Goal: Task Accomplishment & Management: Use online tool/utility

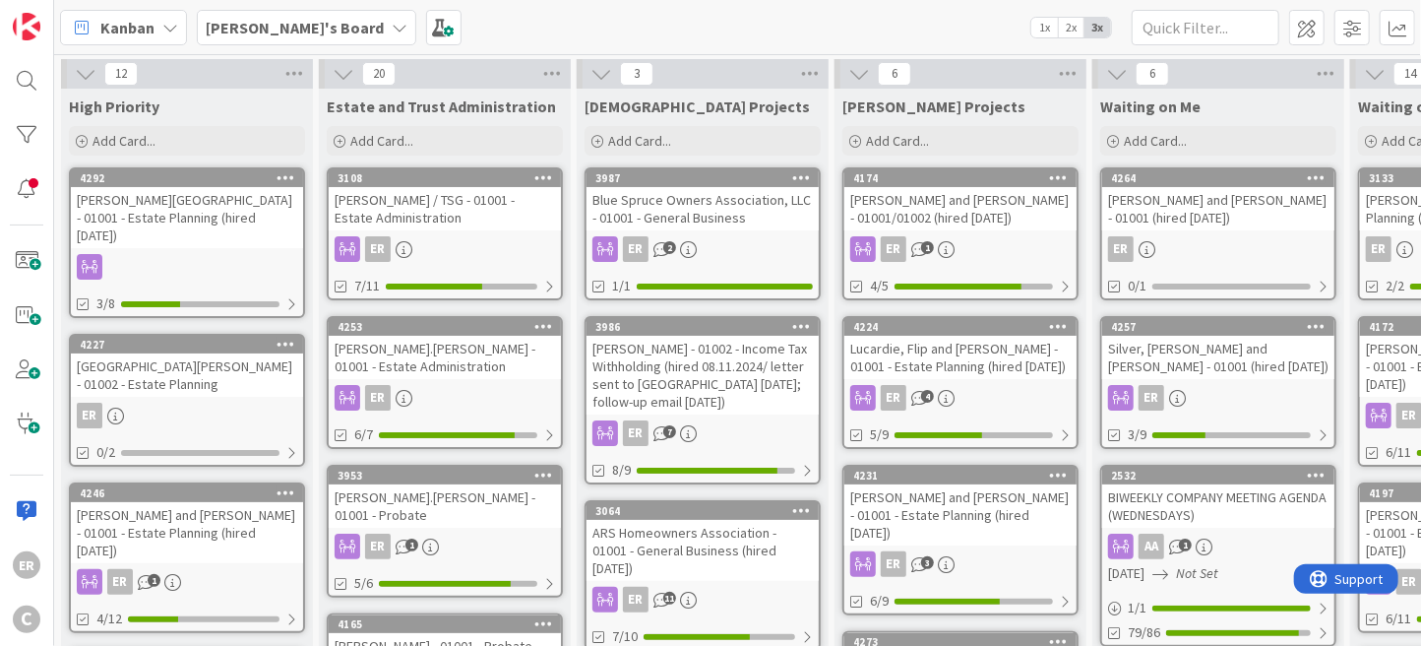
click at [243, 402] on div "ER" at bounding box center [187, 415] width 232 height 26
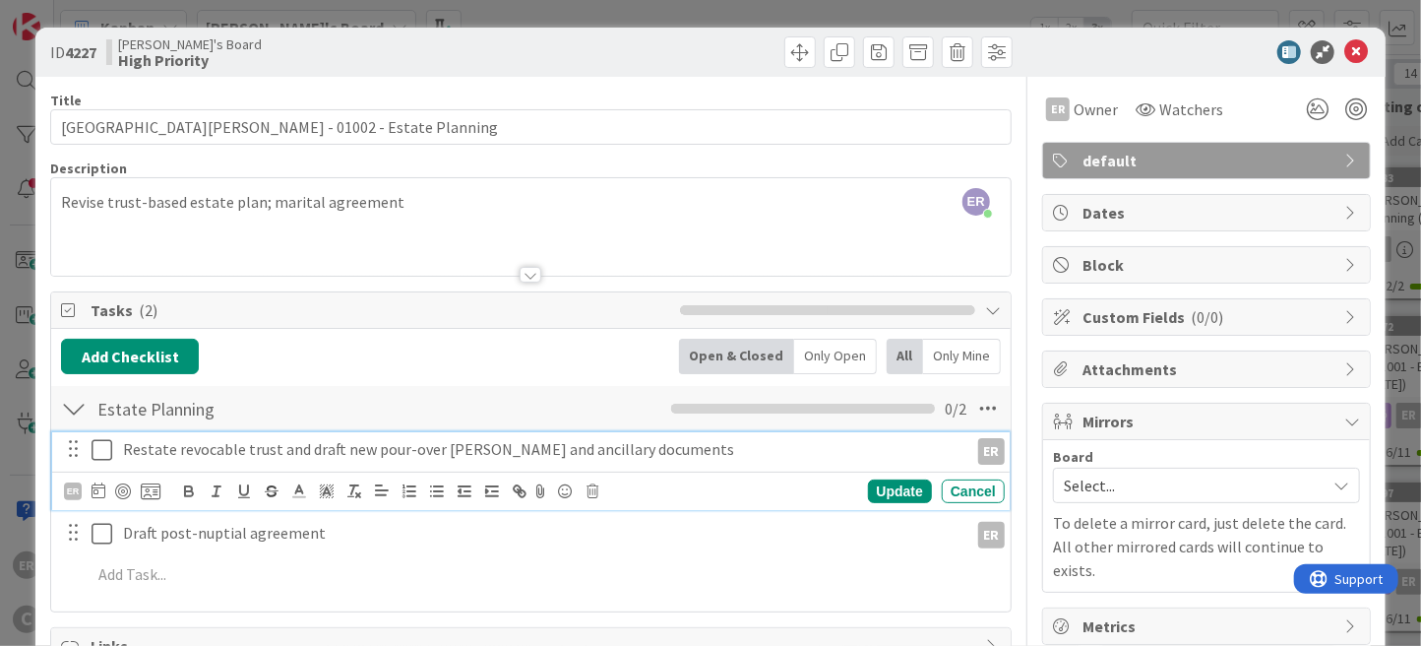
click at [111, 446] on icon at bounding box center [102, 450] width 21 height 24
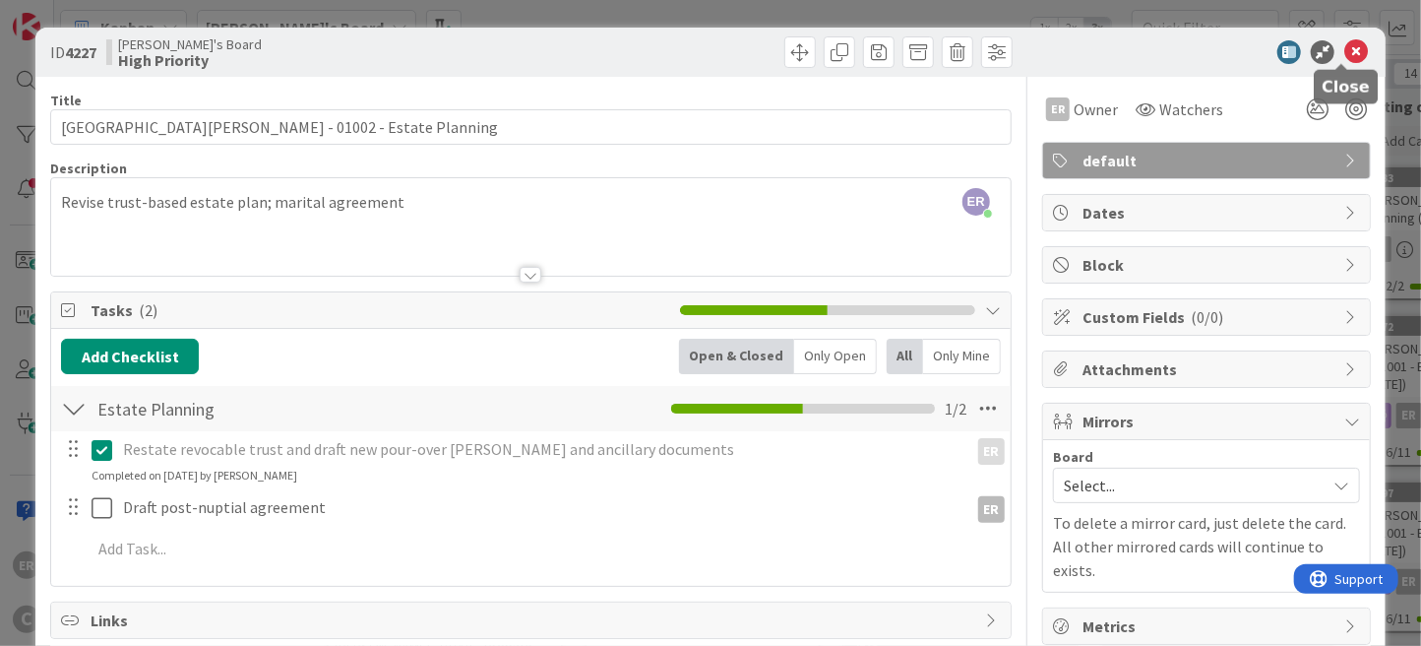
click at [1344, 53] on icon at bounding box center [1356, 52] width 24 height 24
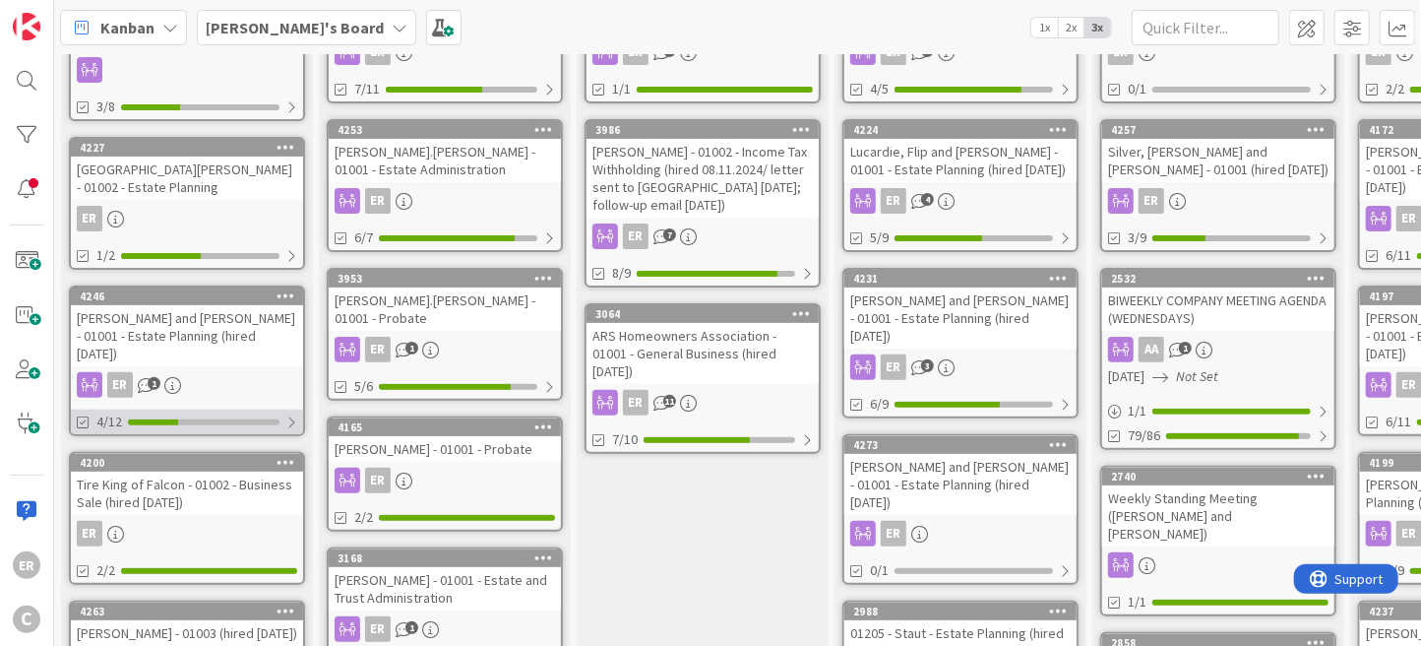
scroll to position [394, 0]
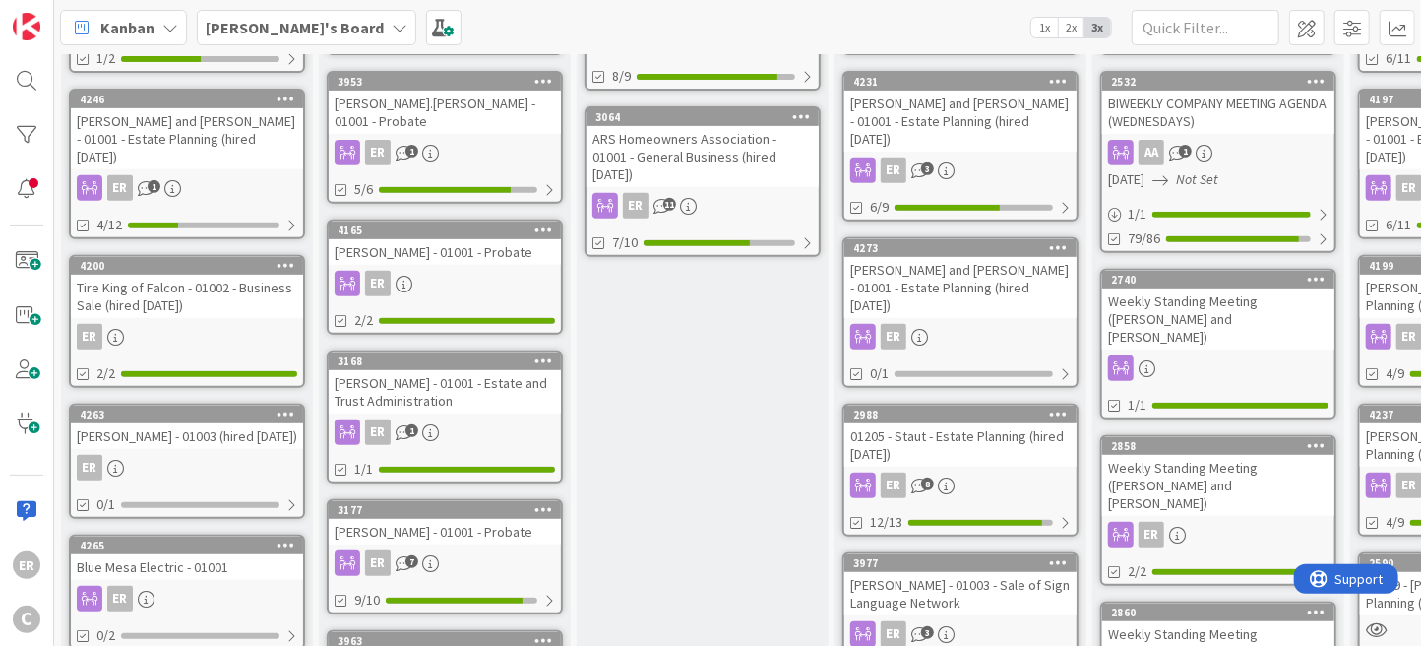
click at [253, 455] on div "ER" at bounding box center [187, 468] width 232 height 26
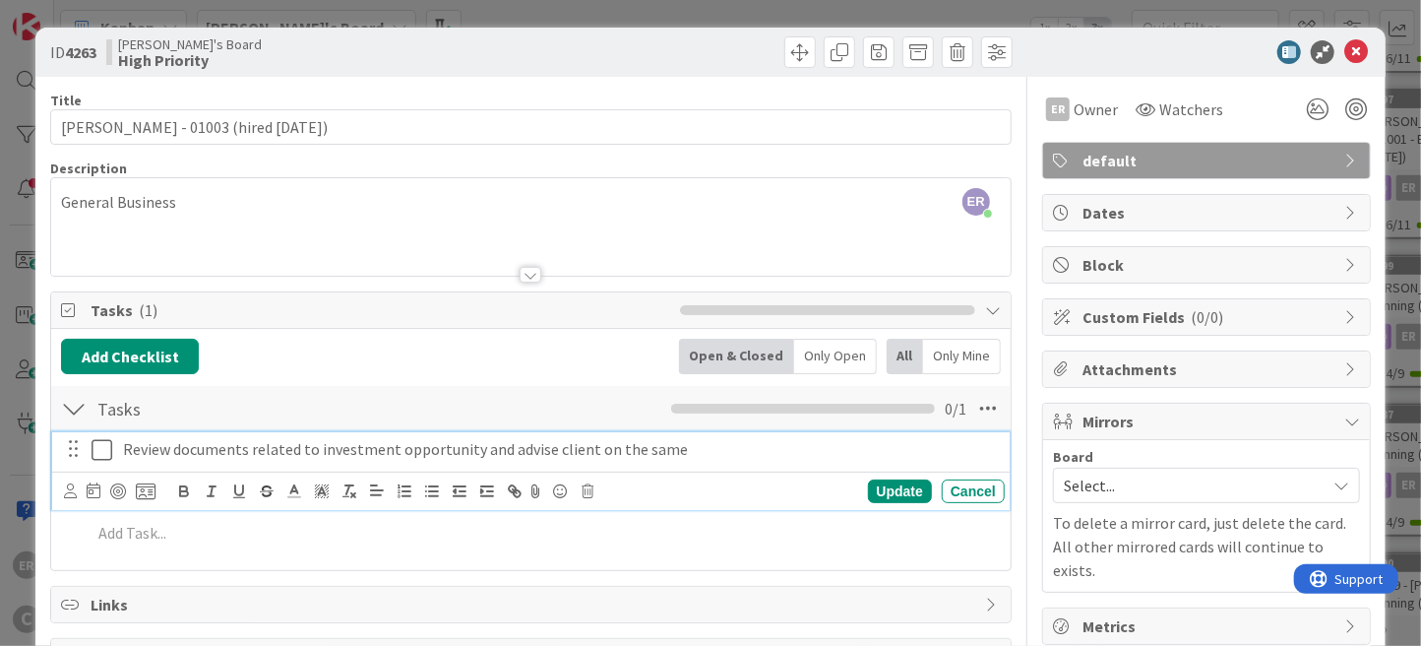
click at [699, 452] on p "Review documents related to investment opportunity and advise client on the same" at bounding box center [559, 449] width 873 height 23
click at [91, 489] on icon at bounding box center [94, 490] width 14 height 16
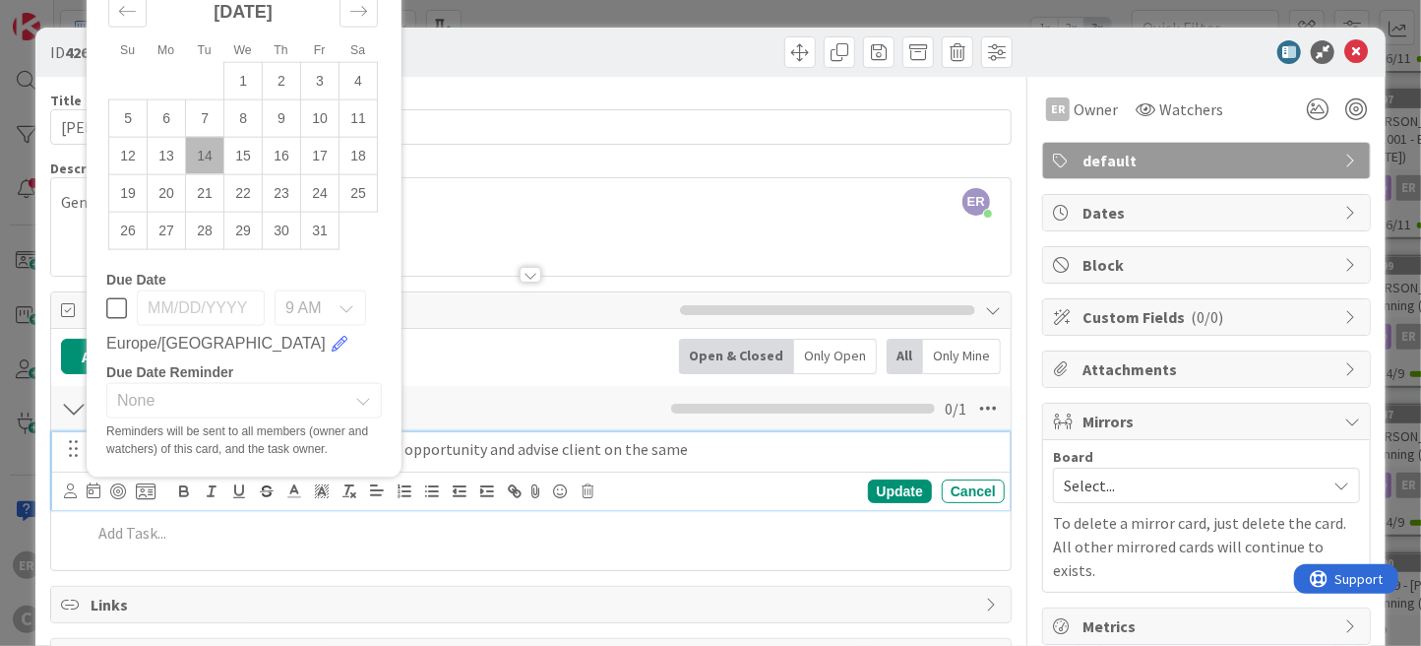
click at [209, 163] on td "14" at bounding box center [205, 155] width 38 height 37
type input "[DATE]"
click at [884, 489] on div "Update" at bounding box center [900, 491] width 64 height 24
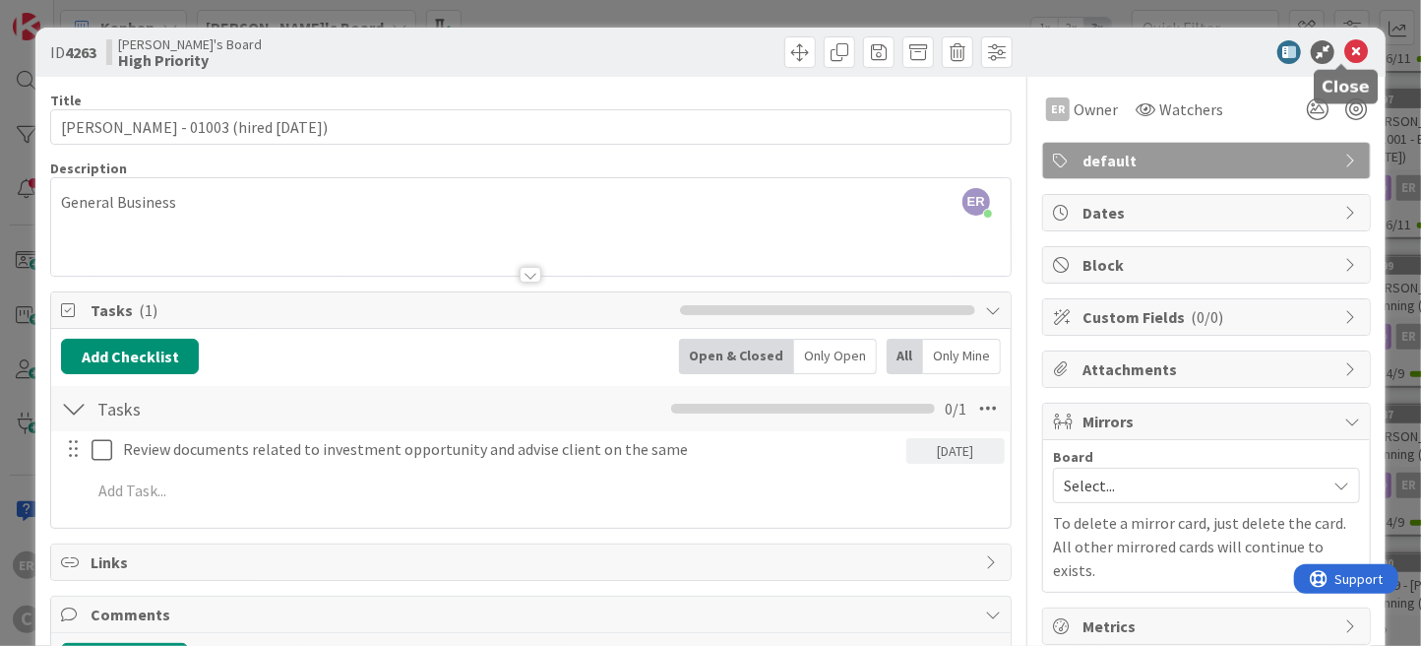
click at [1345, 54] on icon at bounding box center [1356, 52] width 24 height 24
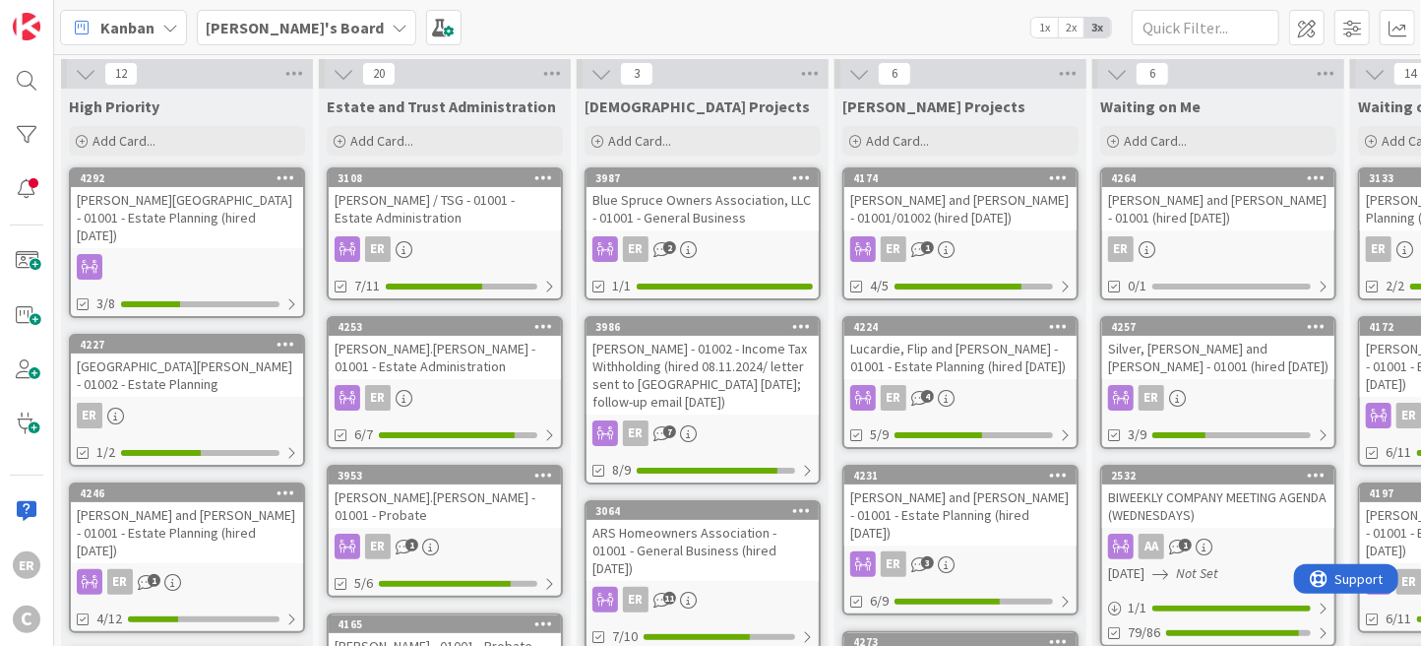
click at [219, 254] on div at bounding box center [187, 267] width 232 height 26
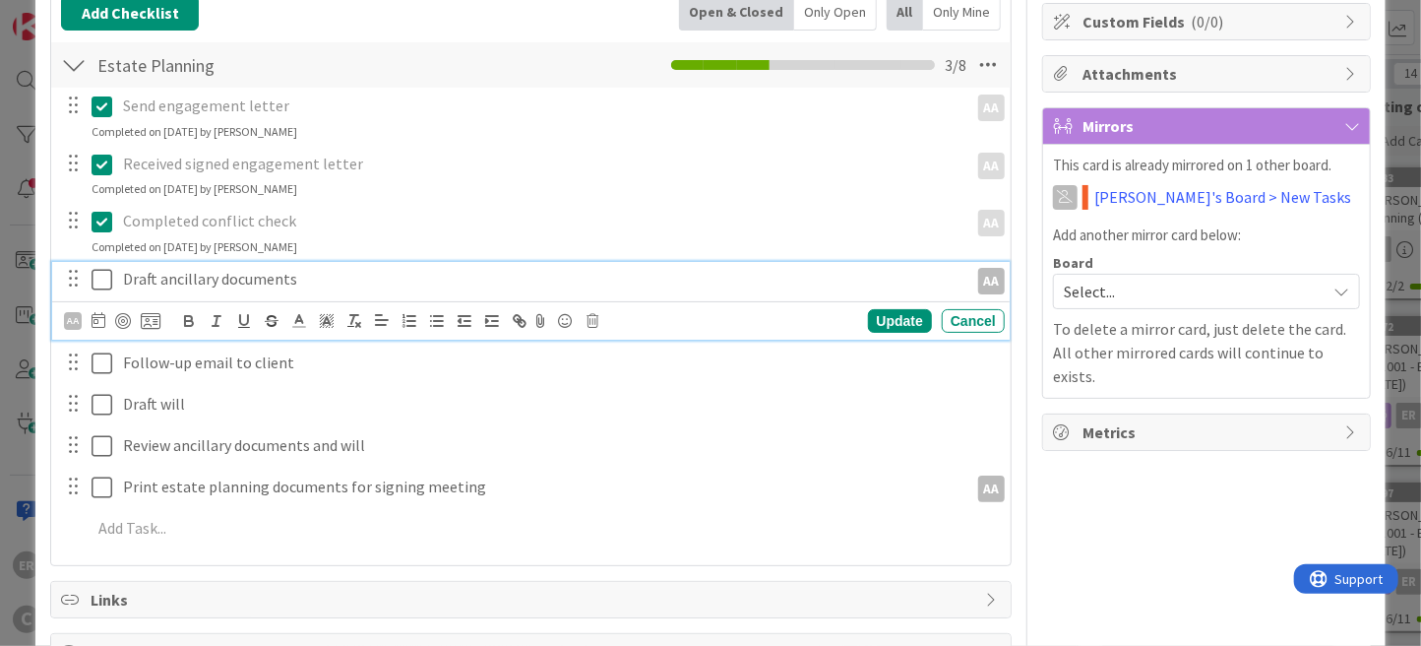
click at [307, 279] on p "Draft ancillary documents" at bounding box center [541, 279] width 836 height 23
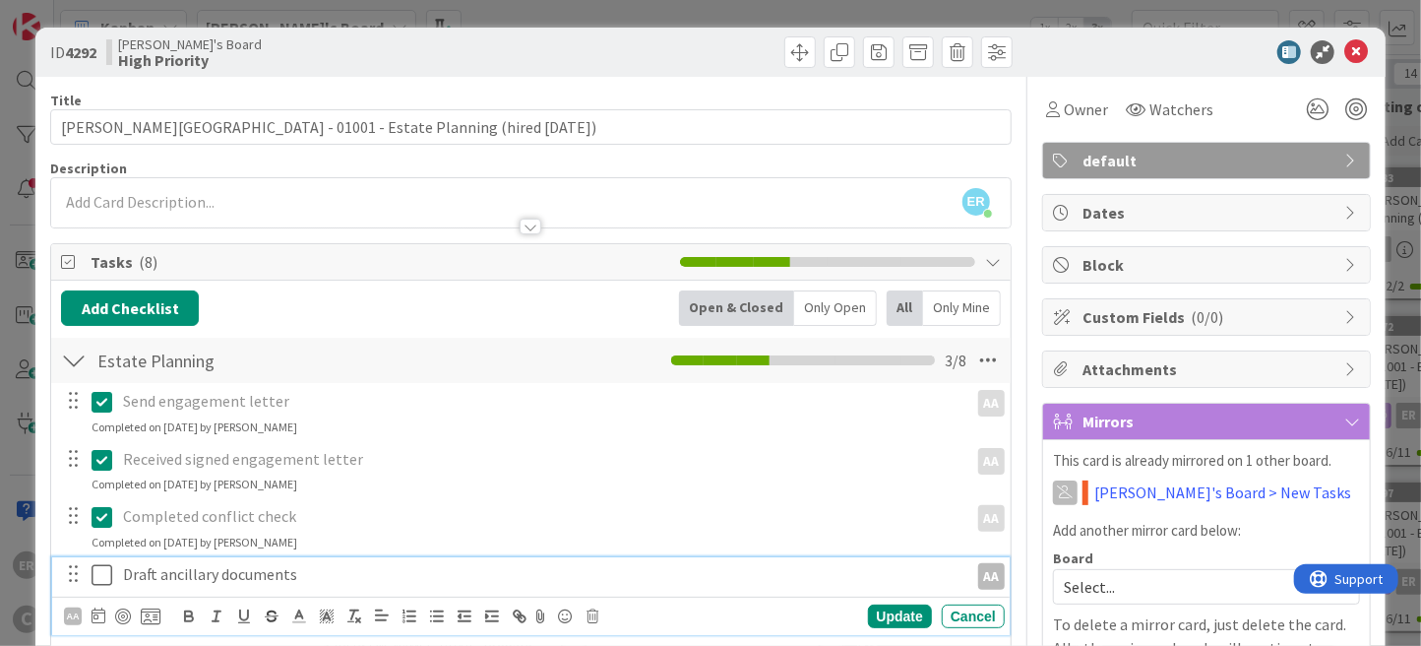
click at [266, 198] on div "ER [PERSON_NAME] just joined" at bounding box center [530, 202] width 959 height 49
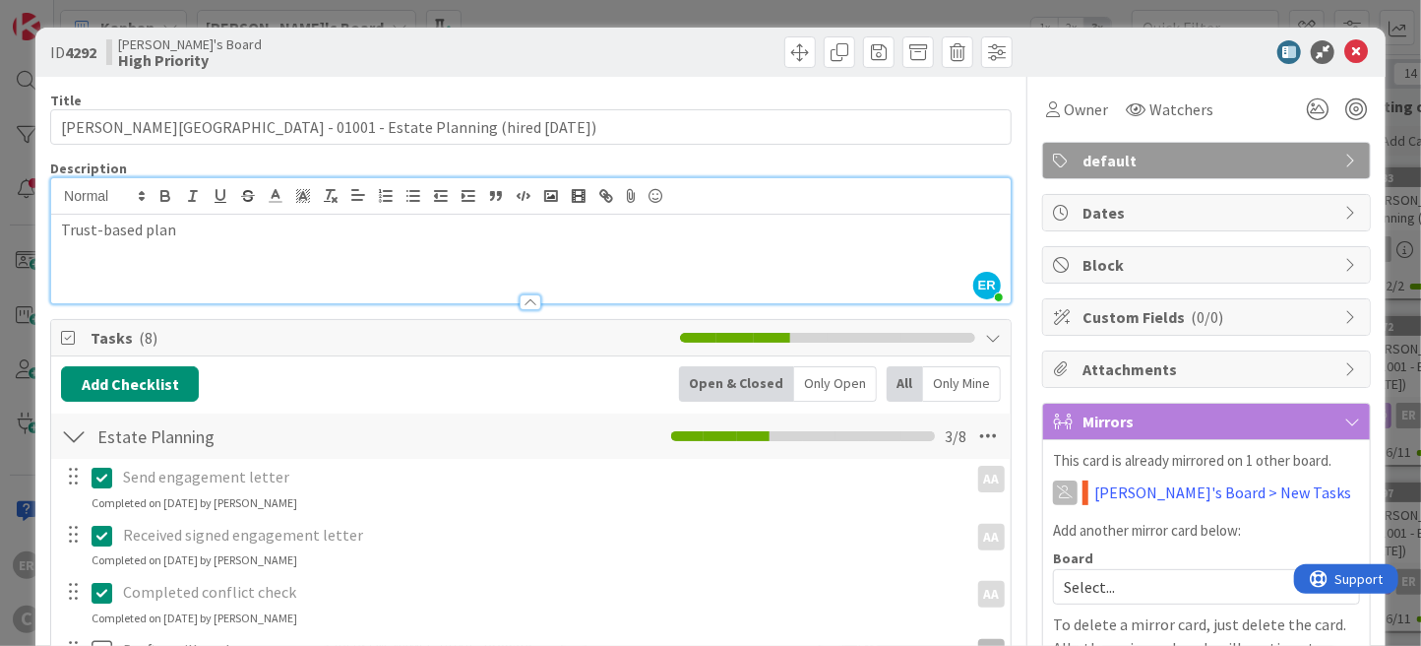
click at [673, 93] on div "Title 61 / 128" at bounding box center [530, 101] width 961 height 18
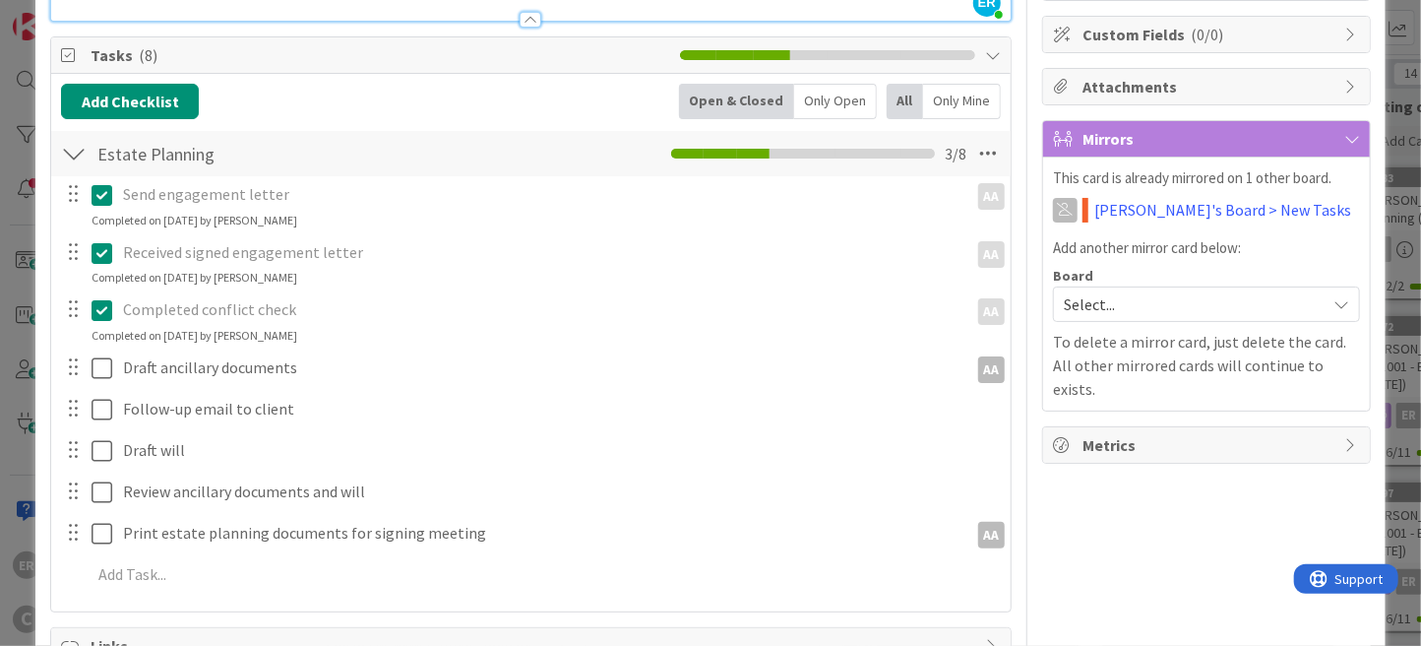
scroll to position [295, 0]
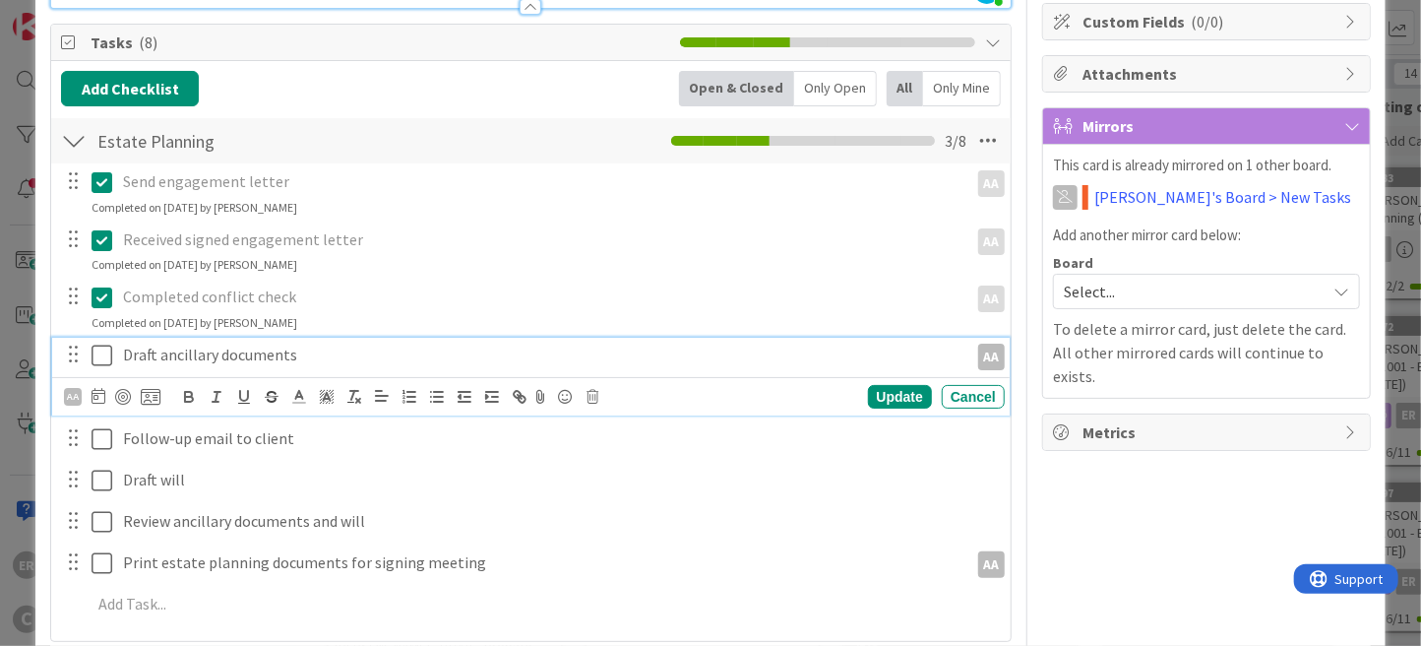
click at [242, 358] on p "Draft ancillary documents" at bounding box center [541, 354] width 836 height 23
click at [297, 354] on p "Draft ancillary documents" at bounding box center [541, 354] width 836 height 23
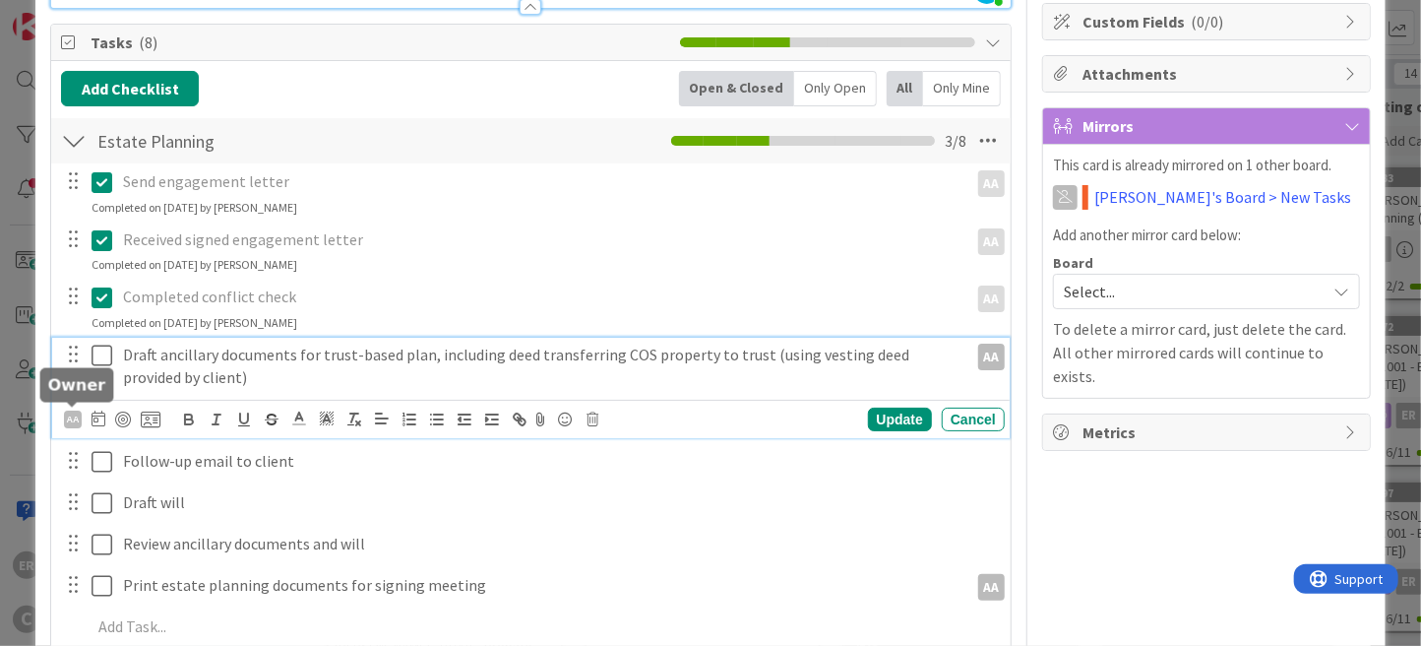
click at [69, 423] on div "AA" at bounding box center [73, 419] width 18 height 18
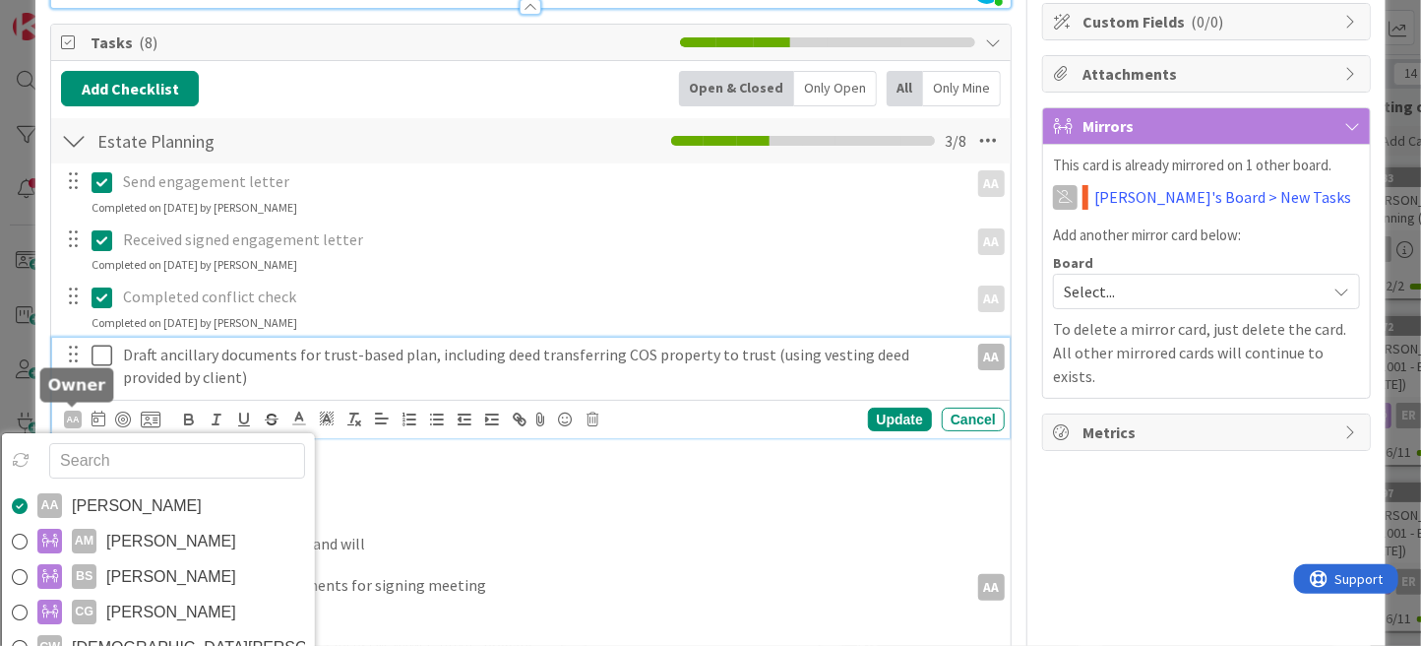
click at [69, 423] on div "AA" at bounding box center [73, 419] width 18 height 18
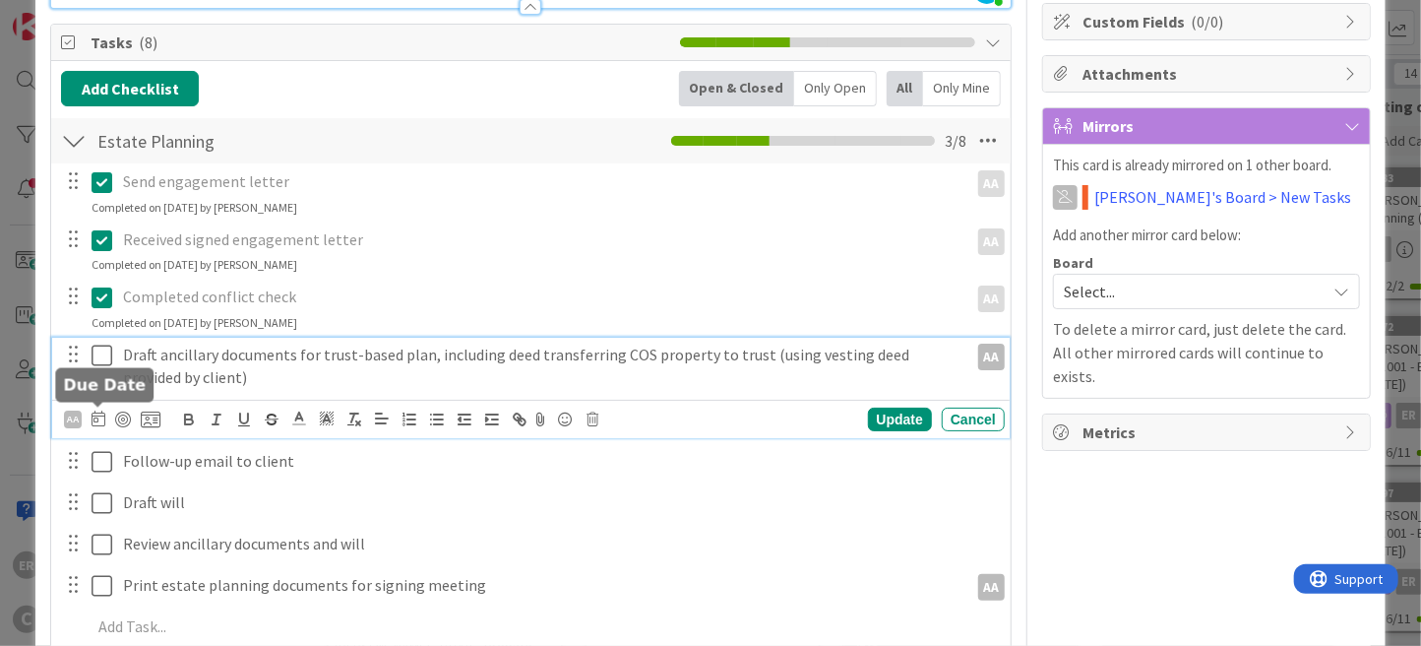
click at [100, 418] on icon at bounding box center [99, 418] width 14 height 16
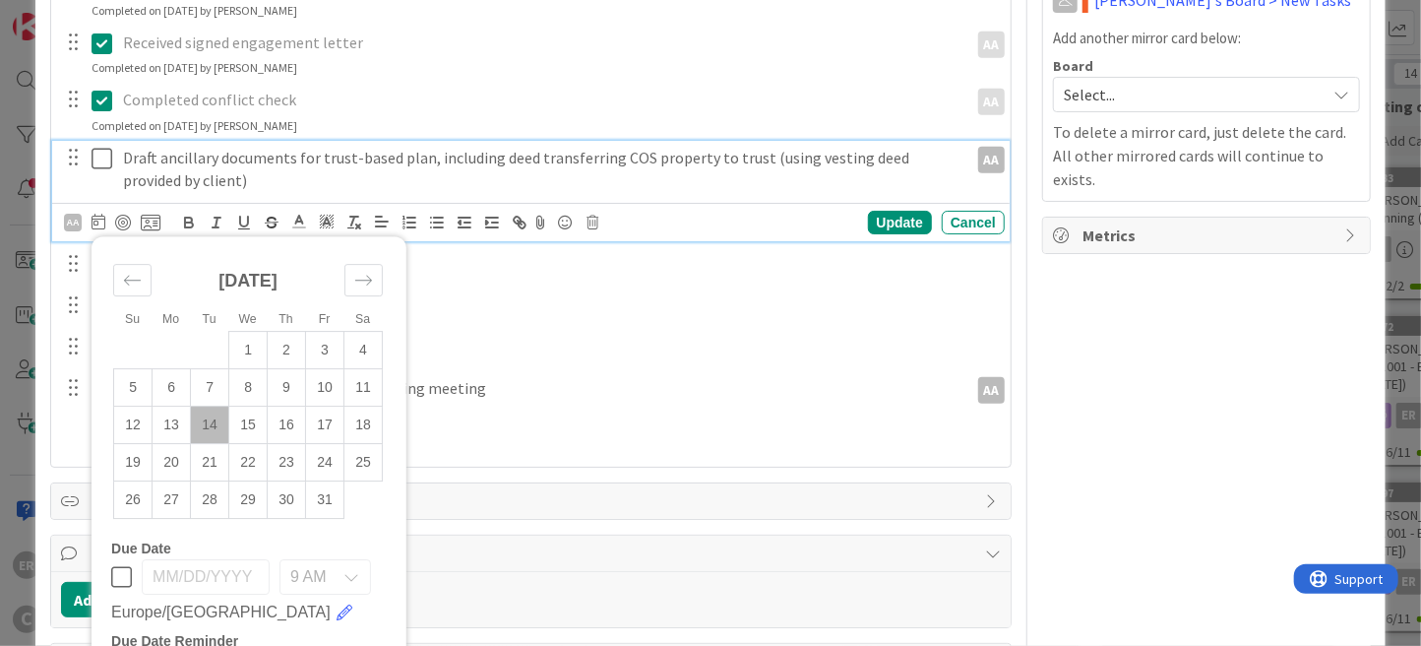
scroll to position [590, 0]
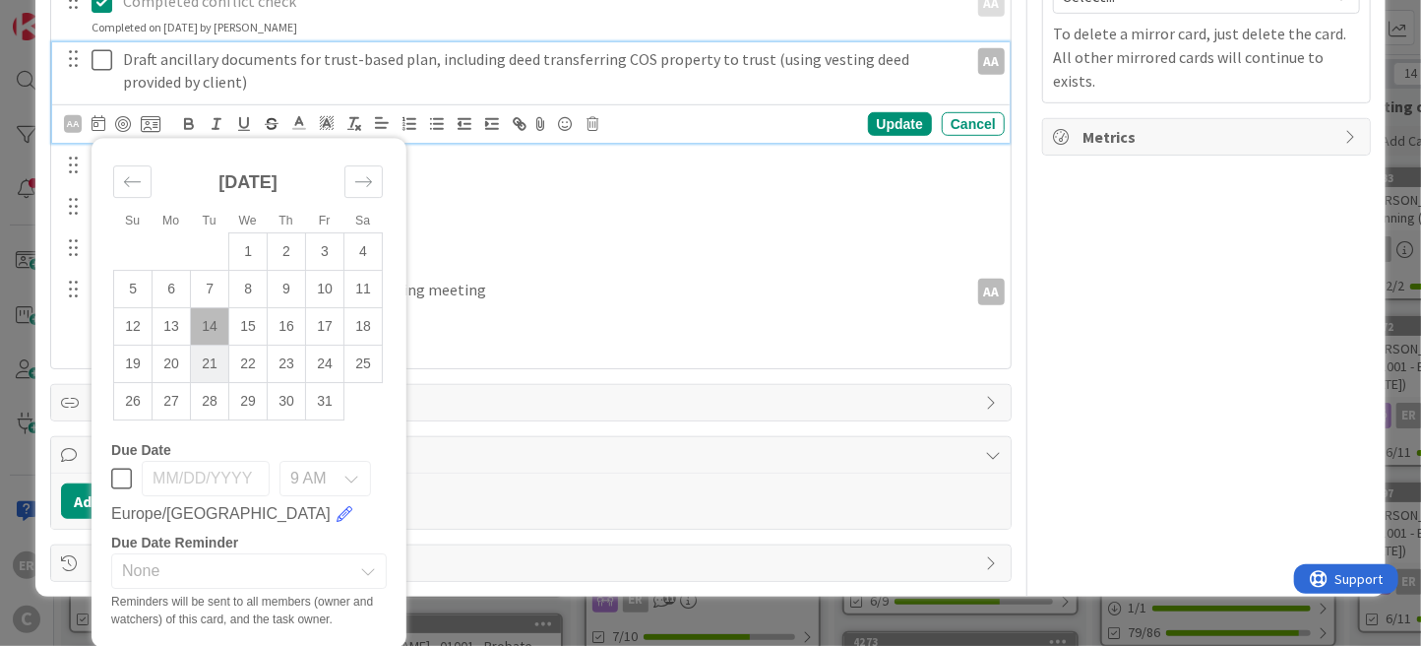
click at [217, 363] on td "21" at bounding box center [210, 362] width 38 height 37
type input "[DATE]"
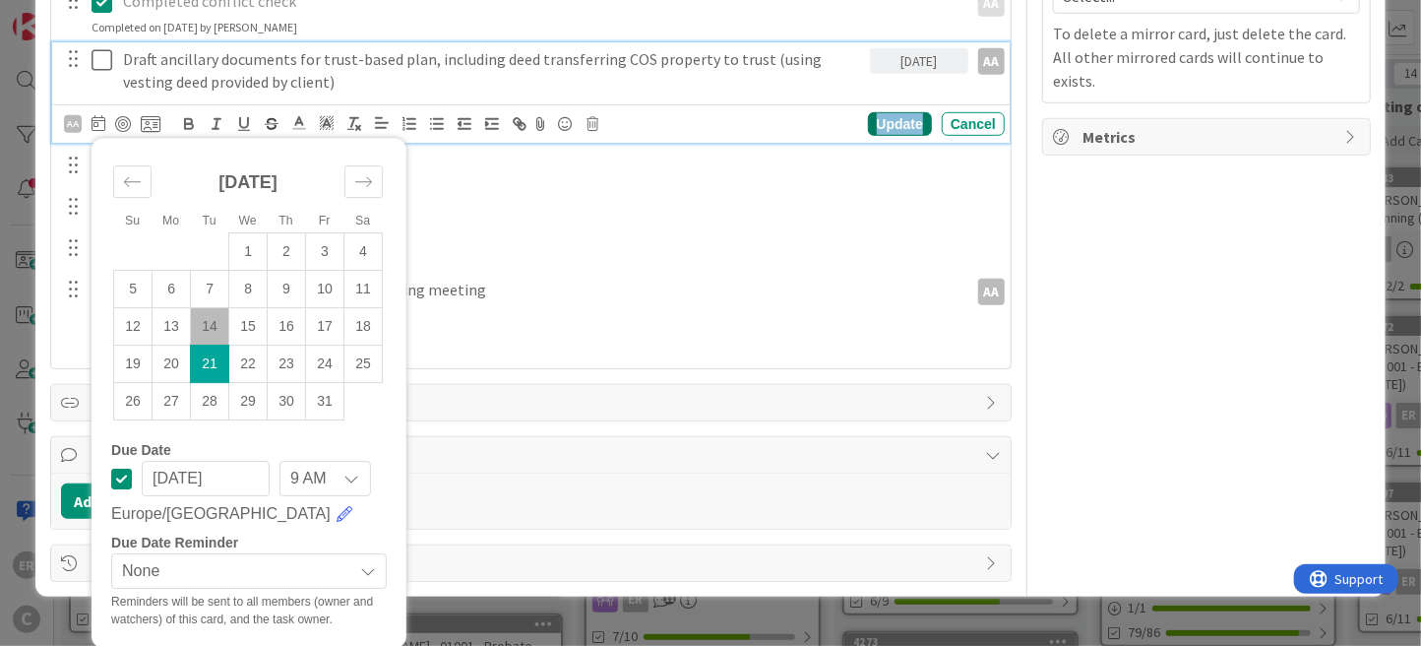
click at [882, 123] on div "Update" at bounding box center [900, 124] width 64 height 24
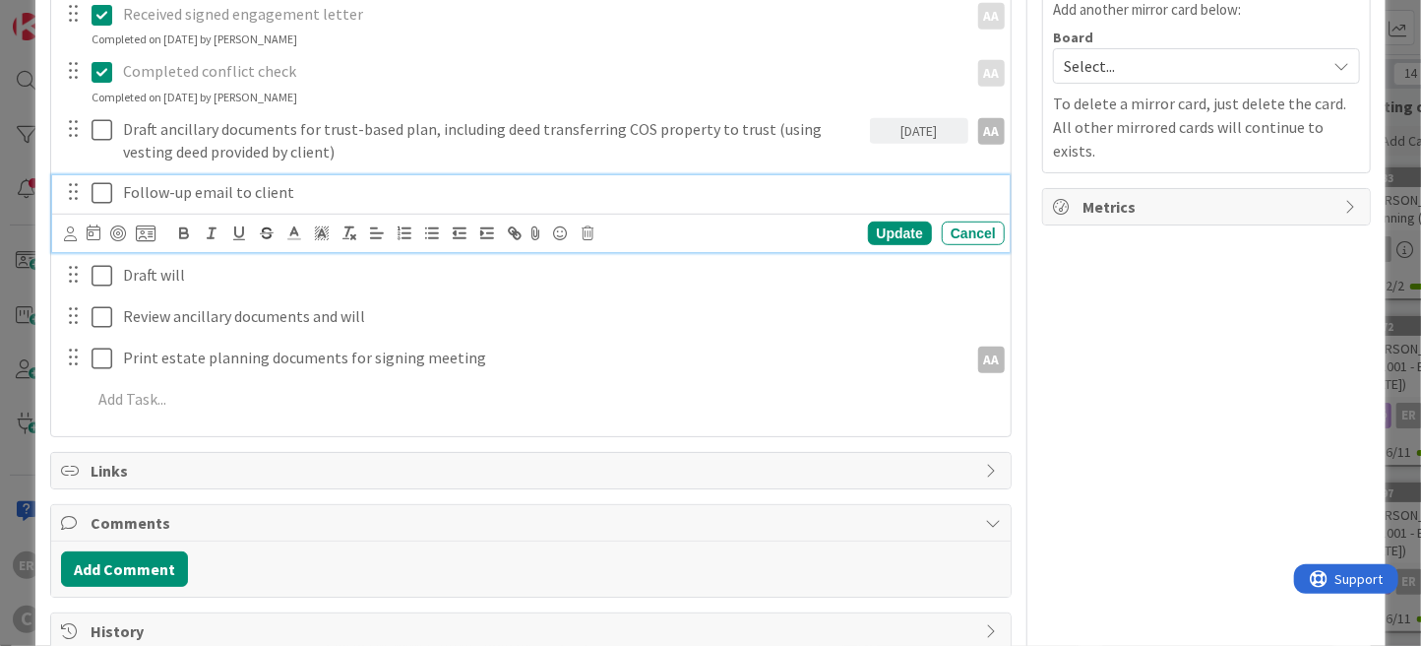
scroll to position [562, 0]
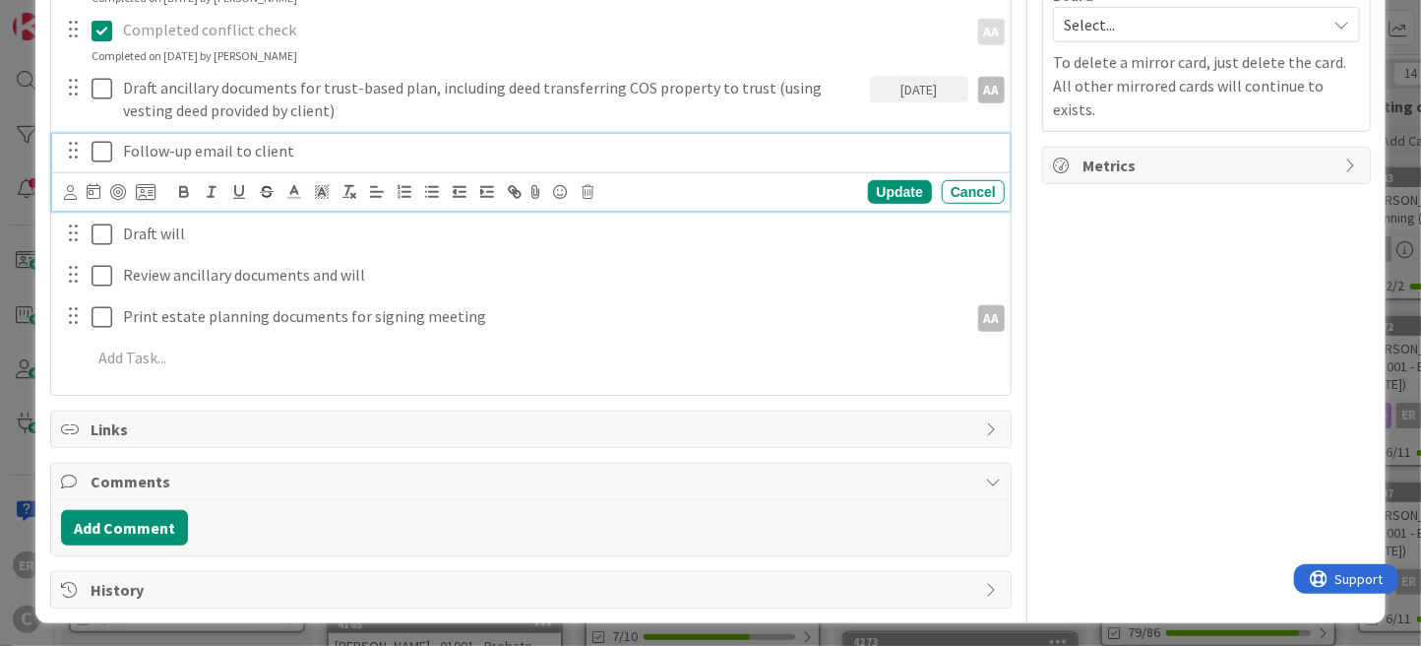
click at [285, 192] on div "Follow-up email to client Update Cancel" at bounding box center [531, 173] width 958 height 78
drag, startPoint x: 191, startPoint y: 150, endPoint x: 298, endPoint y: 155, distance: 107.4
click at [298, 155] on p "Follow-up email to client" at bounding box center [559, 151] width 873 height 23
click at [73, 190] on icon at bounding box center [70, 192] width 13 height 15
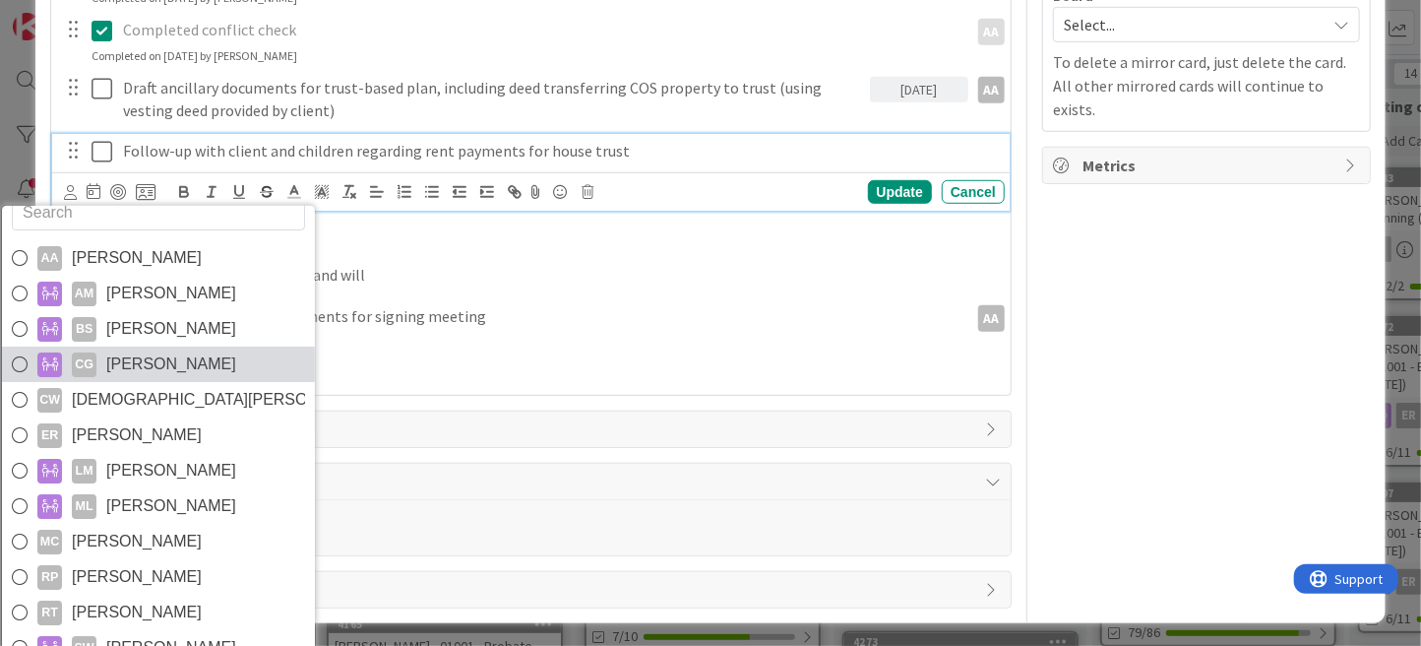
scroll to position [32, 0]
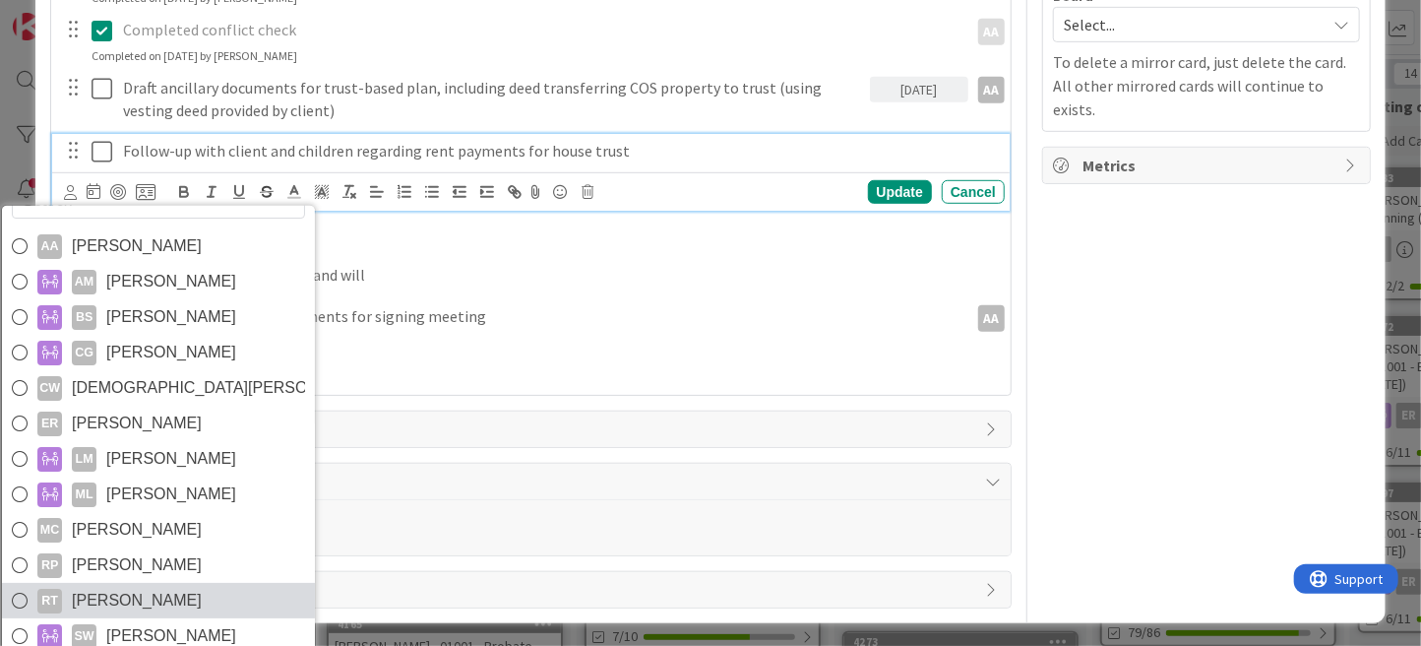
click at [134, 590] on span "[PERSON_NAME]" at bounding box center [137, 601] width 130 height 30
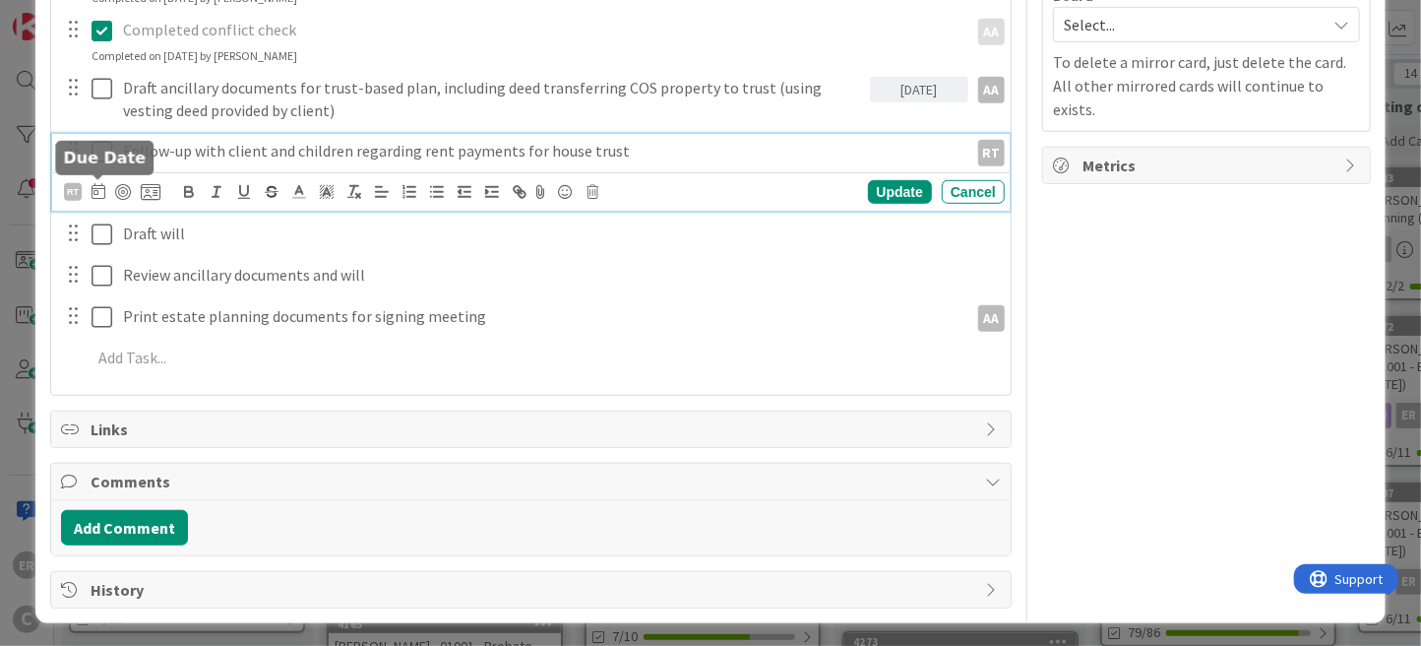
click at [98, 188] on icon at bounding box center [99, 191] width 14 height 16
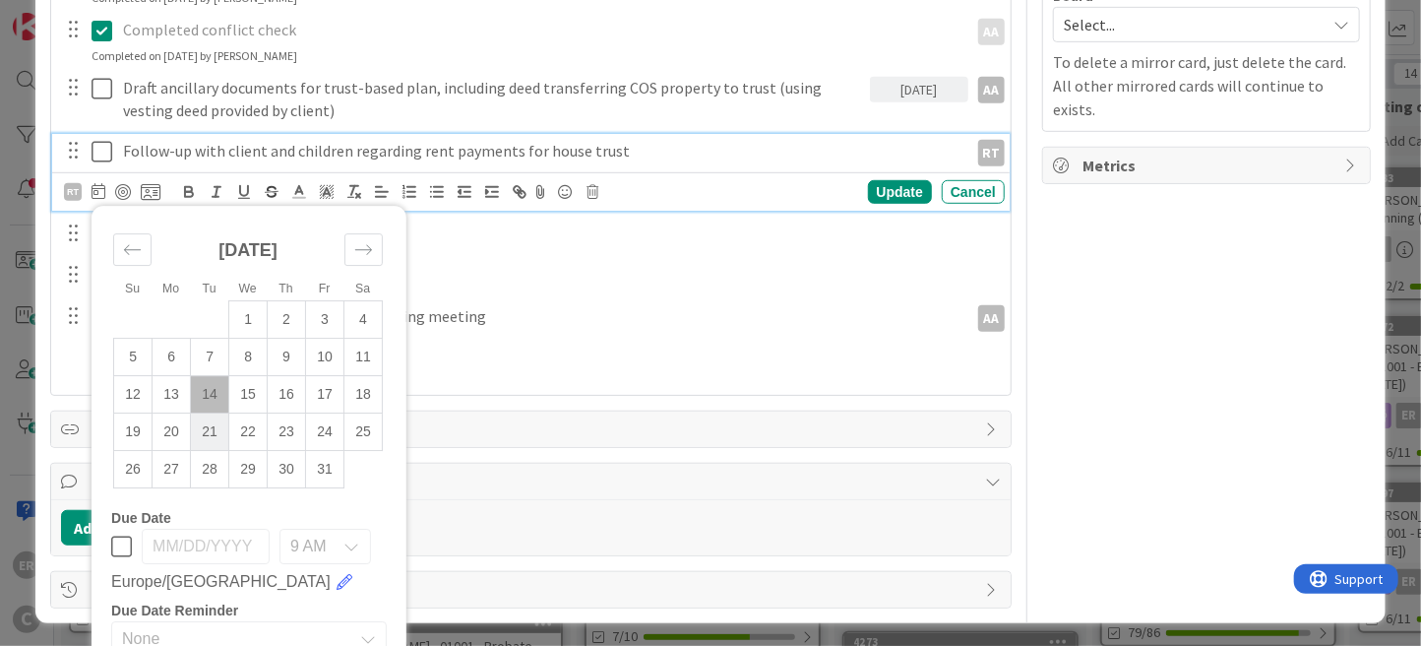
click at [215, 429] on td "21" at bounding box center [210, 431] width 38 height 37
type input "[DATE]"
click at [881, 194] on div "Update" at bounding box center [900, 192] width 64 height 24
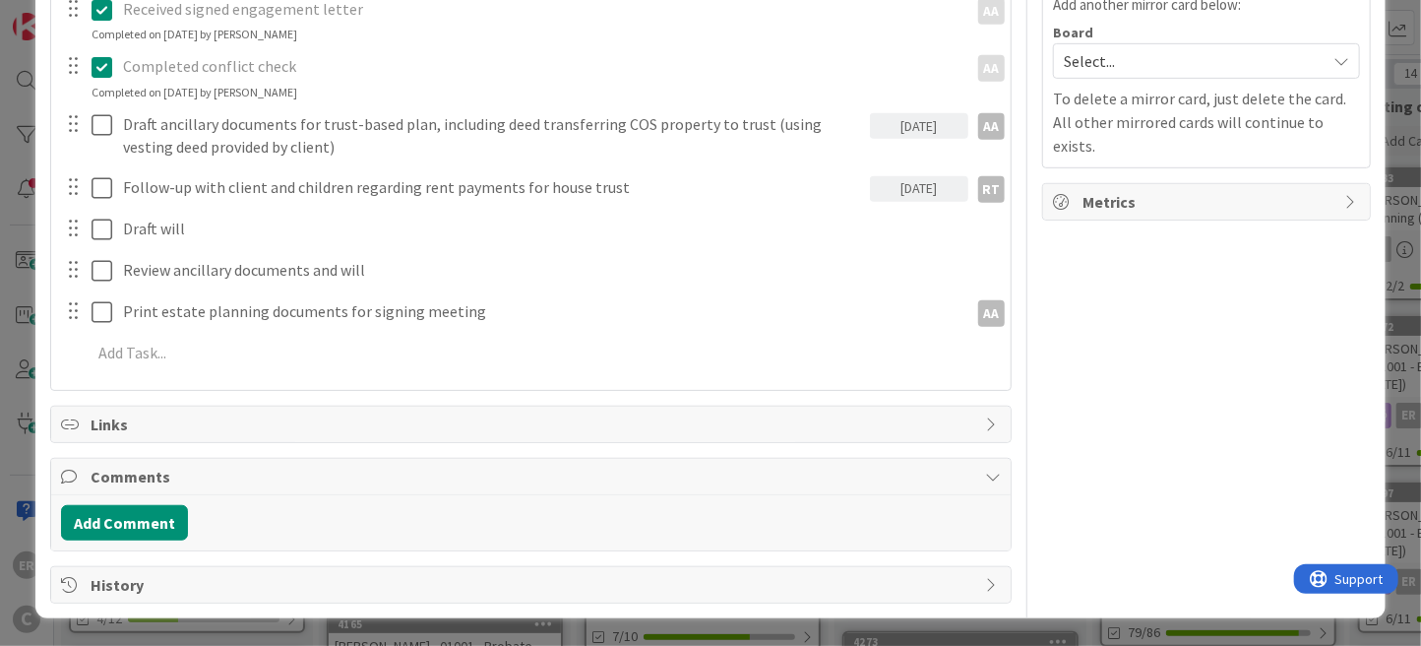
scroll to position [521, 0]
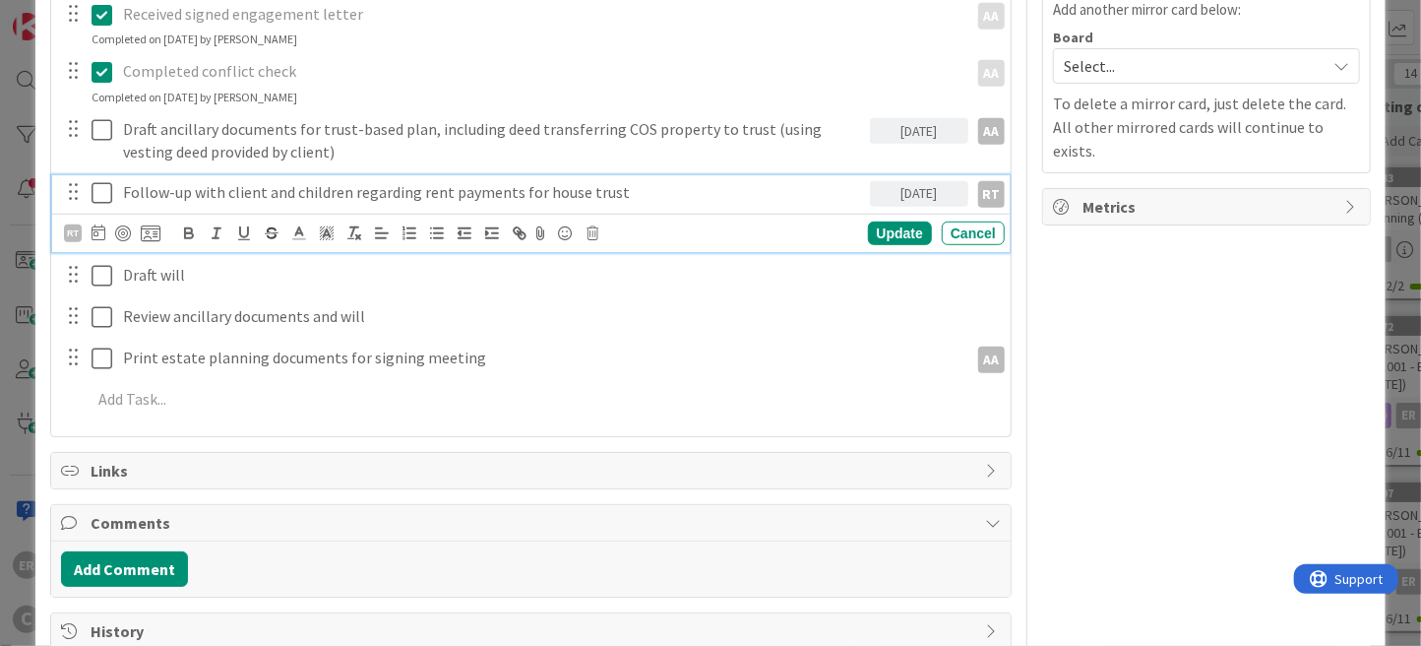
click at [556, 194] on div "Follow-up with client and children regarding rent payments for house trust [DAT…" at bounding box center [531, 214] width 958 height 78
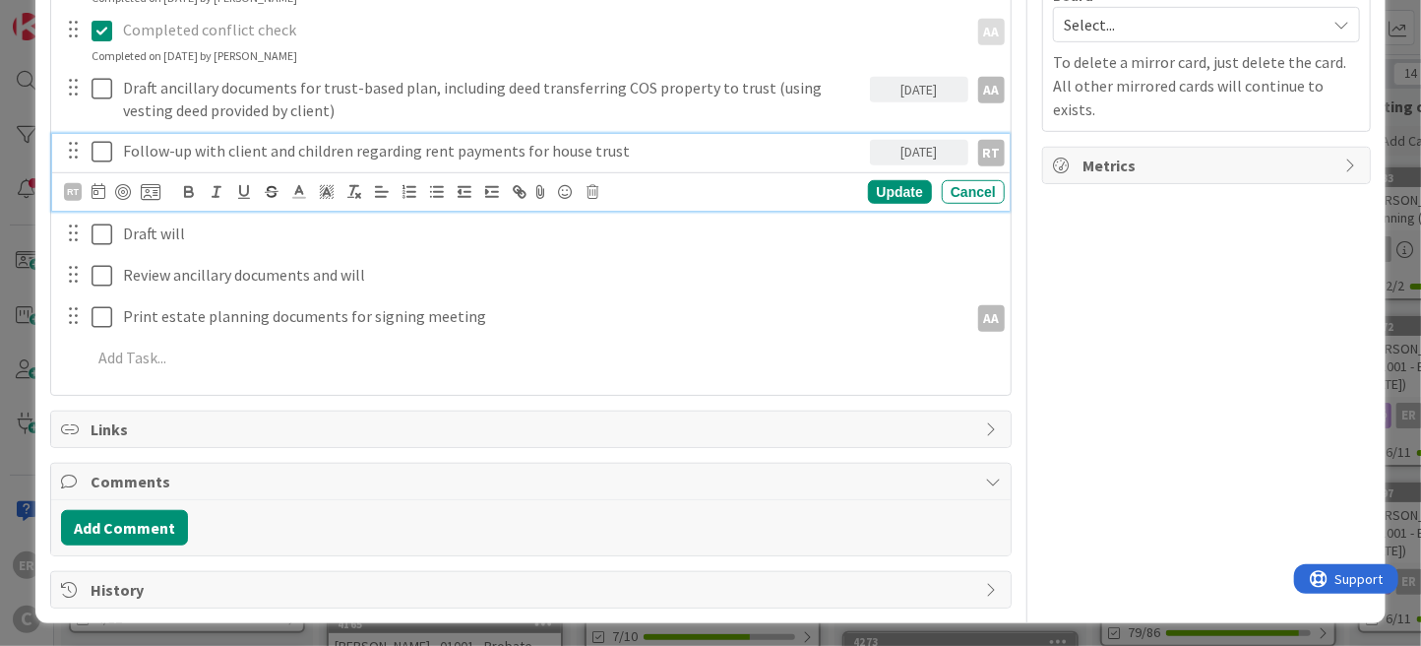
click at [611, 149] on p "Follow-up with client and children regarding rent payments for house trust" at bounding box center [492, 151] width 738 height 23
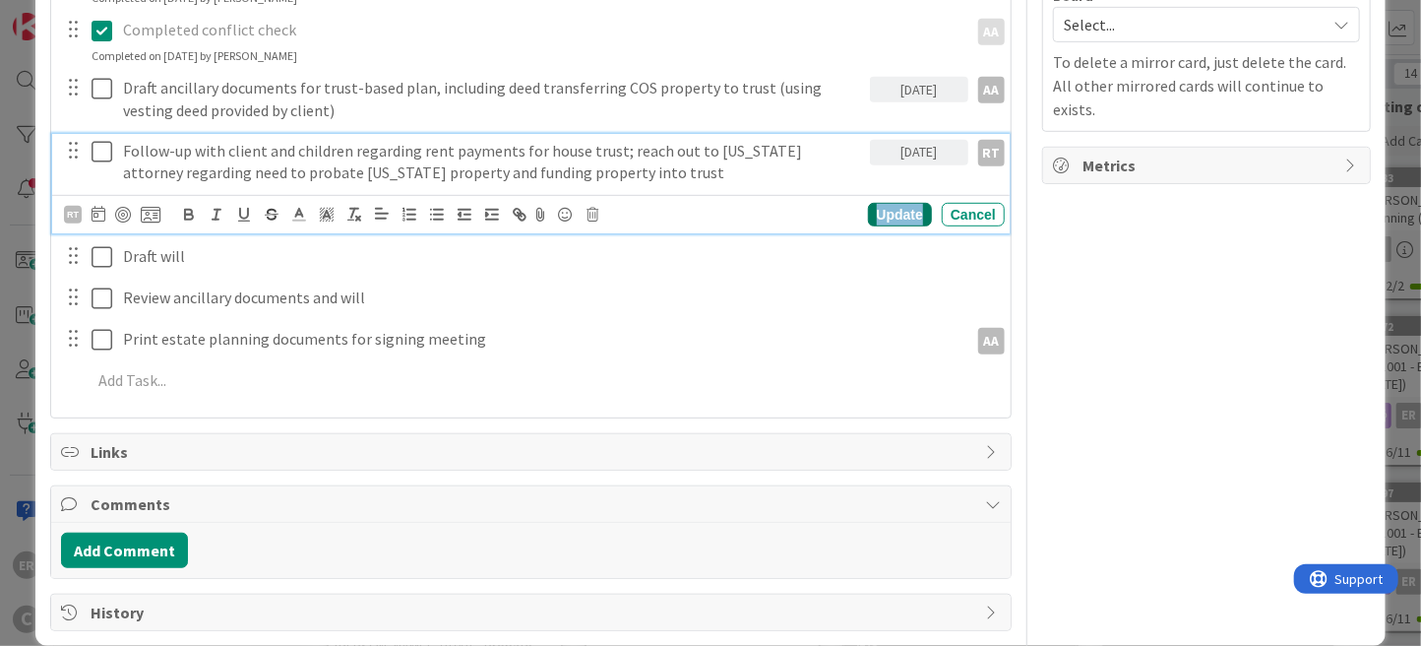
click at [870, 212] on div "Update" at bounding box center [900, 215] width 64 height 24
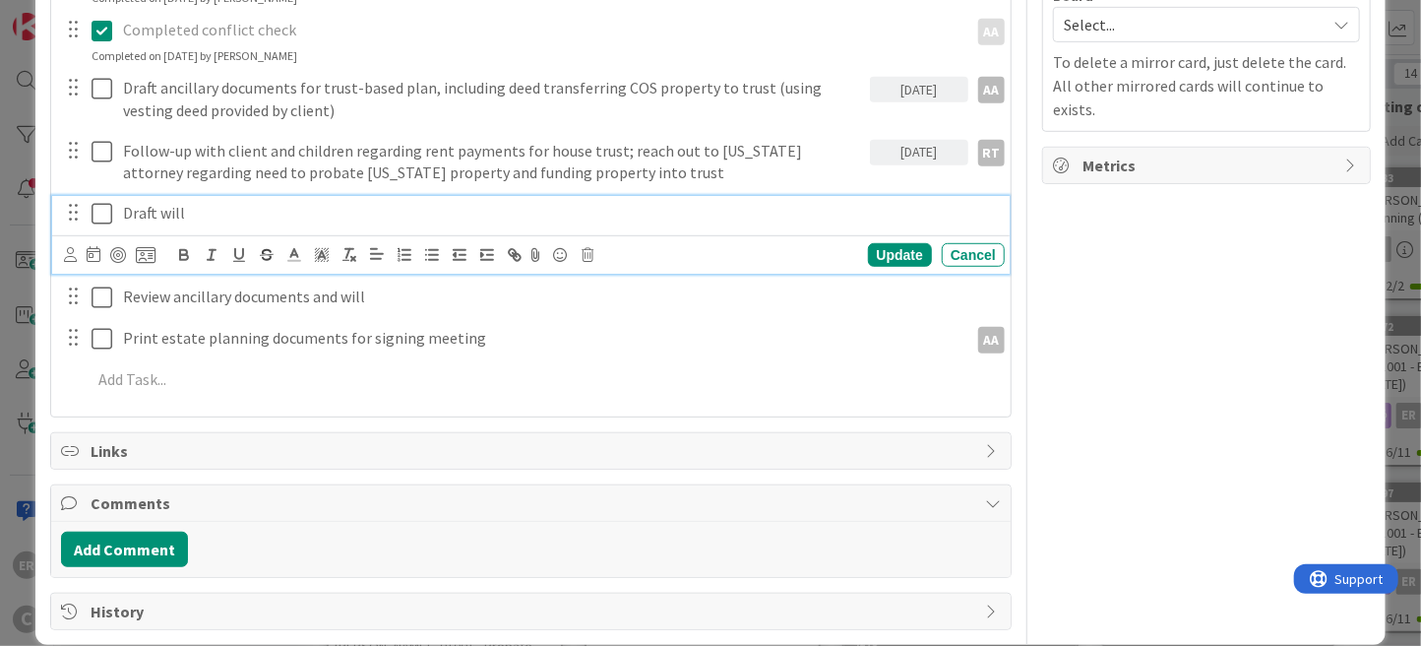
click at [193, 235] on div "Draft will Update Cancel" at bounding box center [531, 235] width 958 height 78
drag, startPoint x: 190, startPoint y: 211, endPoint x: 160, endPoint y: 216, distance: 30.1
click at [160, 216] on p "Draft will" at bounding box center [559, 213] width 873 height 23
click at [71, 258] on icon at bounding box center [70, 254] width 13 height 15
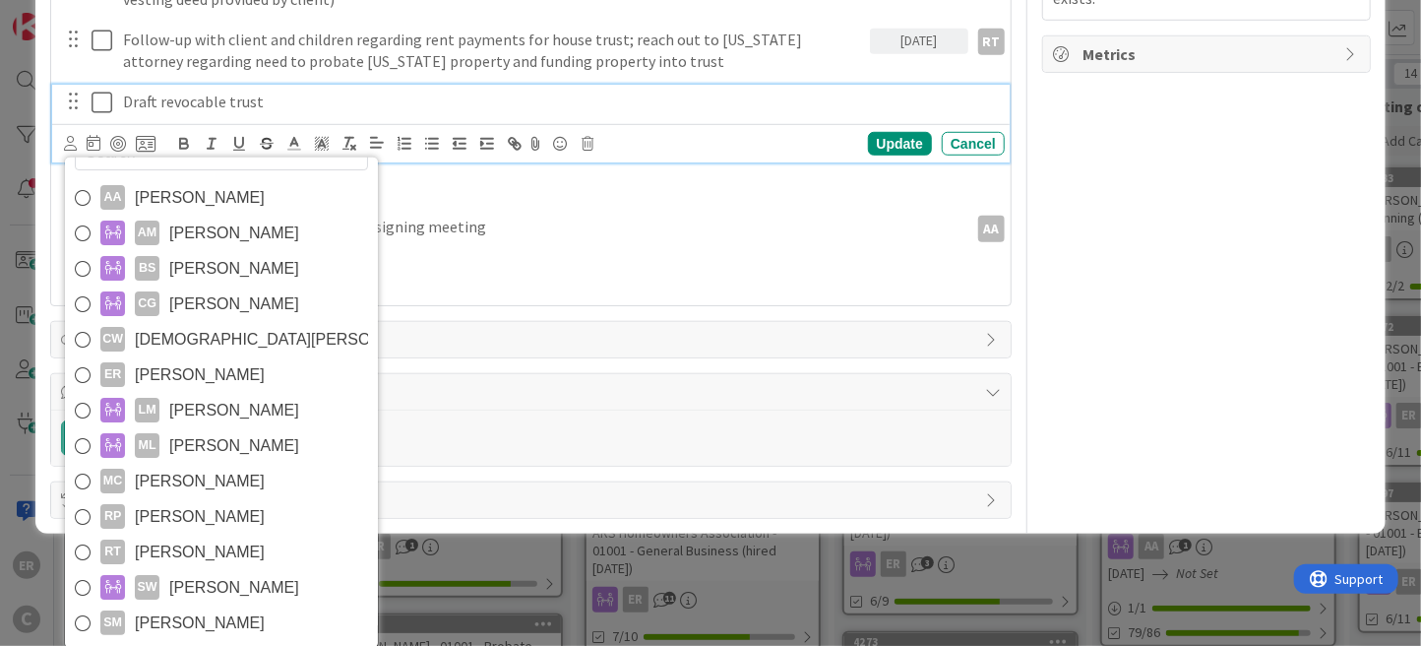
scroll to position [673, 0]
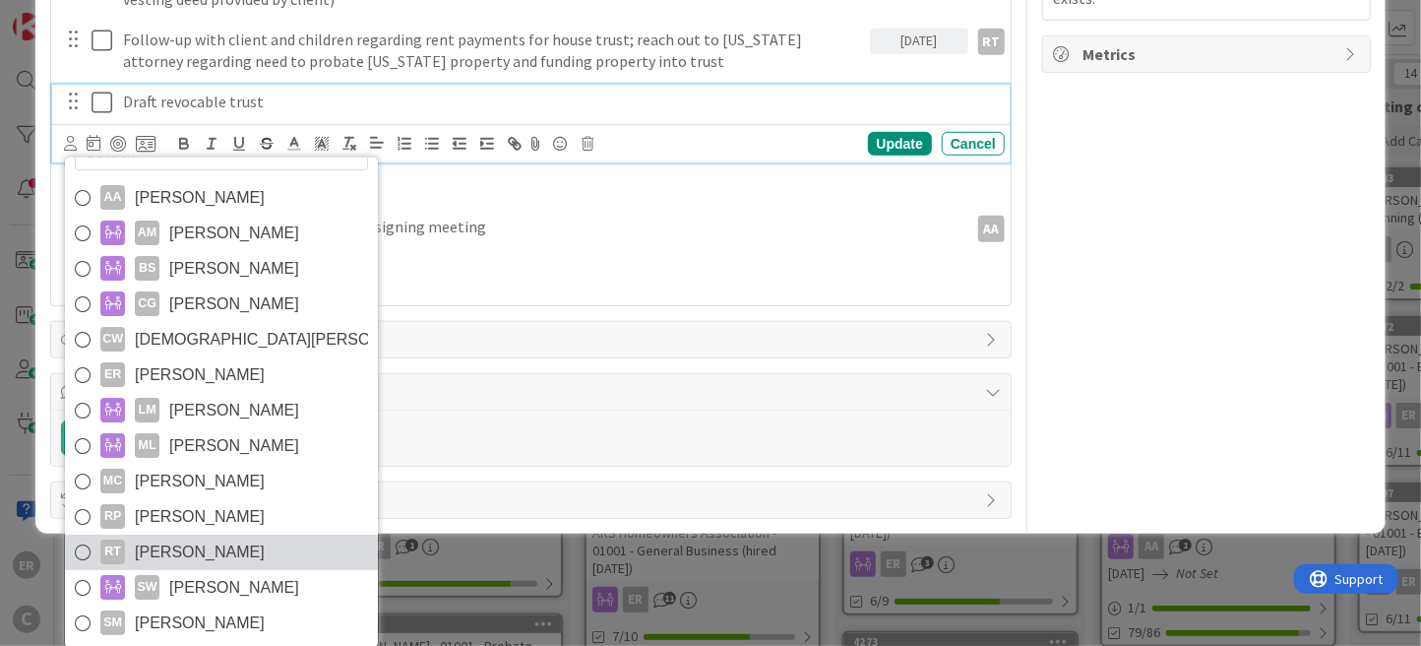
click at [213, 537] on span "[PERSON_NAME]" at bounding box center [200, 552] width 130 height 30
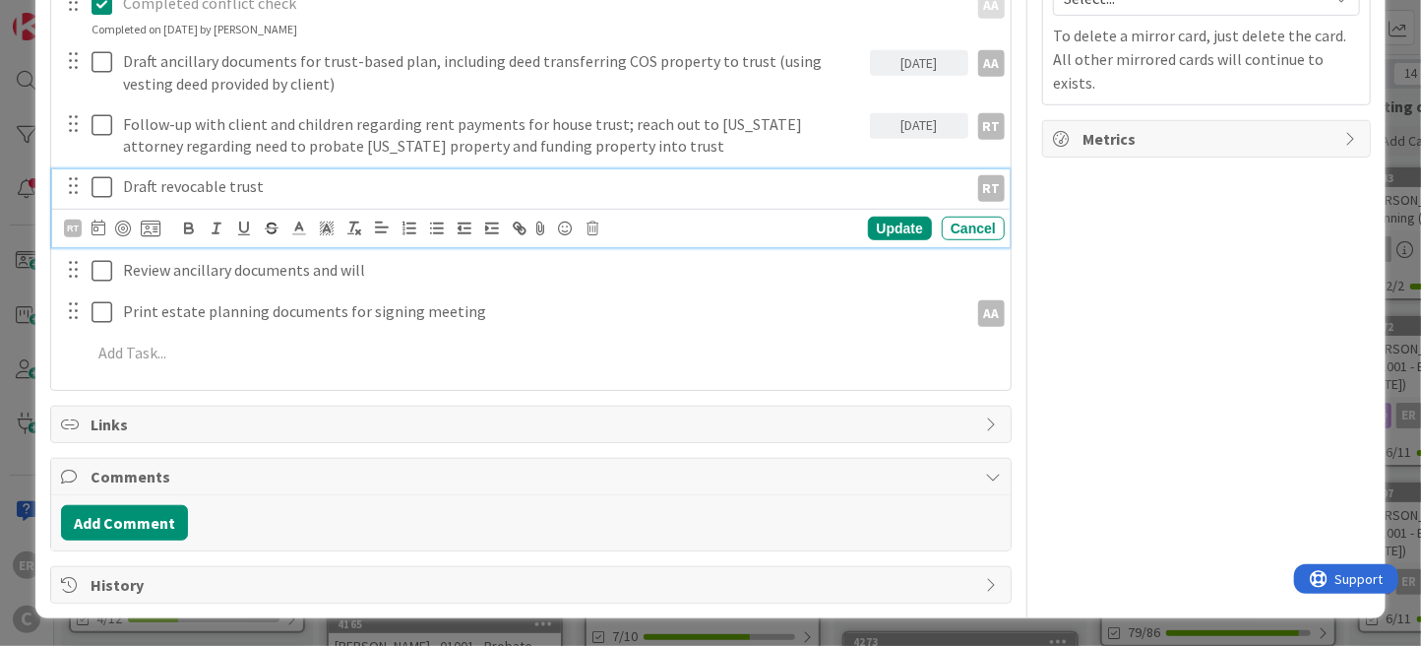
scroll to position [584, 0]
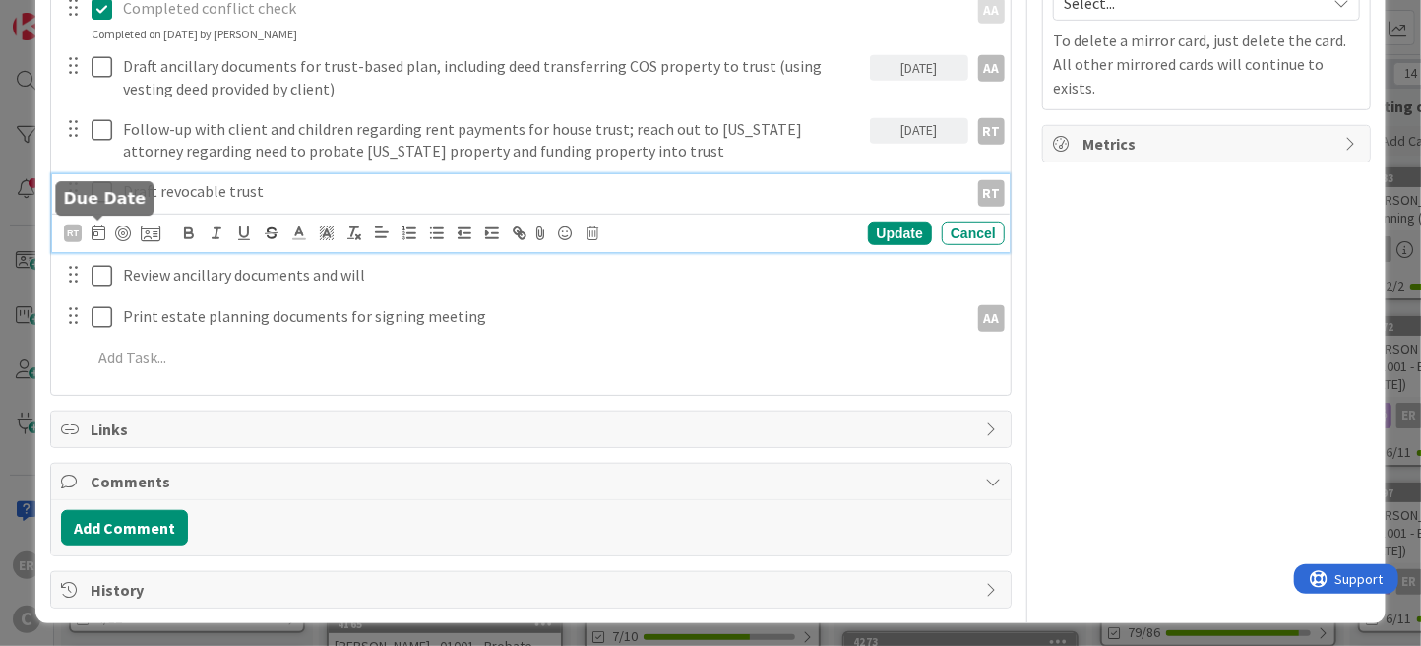
click at [95, 229] on icon at bounding box center [99, 232] width 14 height 16
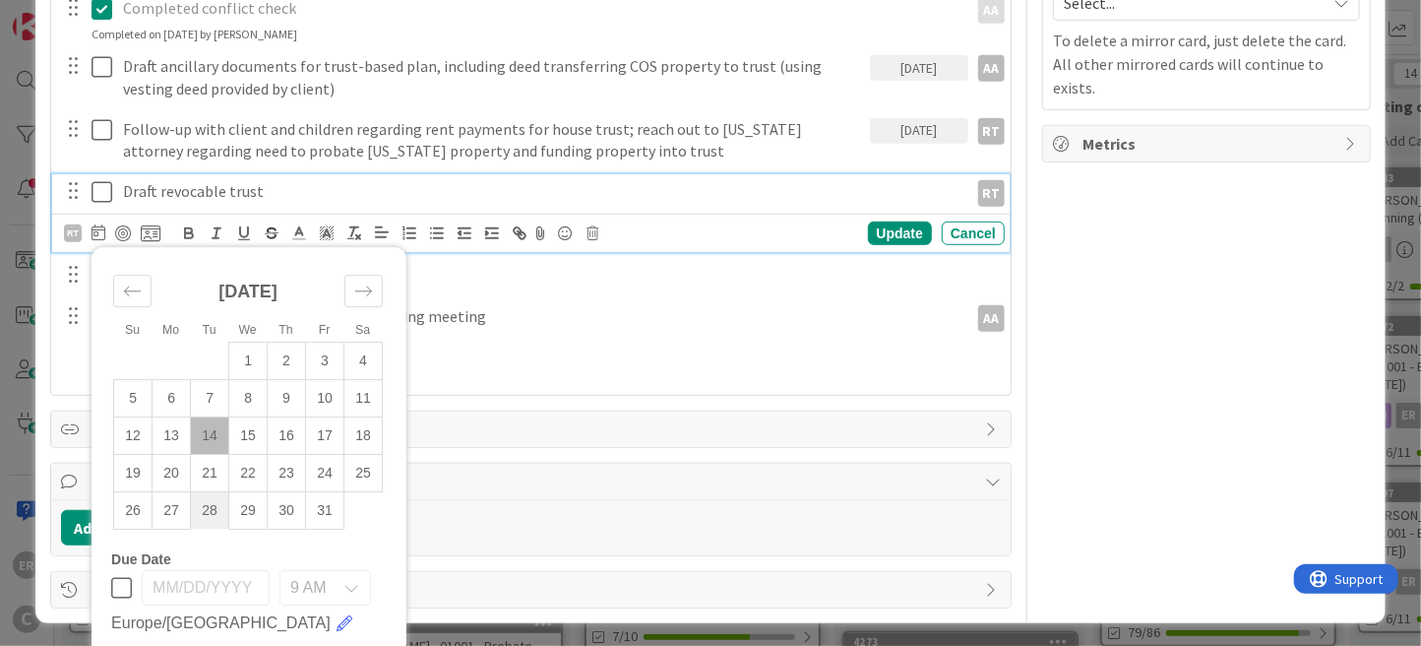
click at [215, 502] on td "28" at bounding box center [210, 510] width 38 height 37
type input "[DATE]"
click at [875, 232] on div "Update" at bounding box center [900, 233] width 64 height 24
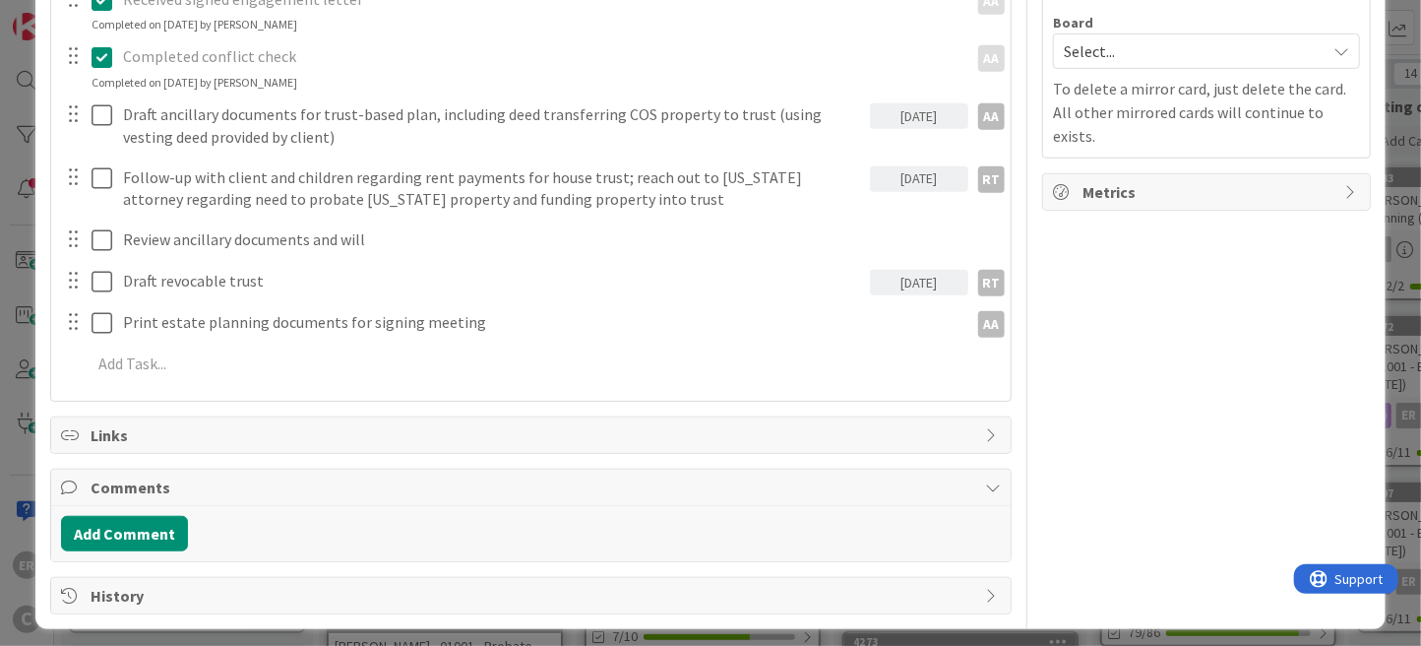
scroll to position [541, 0]
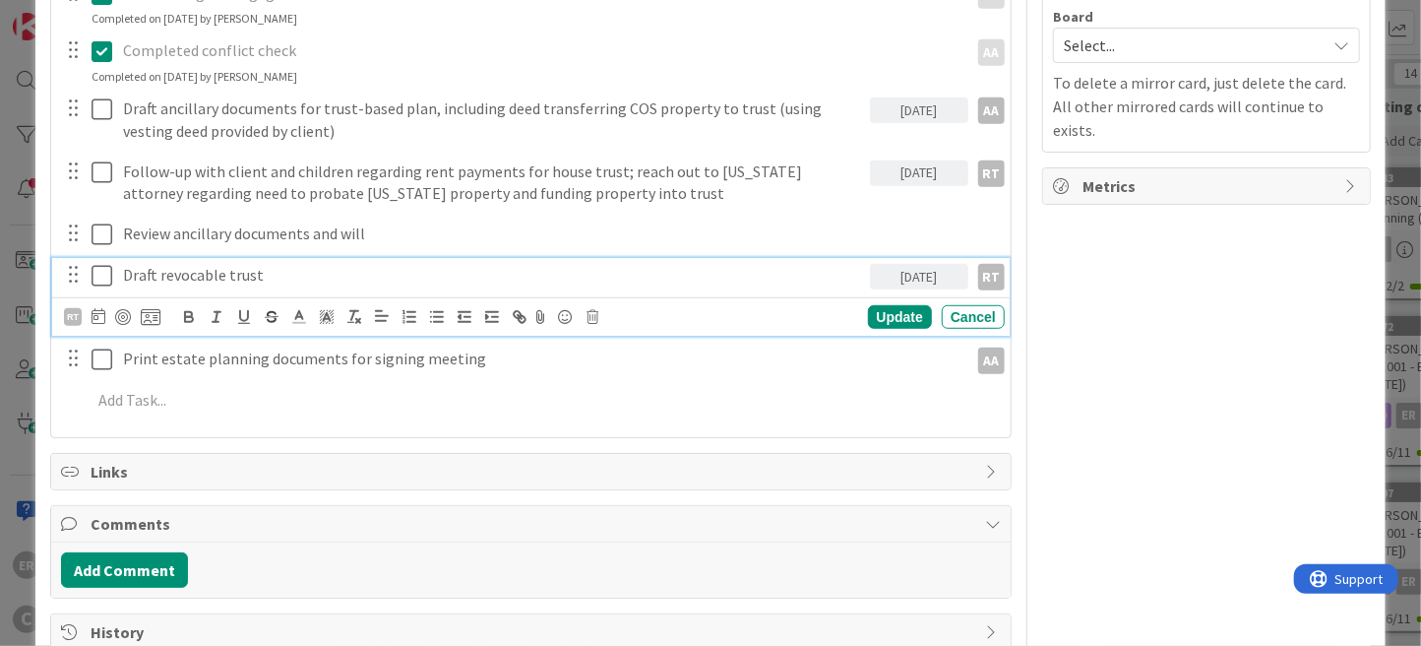
click at [270, 277] on div "Draft revocable trust [DATE] RT RT AA [PERSON_NAME] AM [PERSON_NAME] BS [PERSON…" at bounding box center [531, 297] width 958 height 78
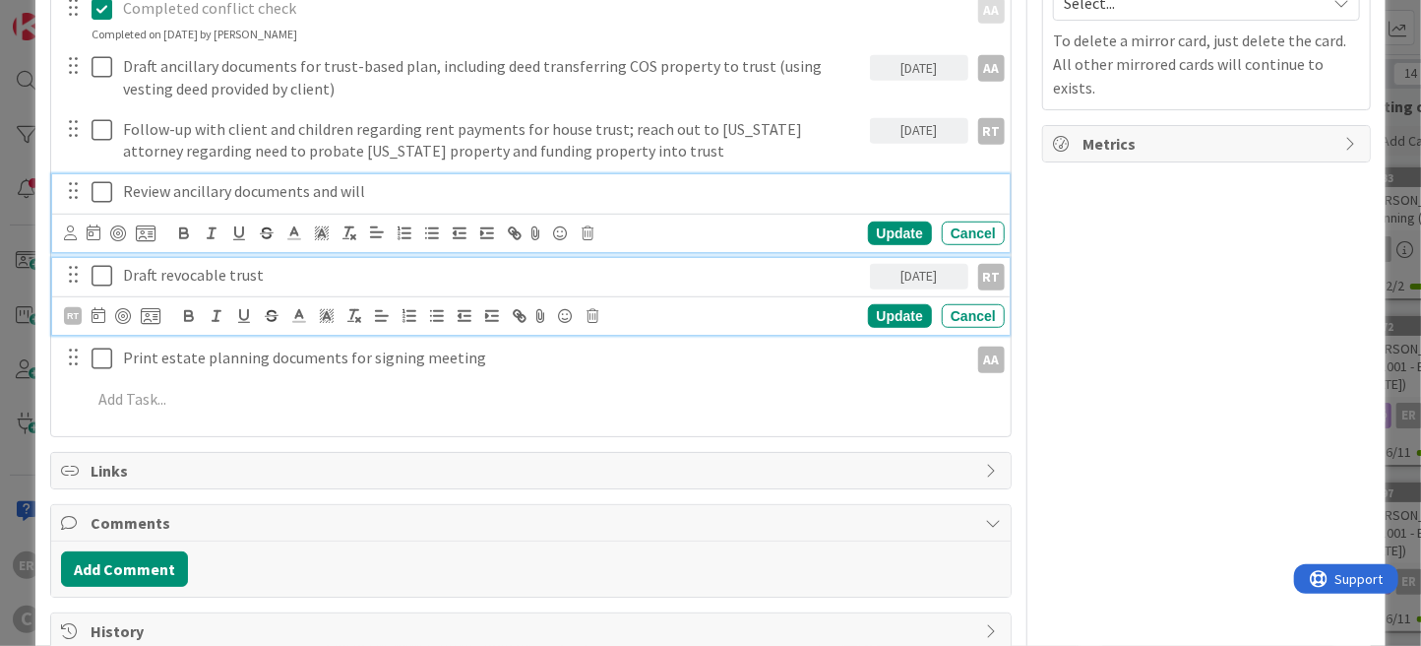
scroll to position [625, 0]
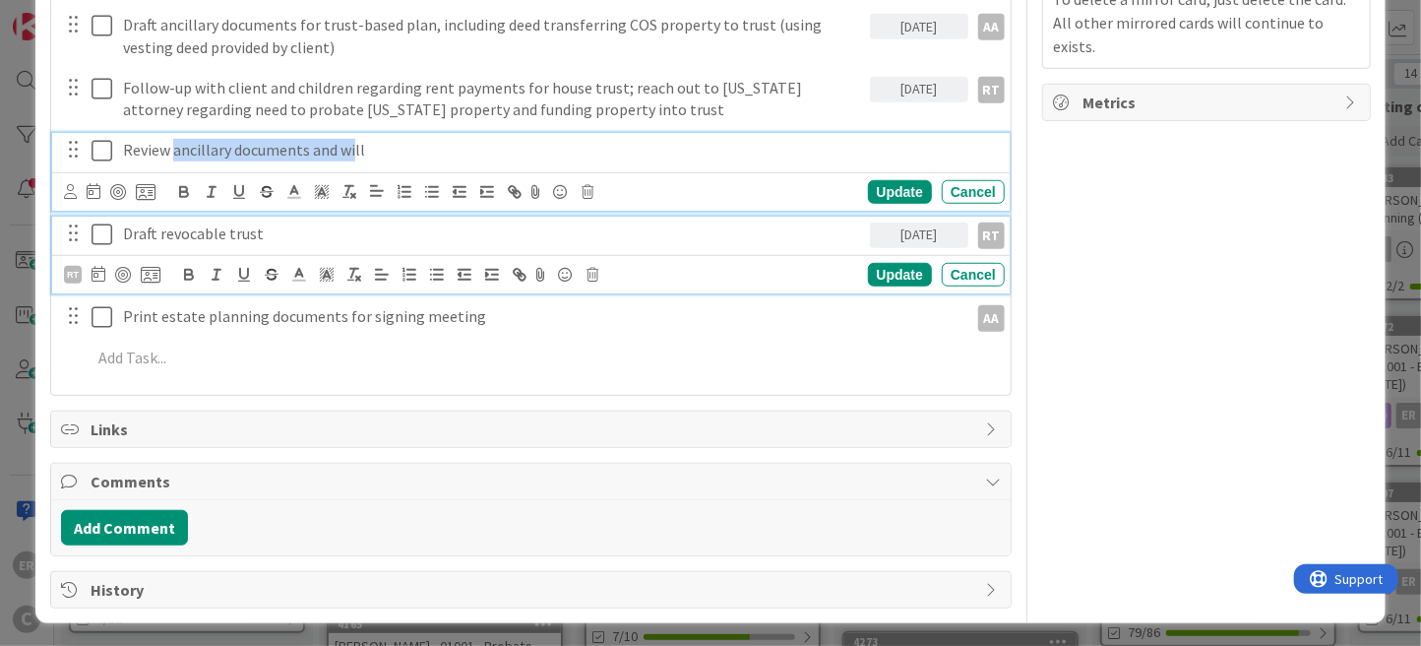
drag, startPoint x: 175, startPoint y: 185, endPoint x: 352, endPoint y: 174, distance: 177.5
click at [352, 174] on div "Review ancillary documents and will Update Cancel" at bounding box center [531, 172] width 958 height 78
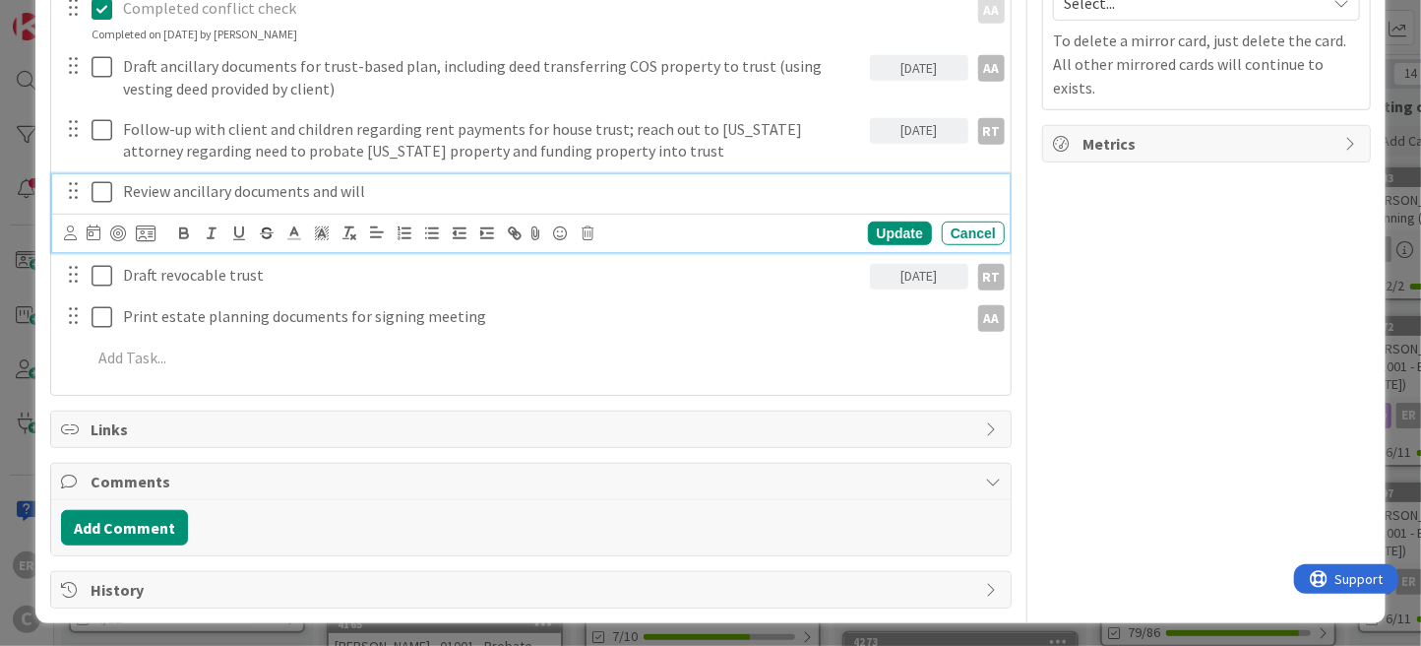
click at [369, 183] on p "Review ancillary documents and will" at bounding box center [559, 191] width 873 height 23
drag, startPoint x: 377, startPoint y: 184, endPoint x: 175, endPoint y: 185, distance: 201.7
click at [175, 185] on p "Review ancillary documents and will" at bounding box center [559, 191] width 873 height 23
click at [91, 235] on icon at bounding box center [94, 232] width 14 height 16
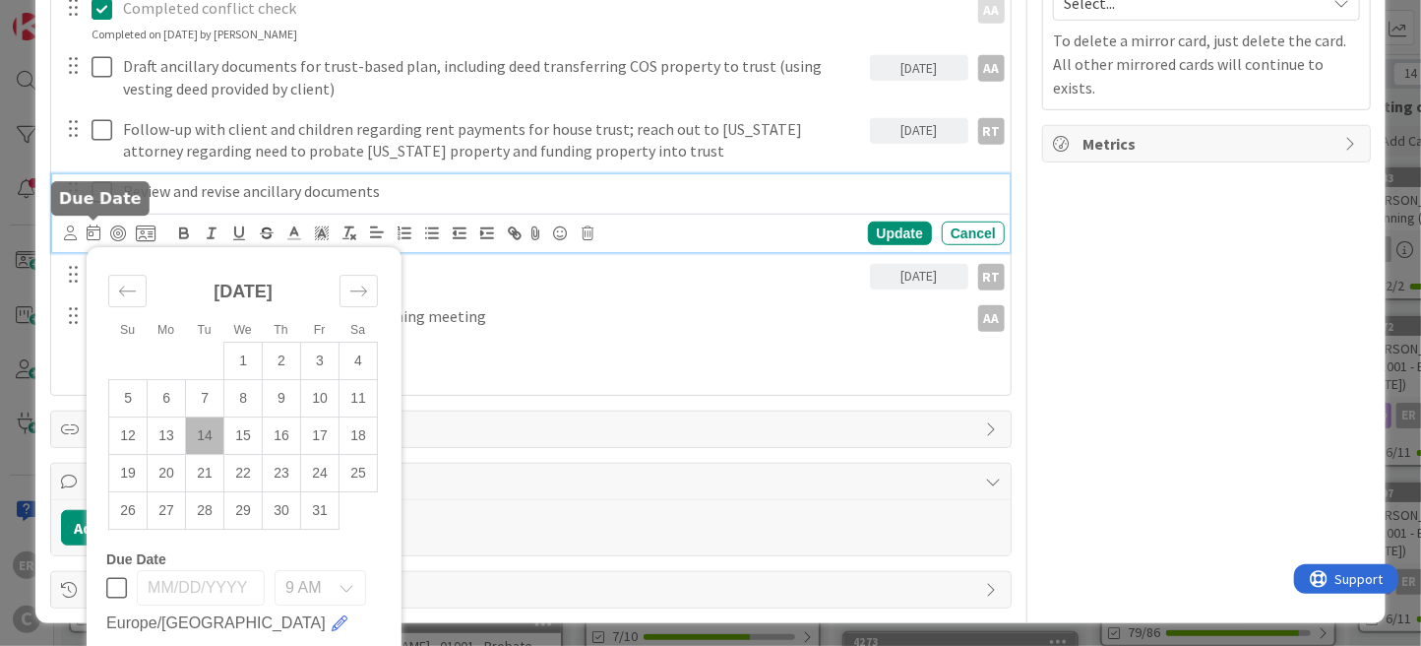
scroll to position [625, 0]
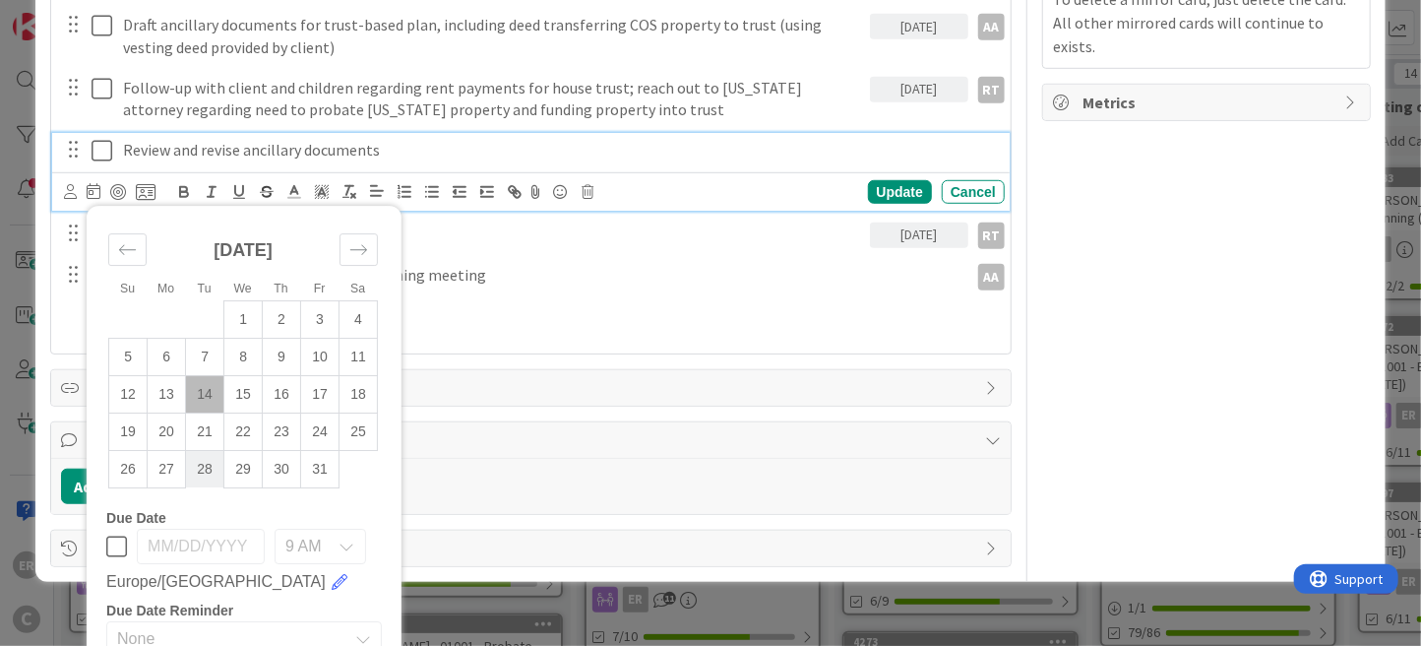
click at [203, 463] on td "28" at bounding box center [205, 469] width 38 height 37
type input "[DATE]"
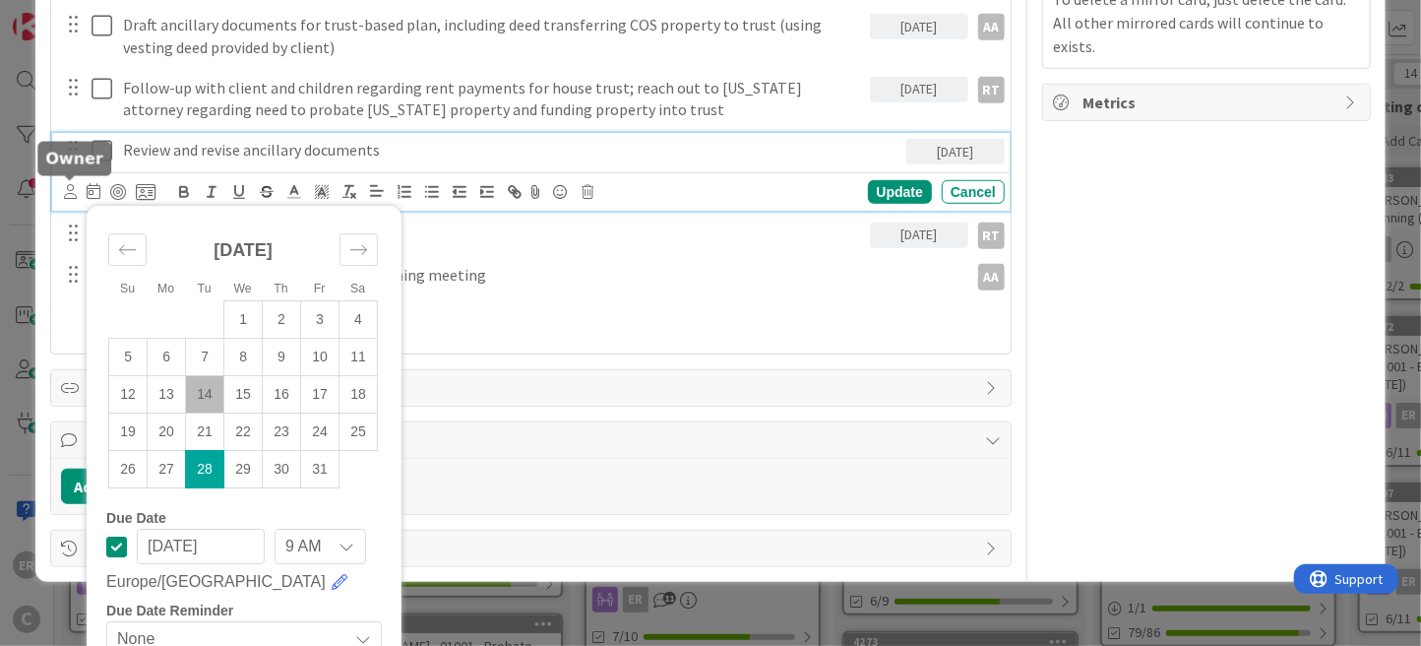
click at [71, 192] on icon at bounding box center [70, 191] width 13 height 15
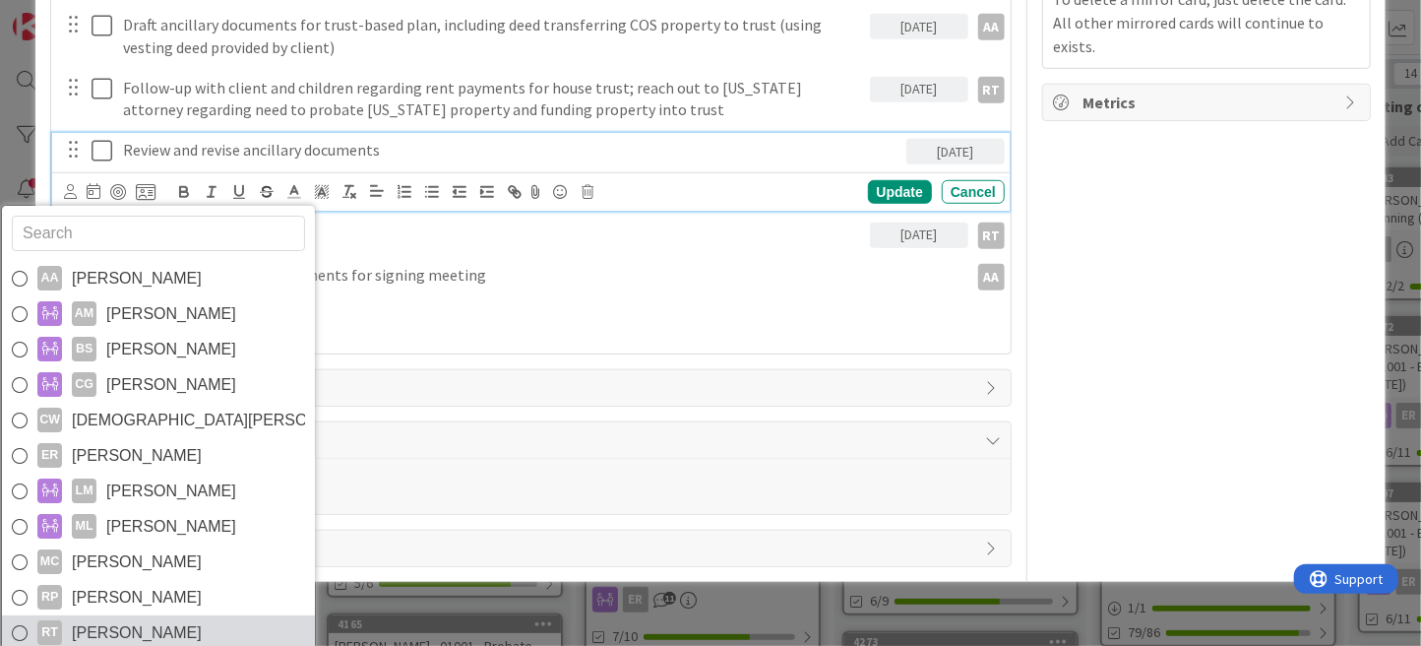
click at [143, 620] on span "[PERSON_NAME]" at bounding box center [137, 633] width 130 height 30
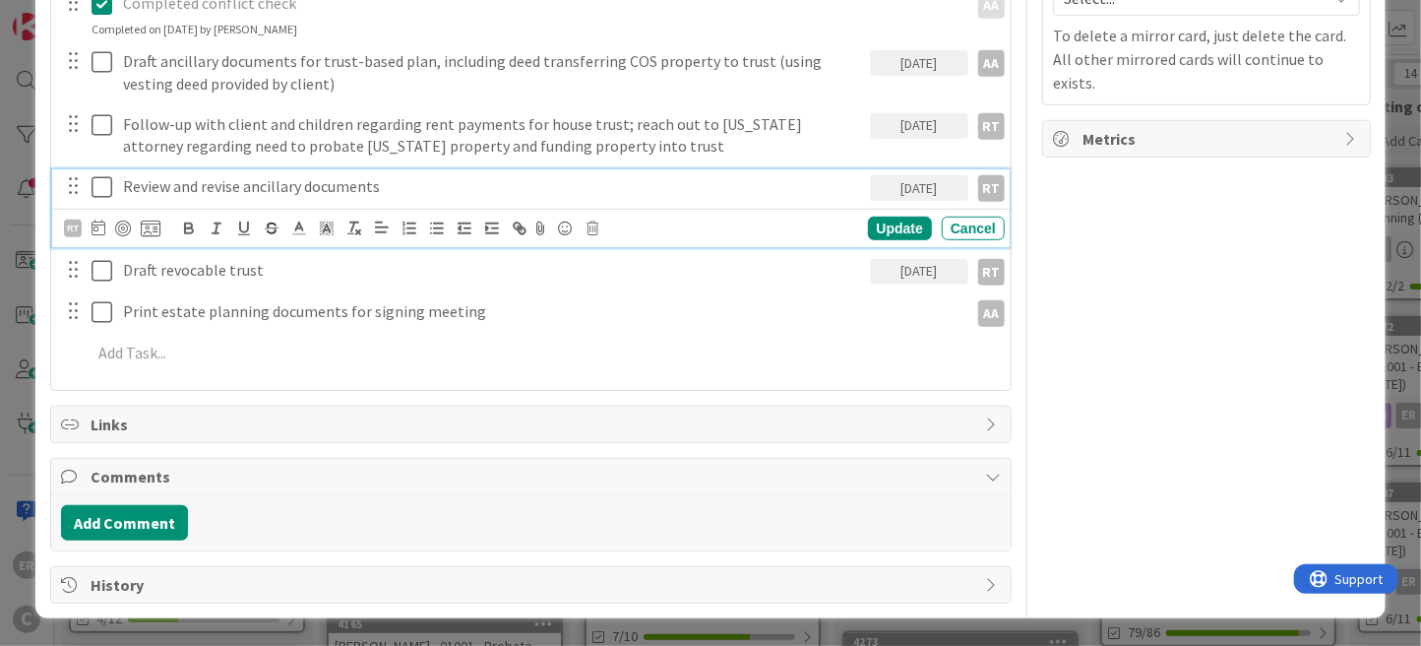
scroll to position [584, 0]
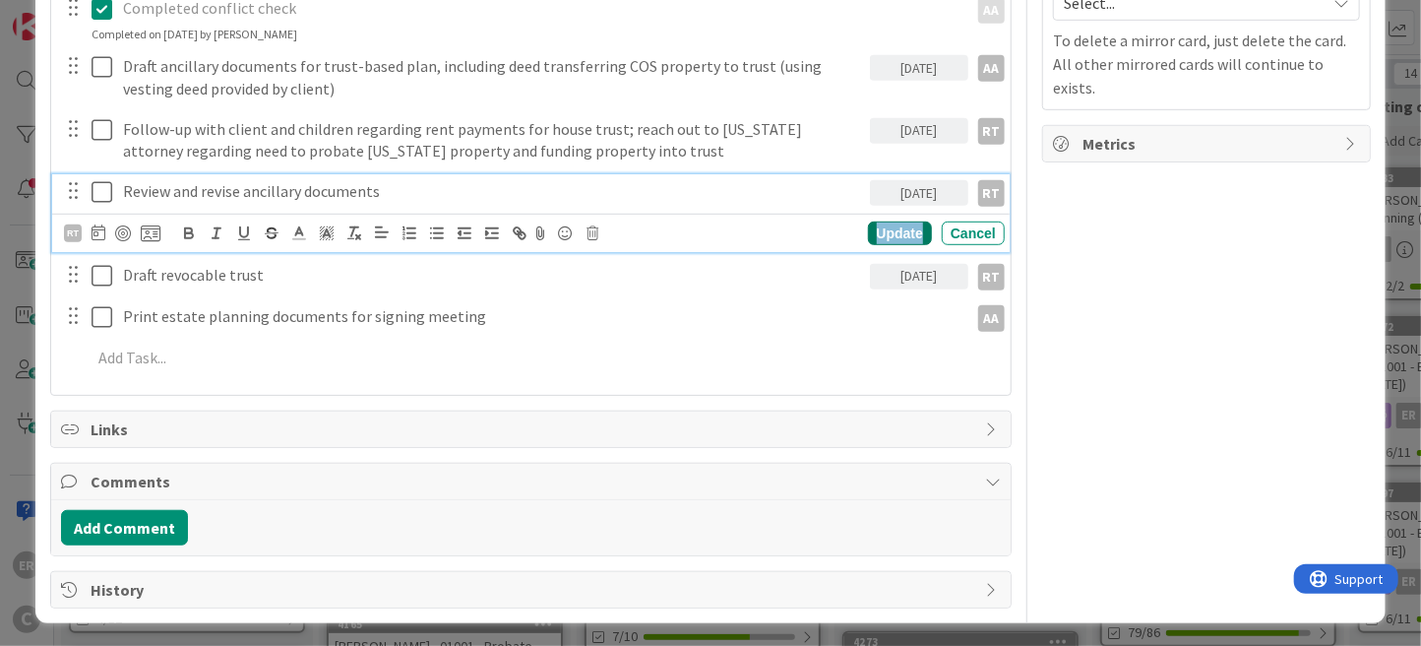
click at [872, 226] on div "Update" at bounding box center [900, 233] width 64 height 24
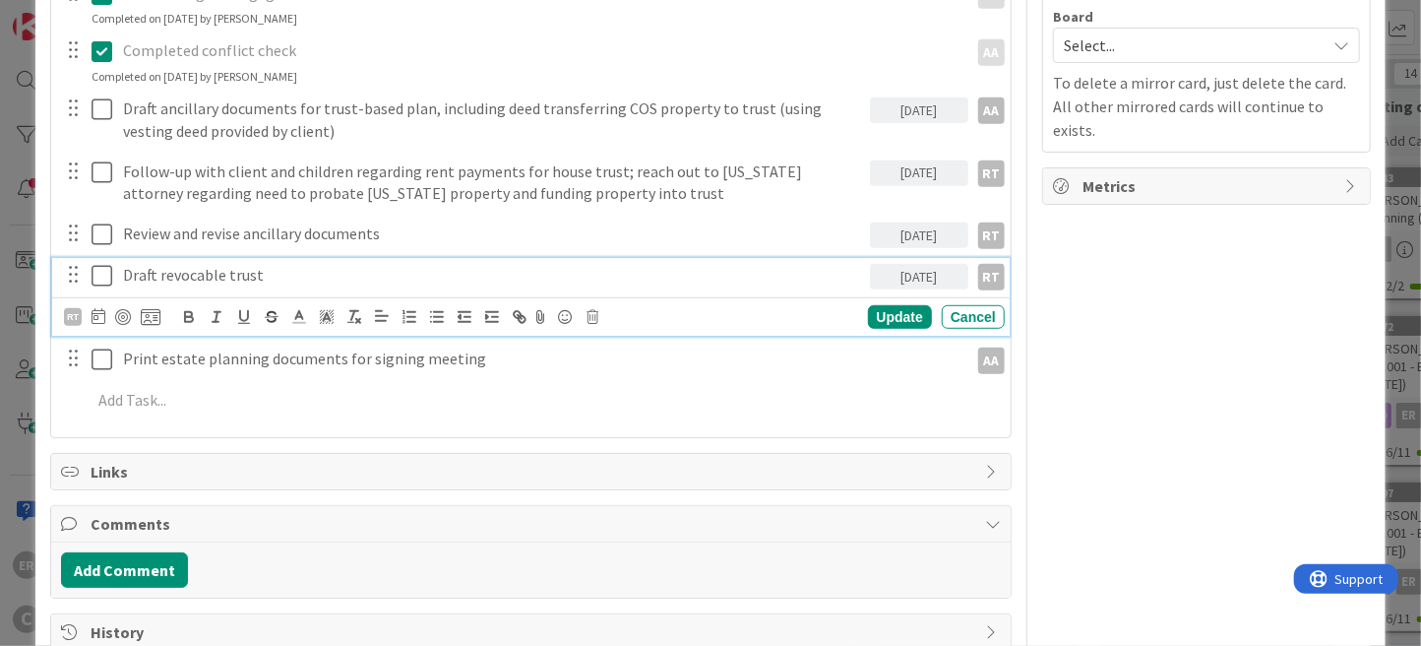
click at [291, 275] on div "Draft revocable trust [DATE] RT RT AA [PERSON_NAME] AM [PERSON_NAME] BS [PERSON…" at bounding box center [531, 297] width 958 height 78
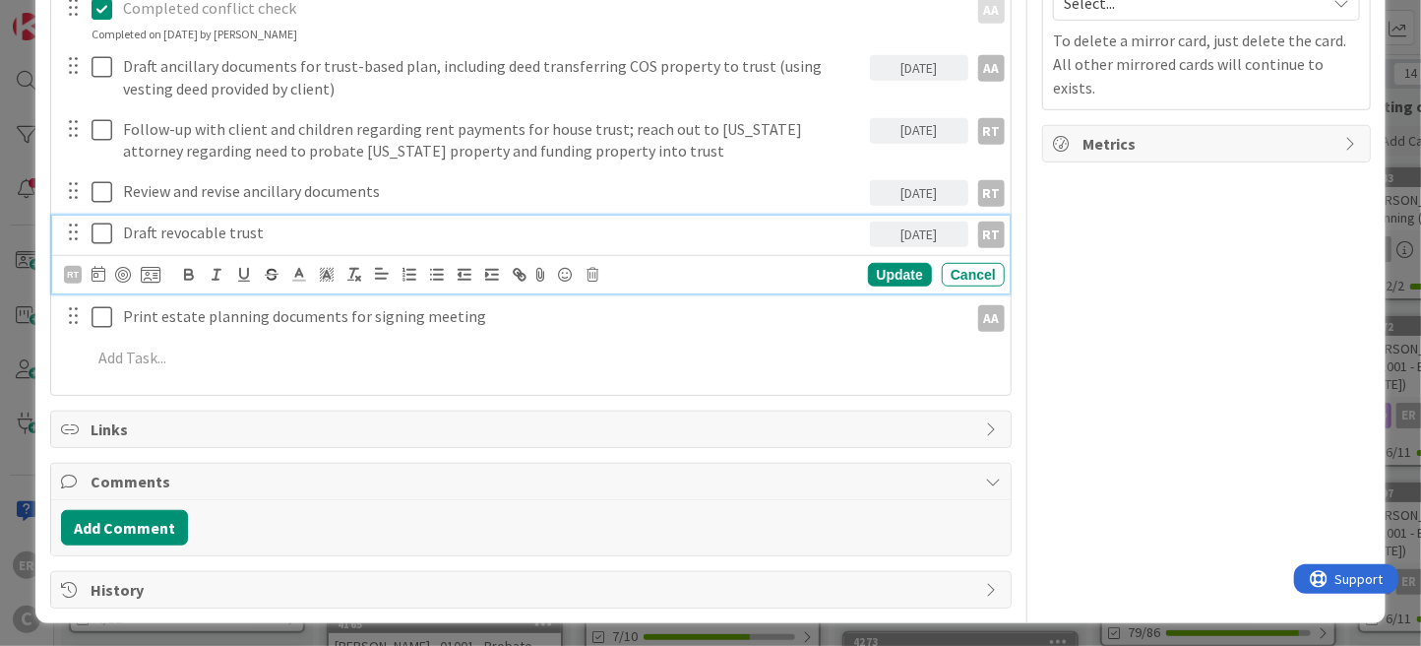
click at [917, 232] on div "[DATE]" at bounding box center [919, 234] width 98 height 26
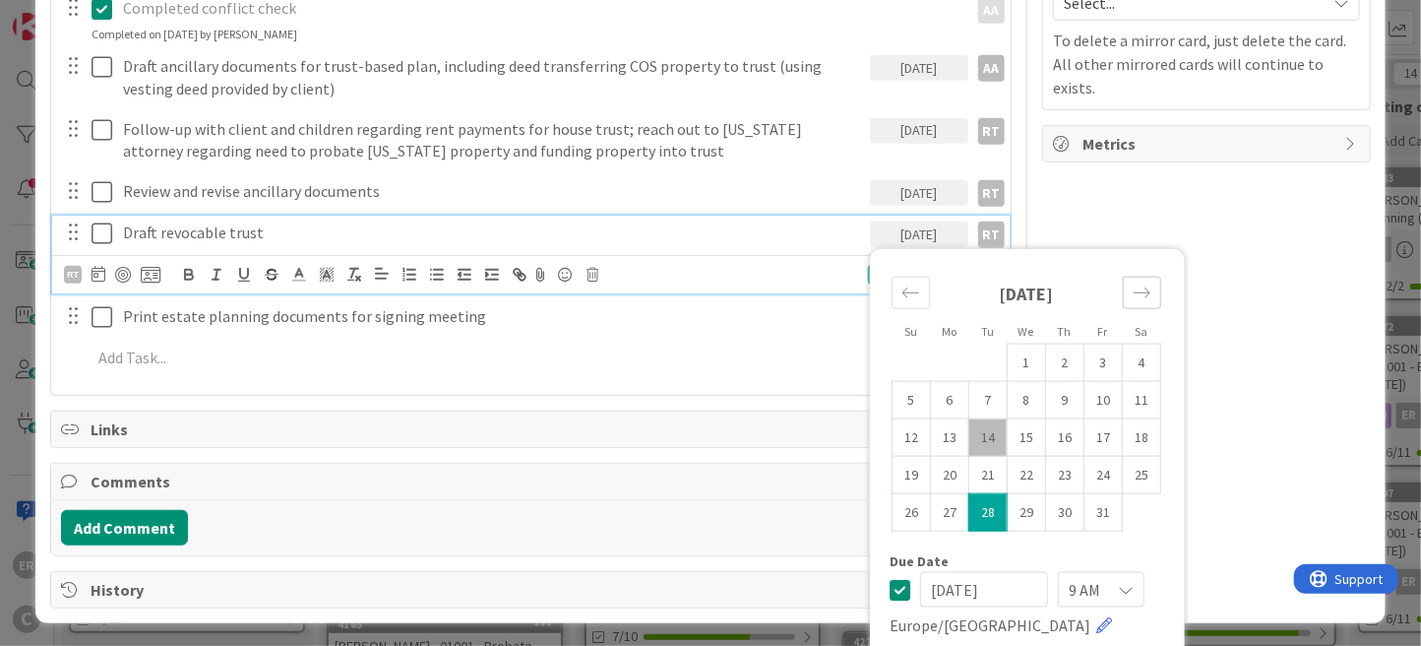
click at [1136, 296] on icon "Move forward to switch to the next month." at bounding box center [1142, 292] width 19 height 19
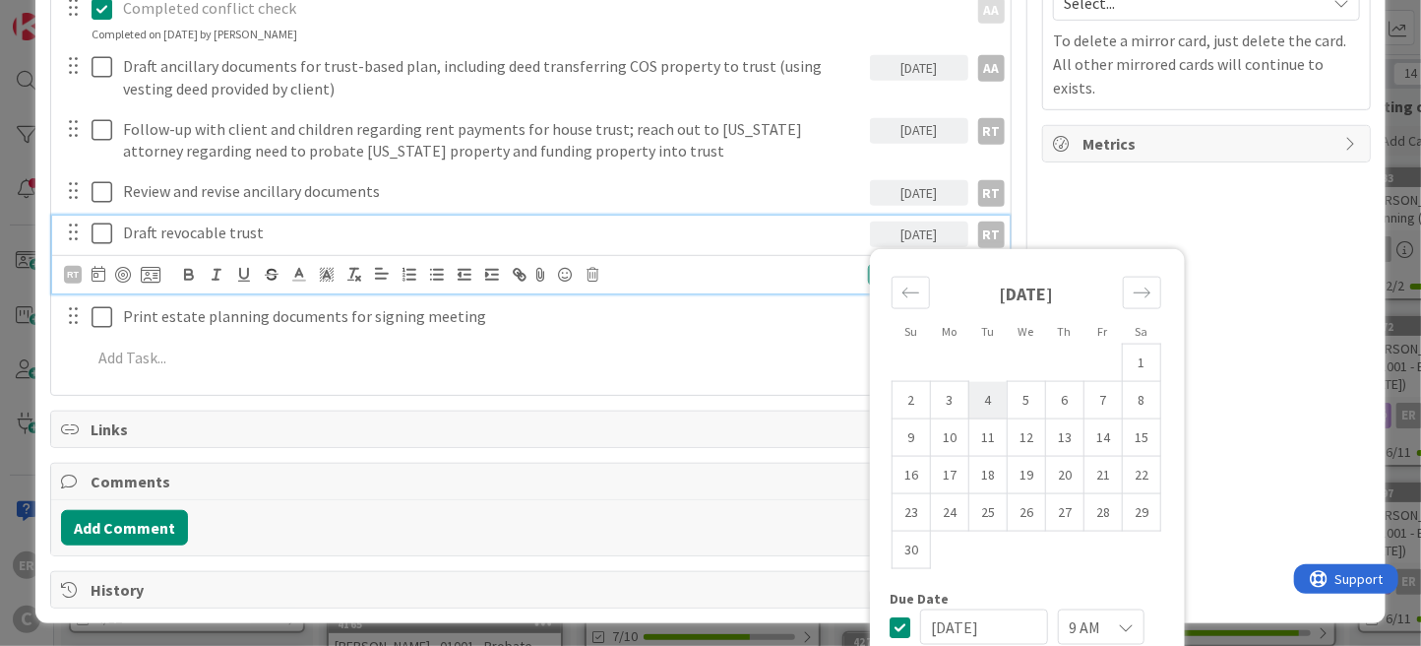
click at [978, 405] on td "4" at bounding box center [987, 399] width 38 height 37
type input "[DATE]"
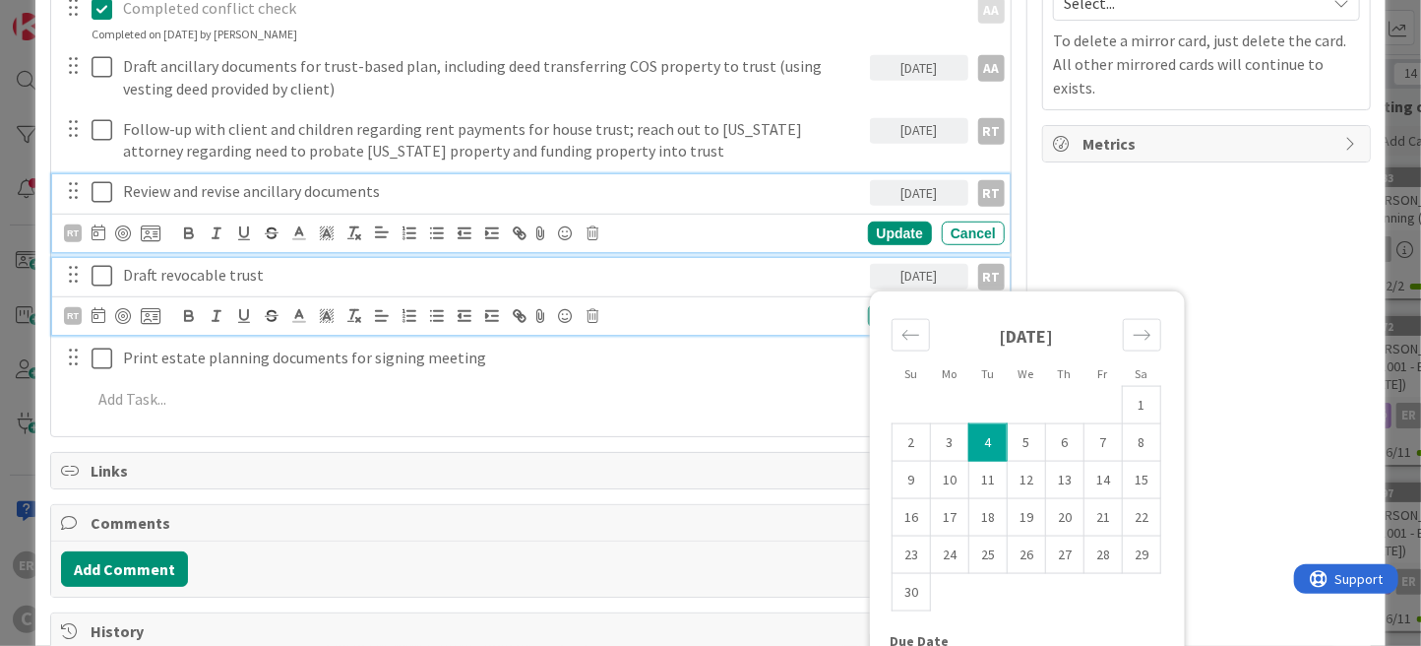
click at [360, 194] on p "Review and revise ancillary documents" at bounding box center [492, 191] width 738 height 23
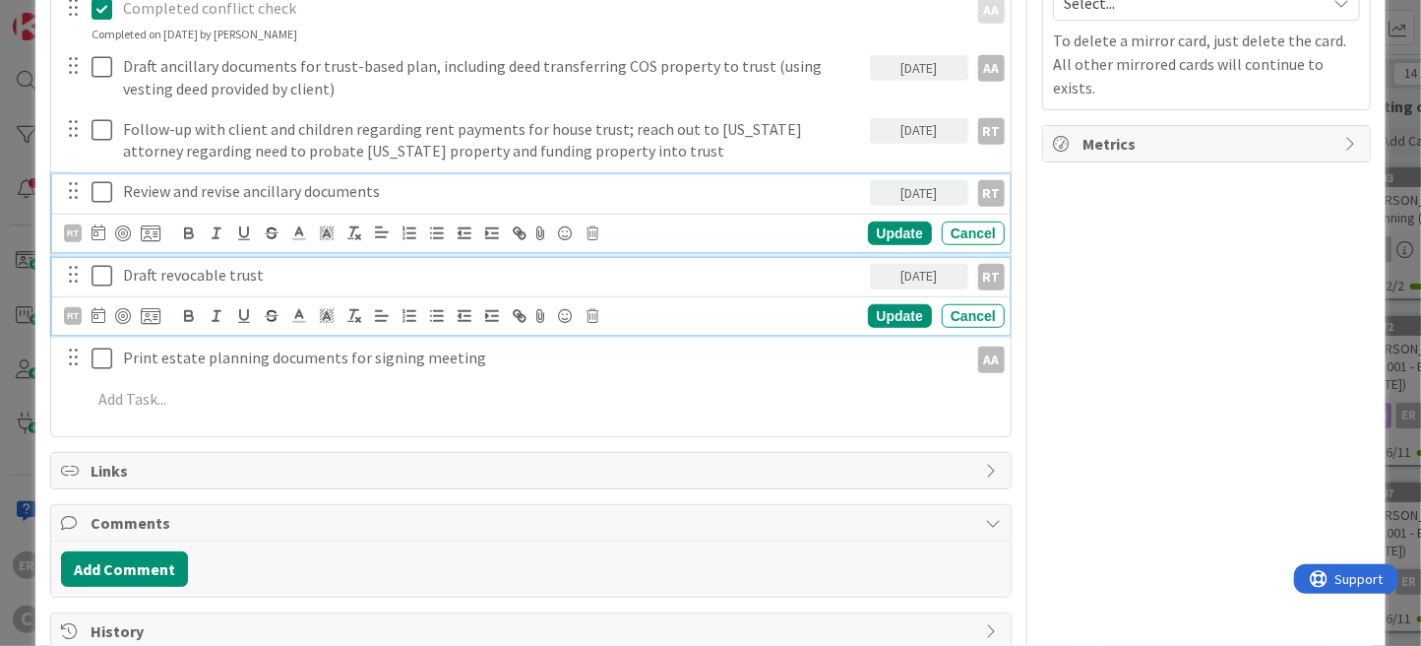
click at [284, 279] on p "Draft revocable trust" at bounding box center [492, 275] width 738 height 23
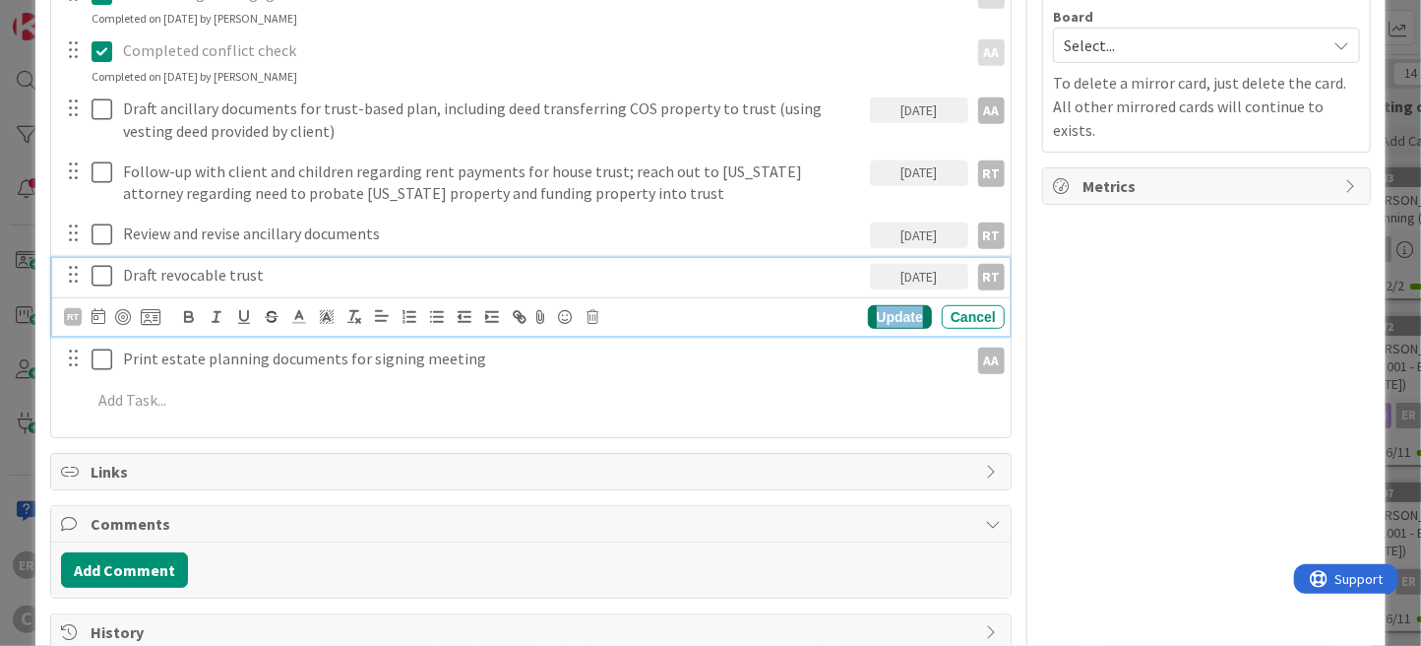
click at [892, 321] on div "Update" at bounding box center [900, 317] width 64 height 24
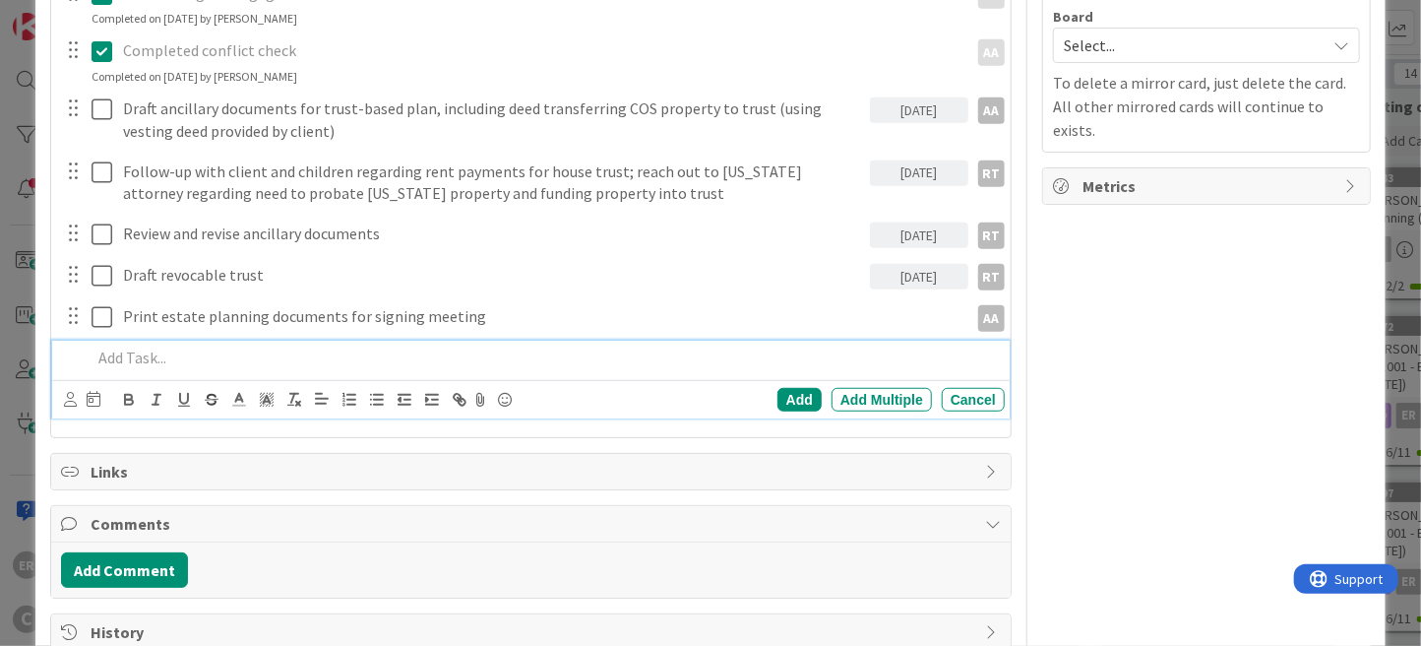
click at [147, 357] on p at bounding box center [544, 357] width 905 height 23
click at [93, 400] on icon at bounding box center [94, 399] width 14 height 16
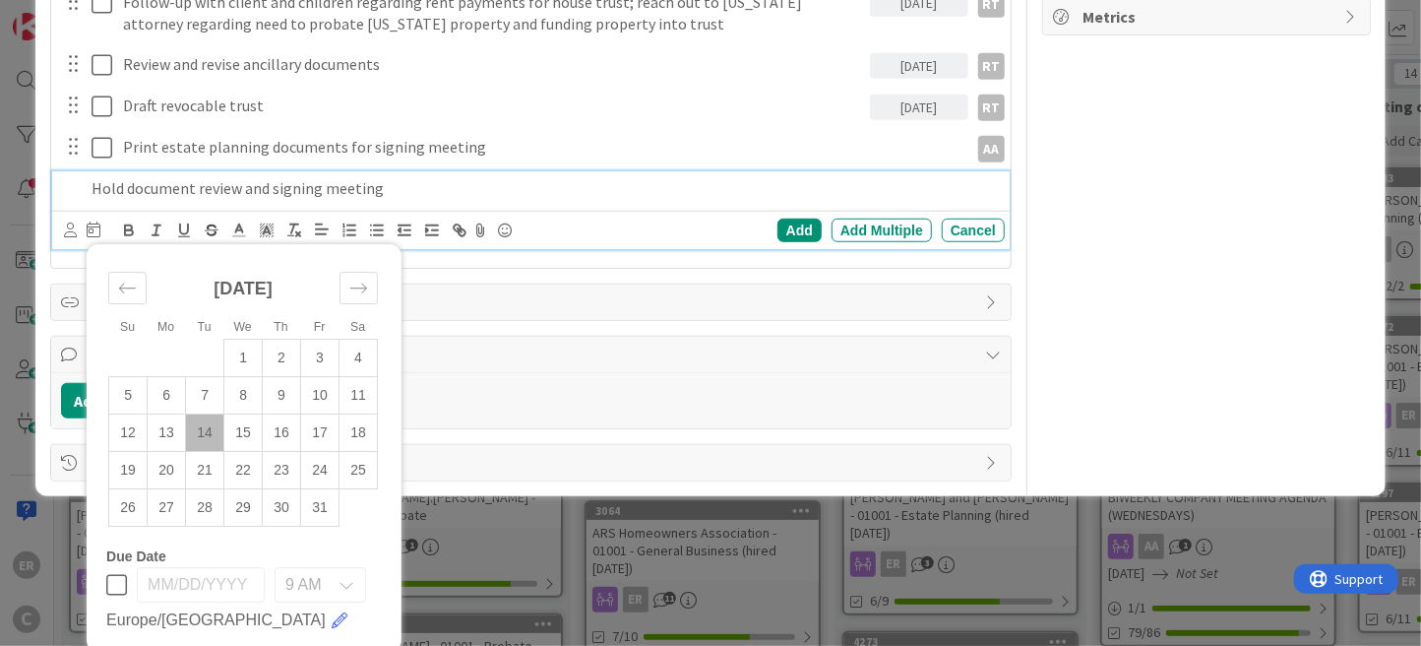
scroll to position [714, 0]
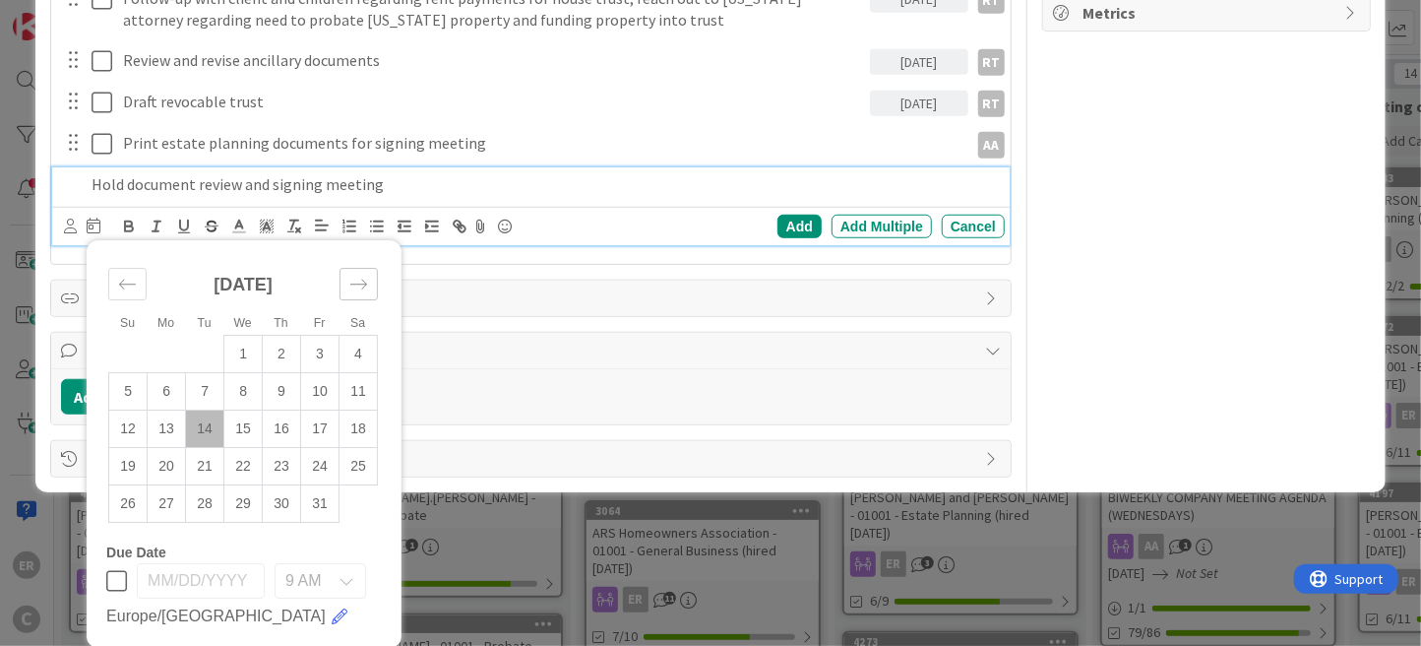
click at [354, 286] on icon "Move forward to switch to the next month." at bounding box center [358, 284] width 19 height 19
click at [212, 456] on td "18" at bounding box center [205, 466] width 38 height 37
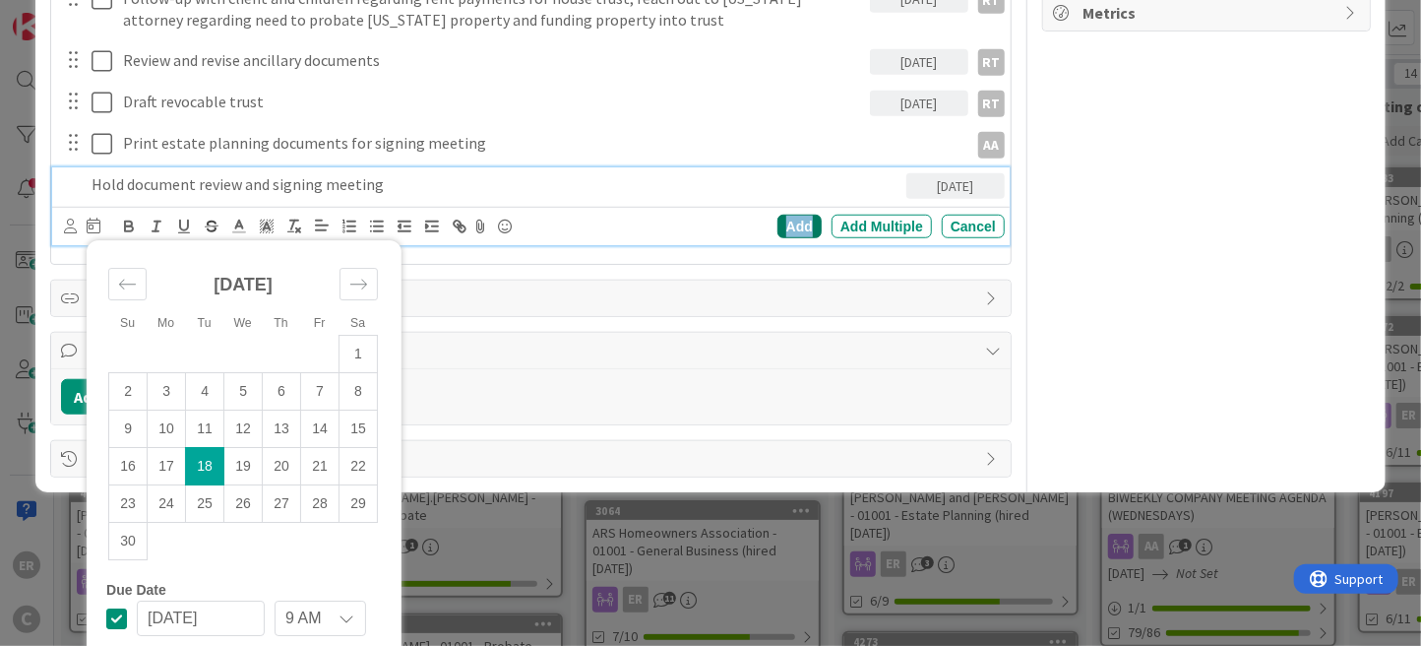
click at [783, 222] on div "Add" at bounding box center [799, 227] width 44 height 24
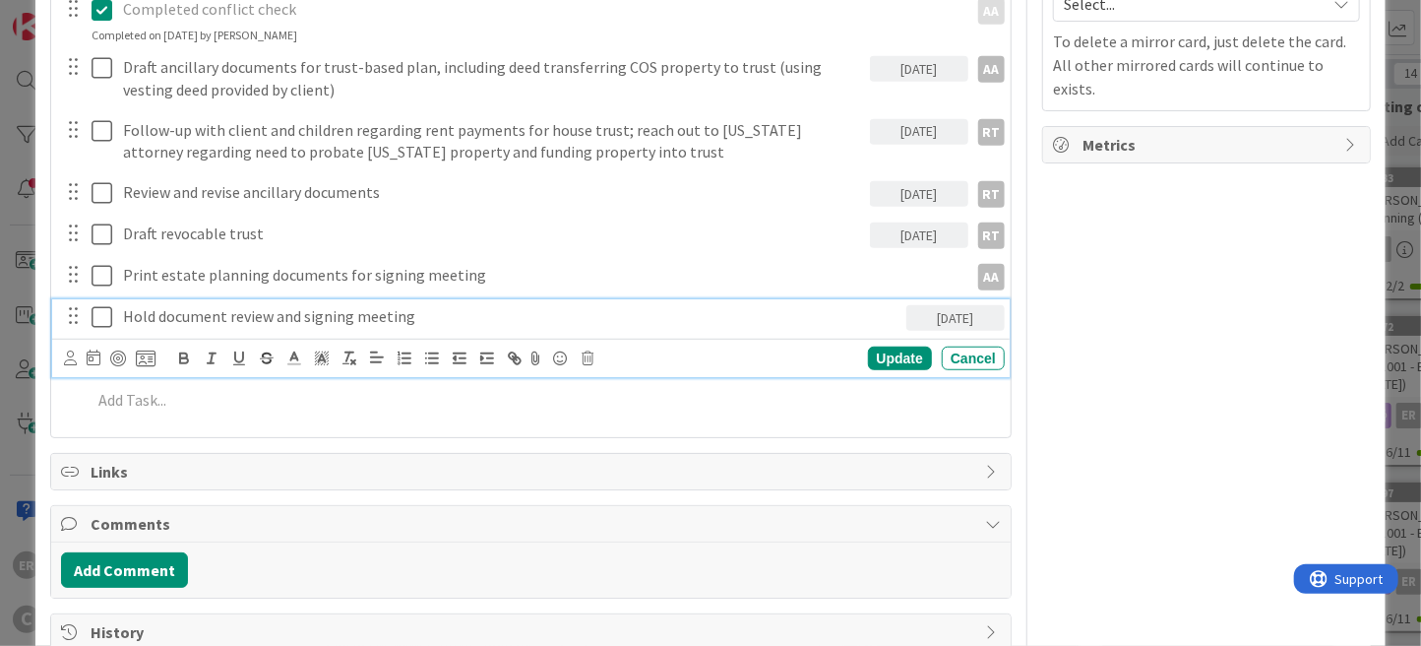
scroll to position [625, 0]
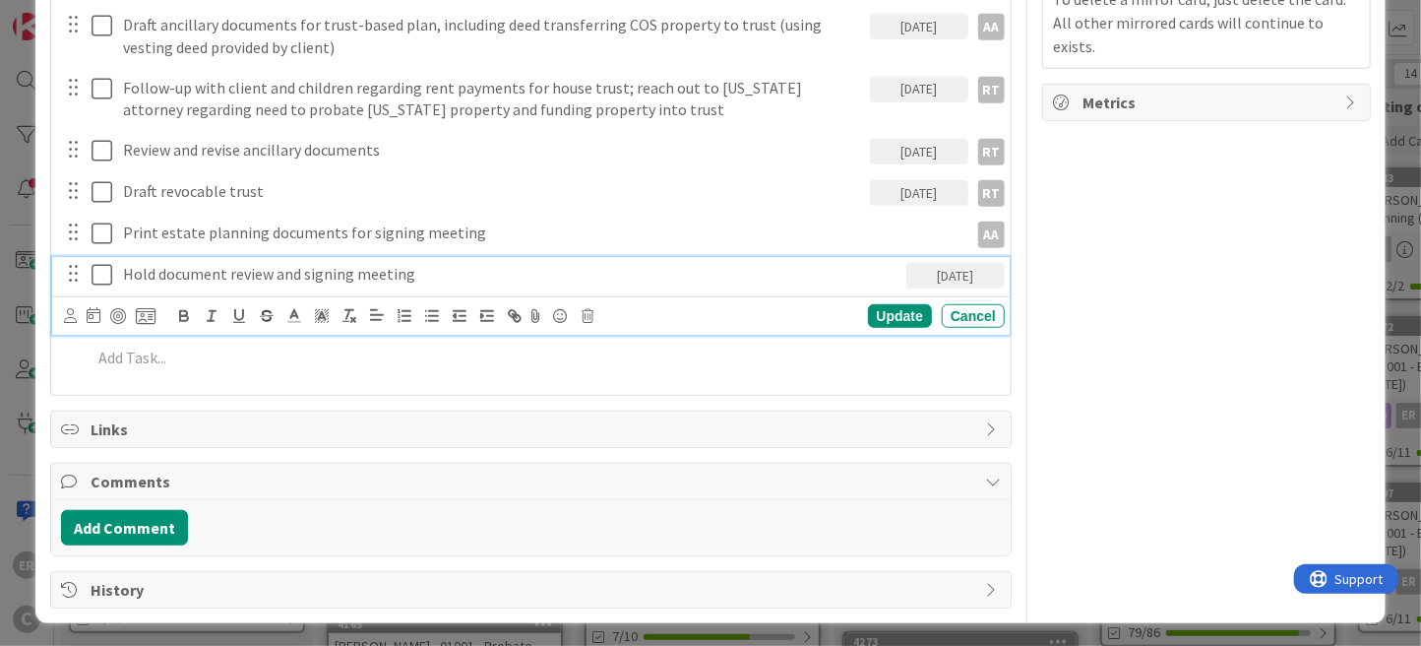
click at [216, 317] on div "Hold document review and signing meeting [DATE] Update Cancel" at bounding box center [531, 296] width 958 height 78
click at [65, 318] on icon at bounding box center [70, 315] width 13 height 15
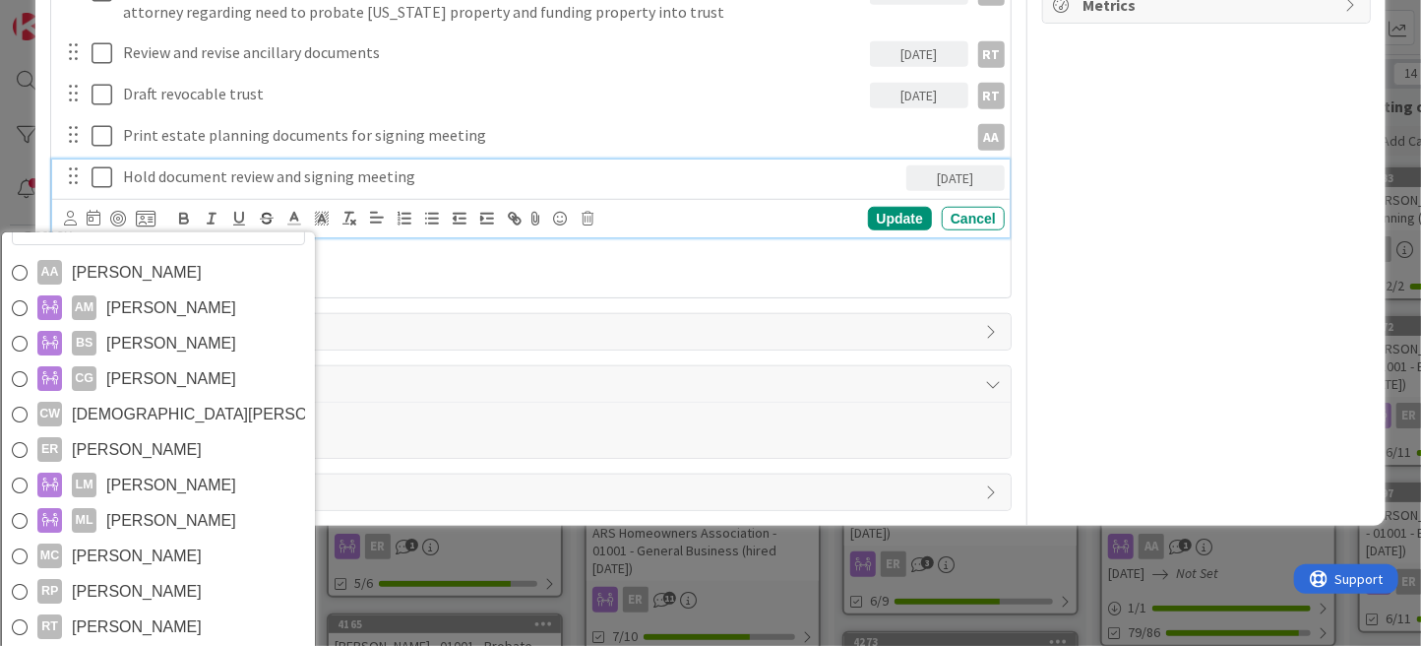
scroll to position [797, 0]
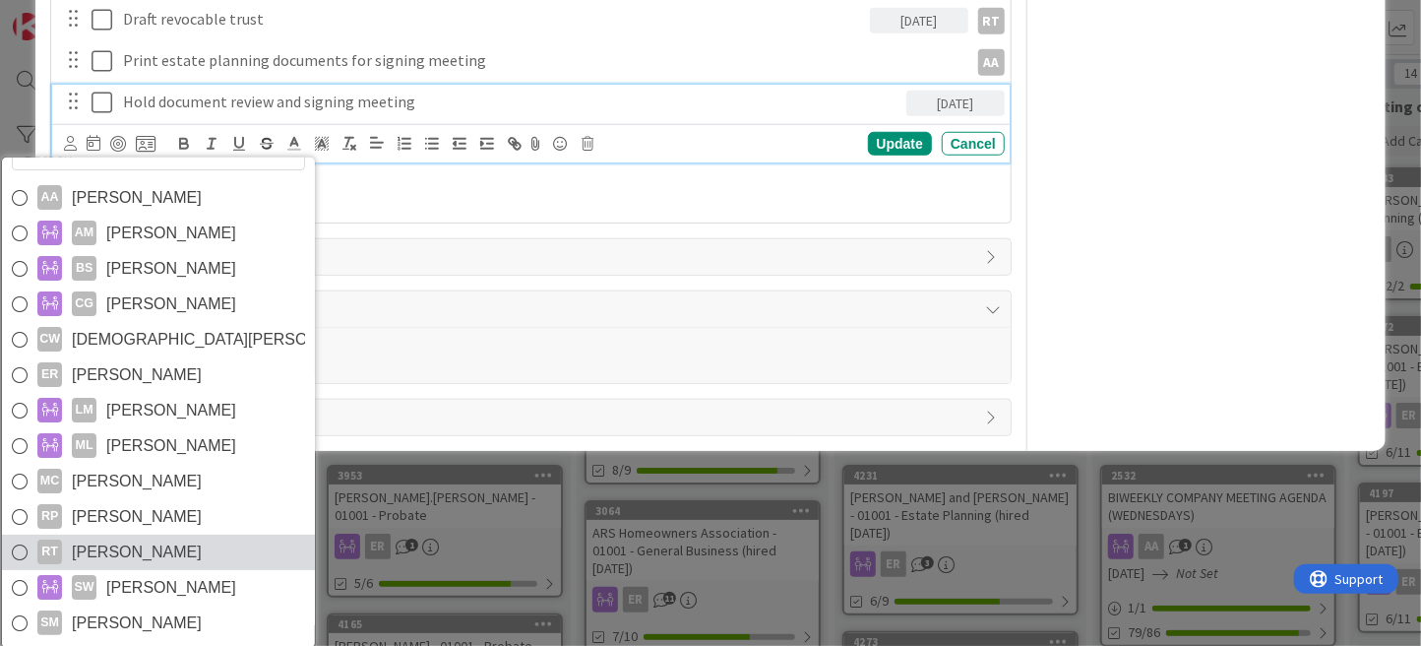
click at [214, 537] on link "RT [PERSON_NAME]" at bounding box center [158, 551] width 313 height 35
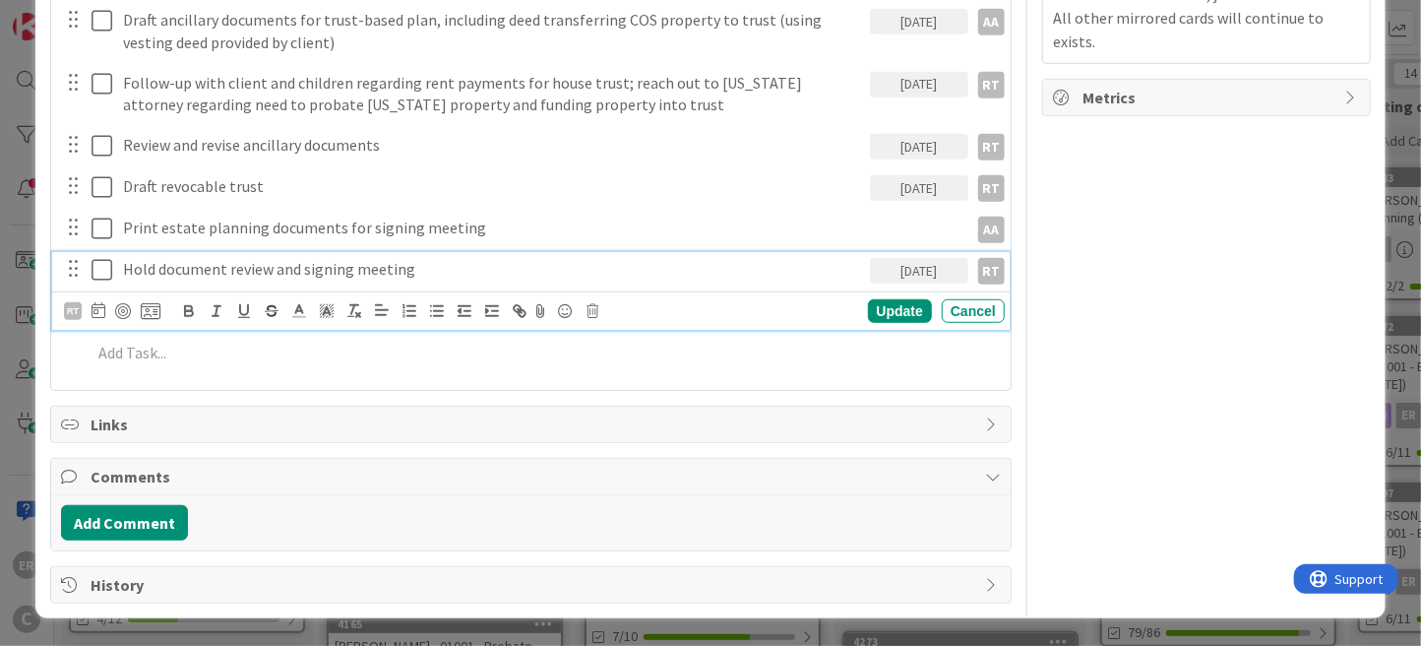
scroll to position [625, 0]
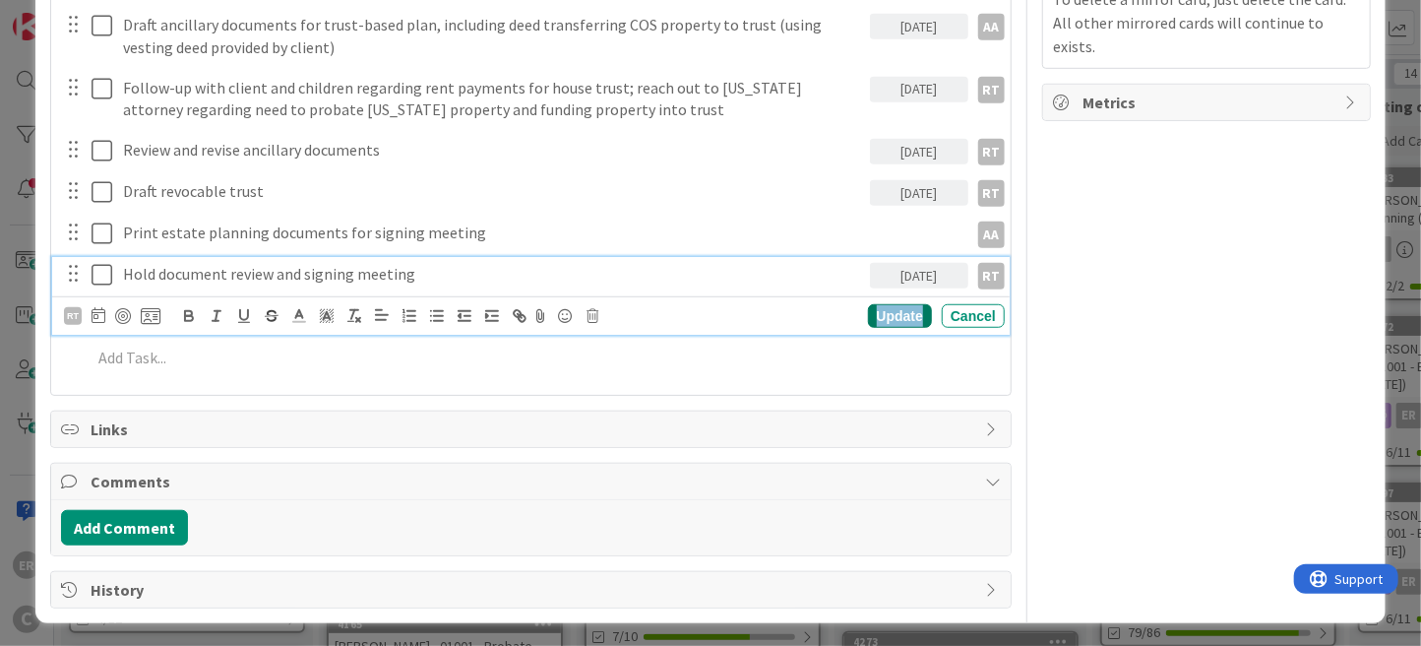
click at [873, 312] on div "Update" at bounding box center [900, 316] width 64 height 24
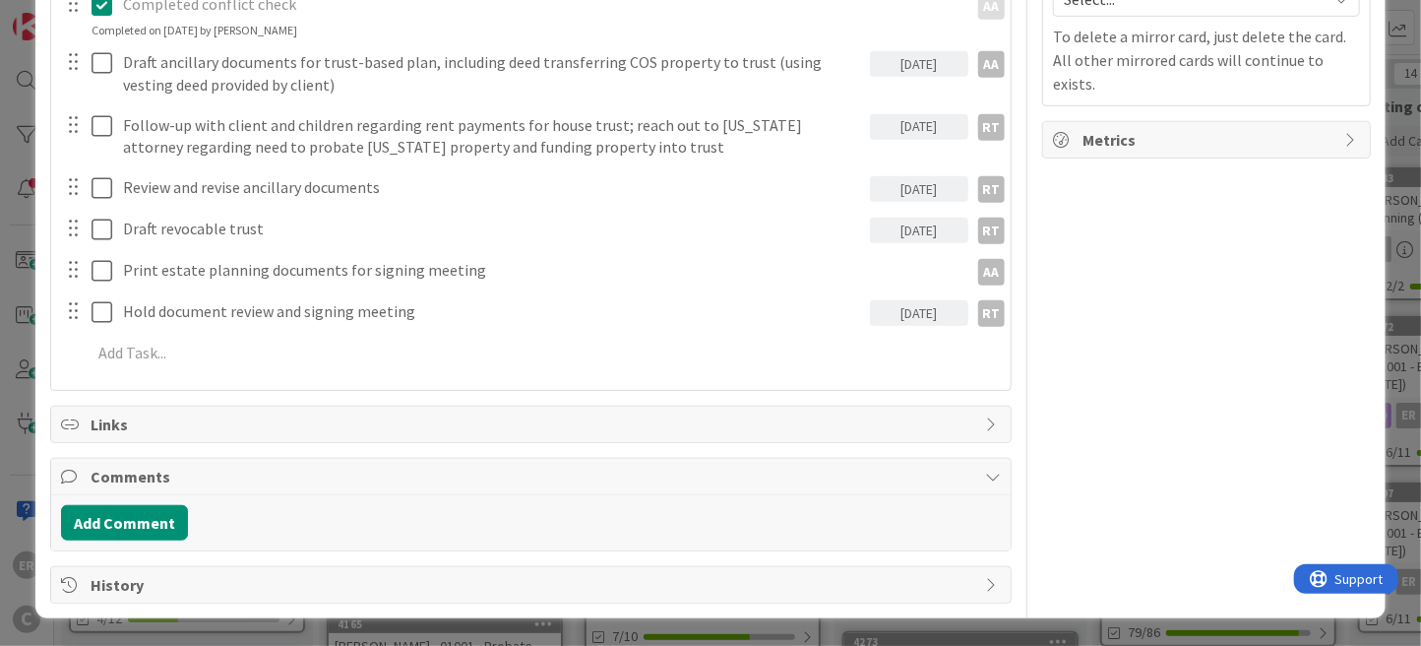
scroll to position [583, 0]
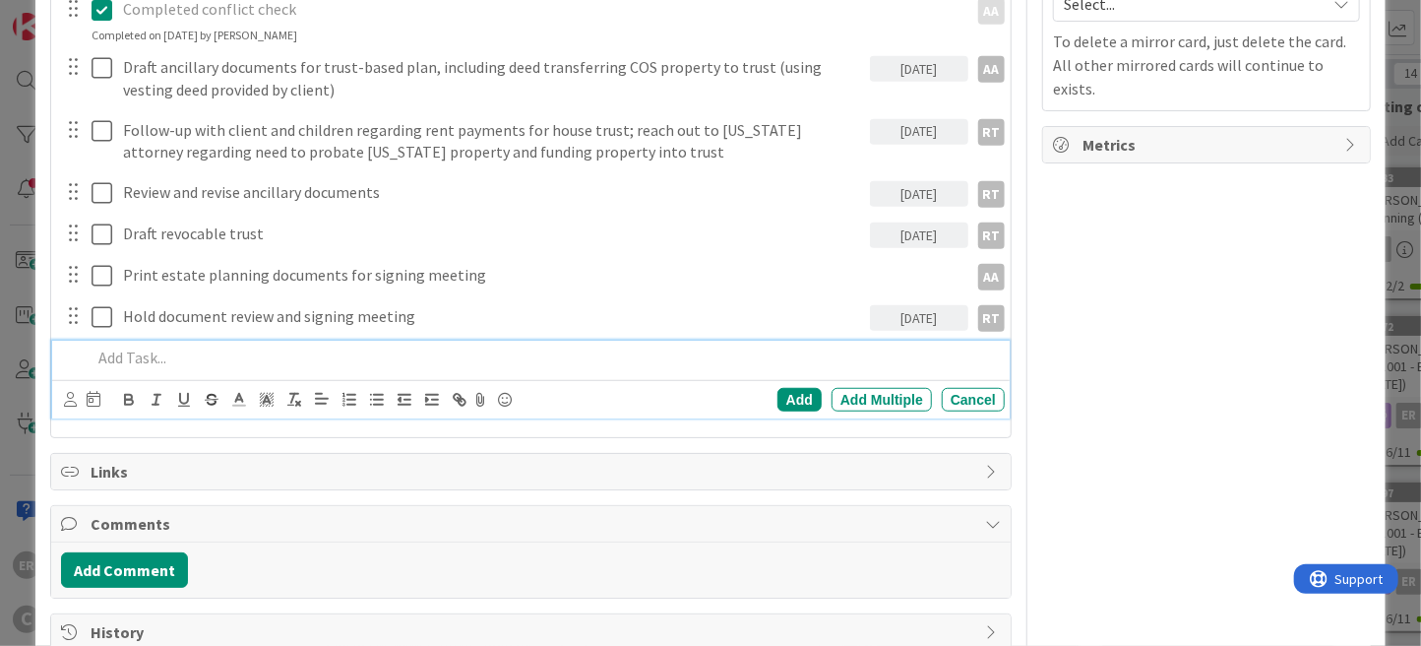
click at [161, 352] on div "Su Mo Tu We Th Fr Sa [DATE] 1 2 3 4 5 6 7 8 9 10 11 12 13 14 15 16 17 18 19 20 …" at bounding box center [531, 379] width 958 height 78
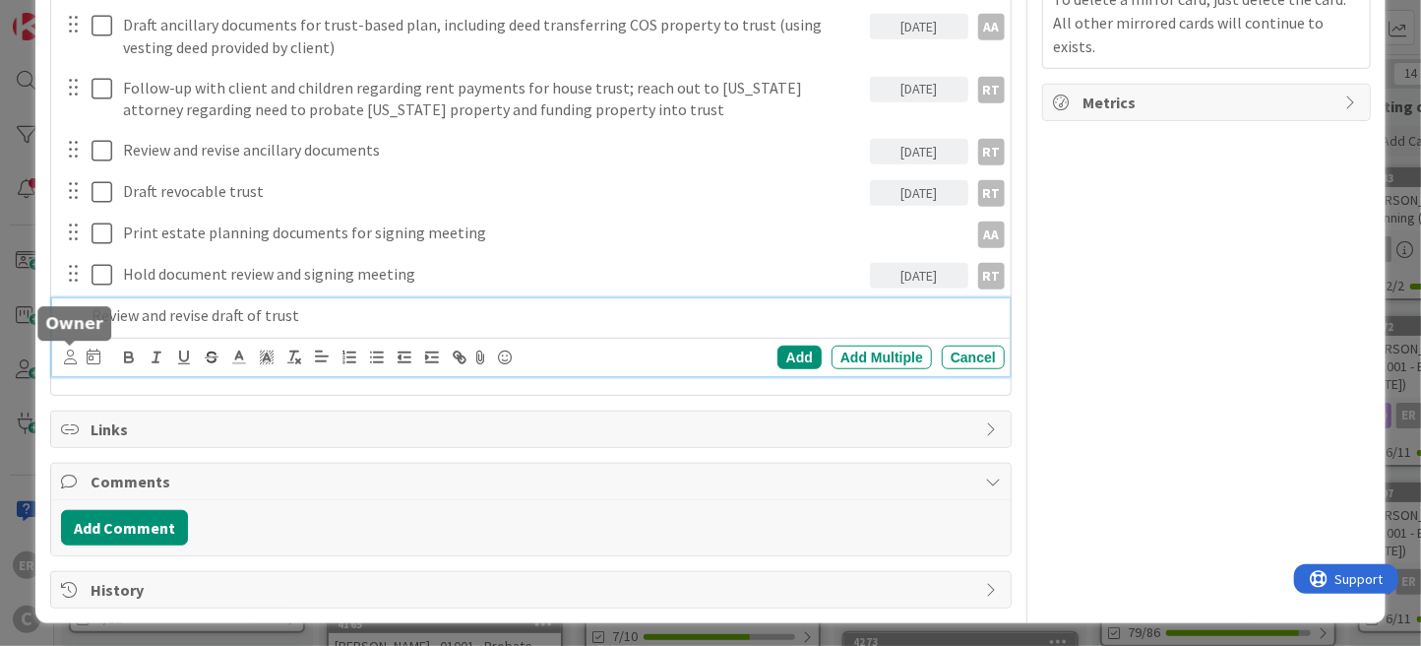
click at [73, 351] on icon at bounding box center [70, 356] width 13 height 15
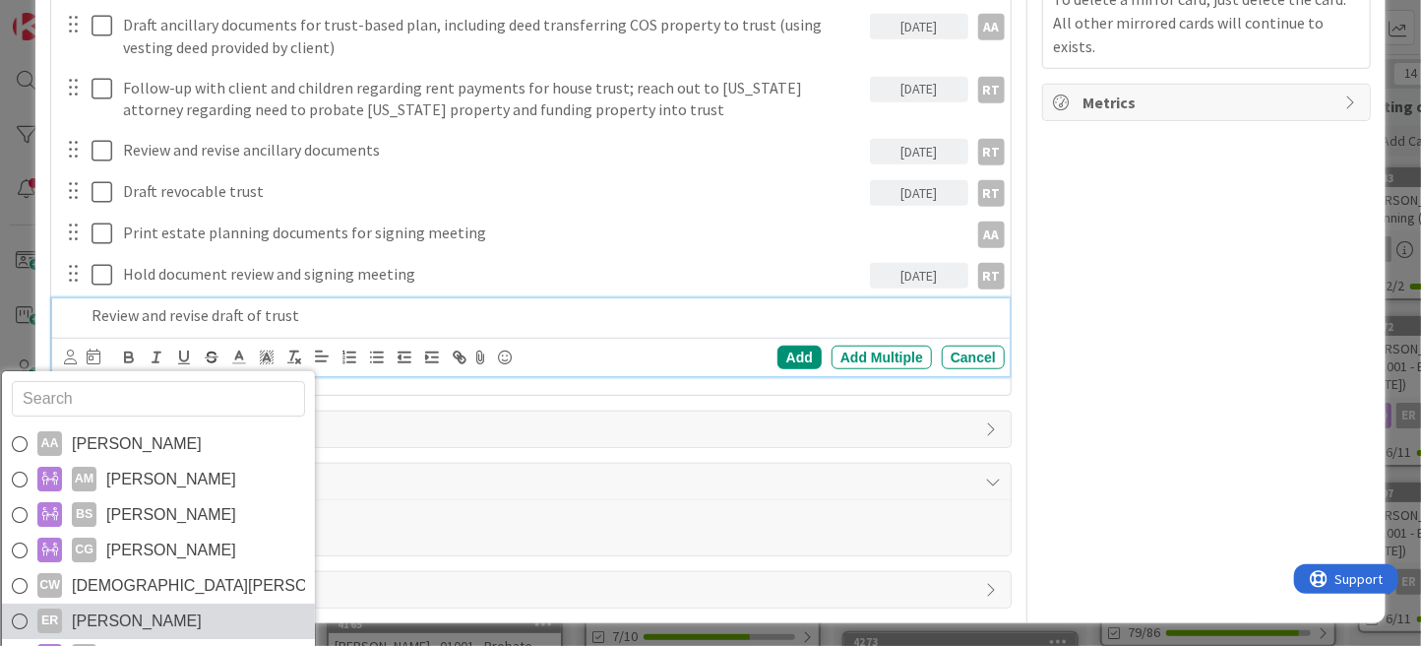
click at [193, 629] on link "ER [PERSON_NAME]" at bounding box center [158, 620] width 313 height 35
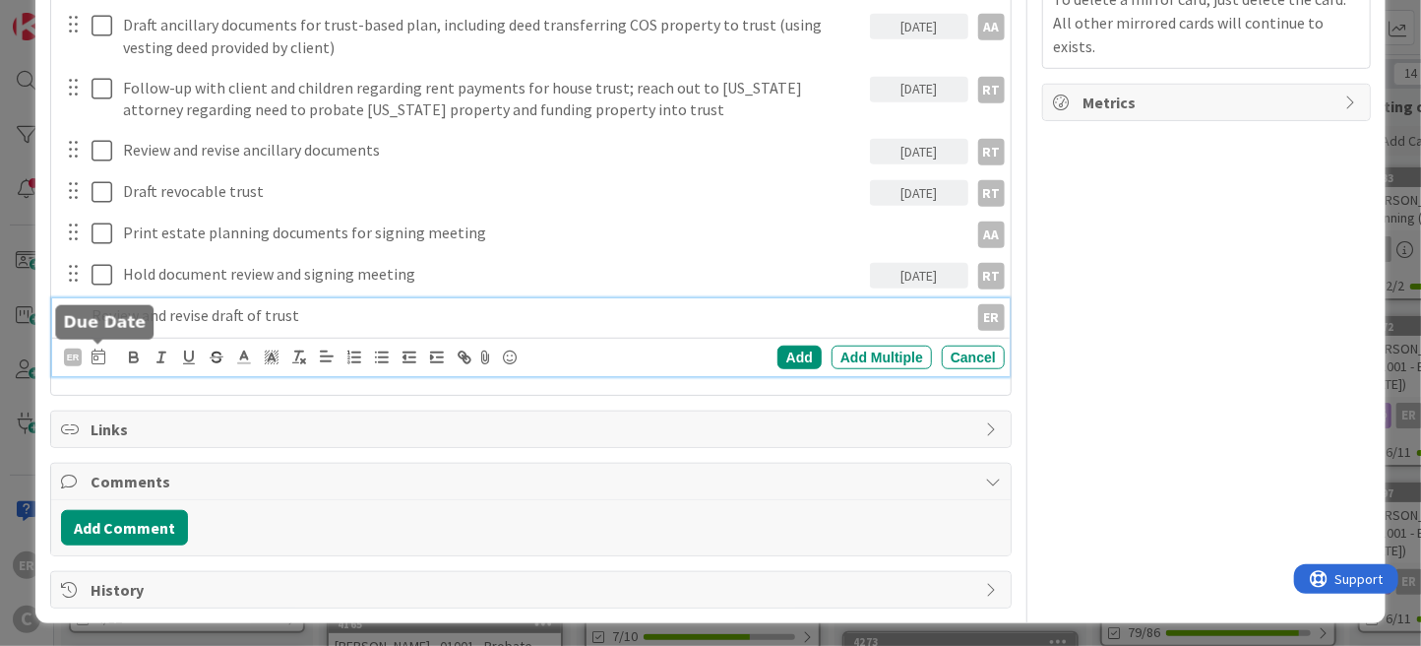
click at [98, 358] on icon at bounding box center [99, 356] width 14 height 16
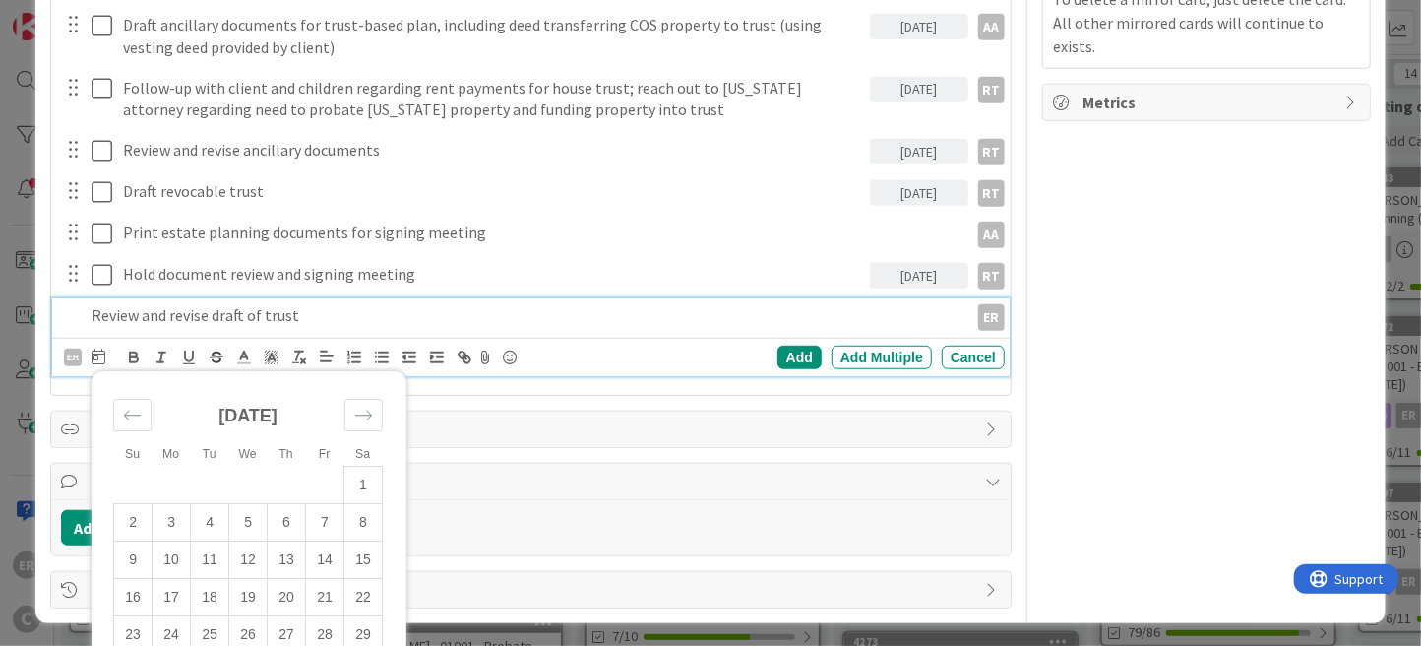
scroll to position [793, 0]
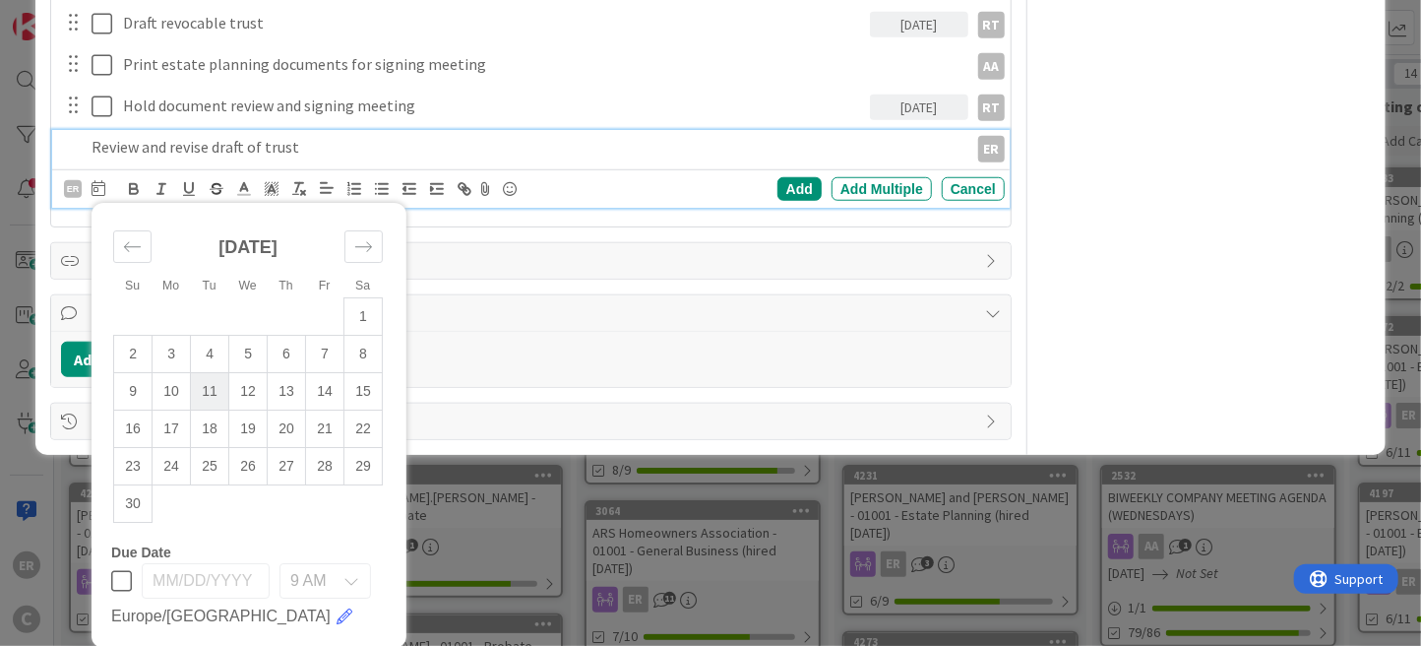
click at [211, 376] on td "11" at bounding box center [210, 391] width 38 height 37
type input "[DATE]"
click at [778, 189] on div "Add" at bounding box center [799, 189] width 44 height 24
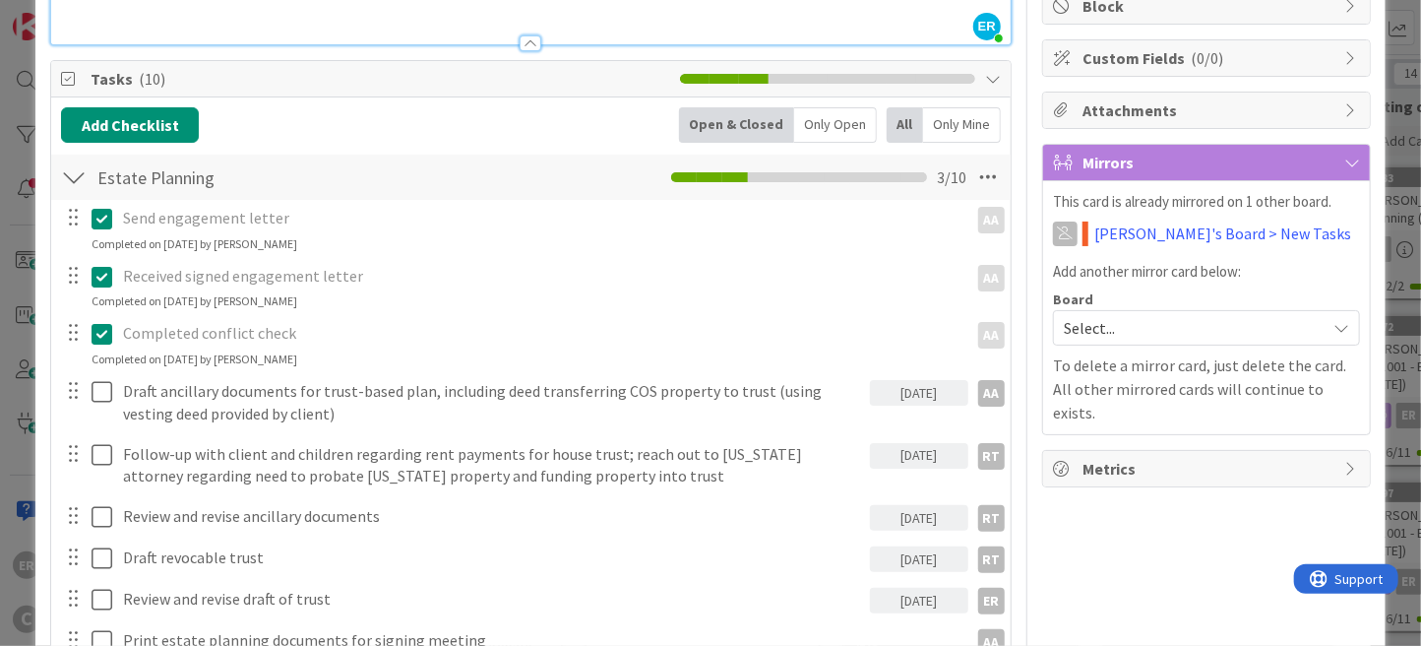
scroll to position [329, 0]
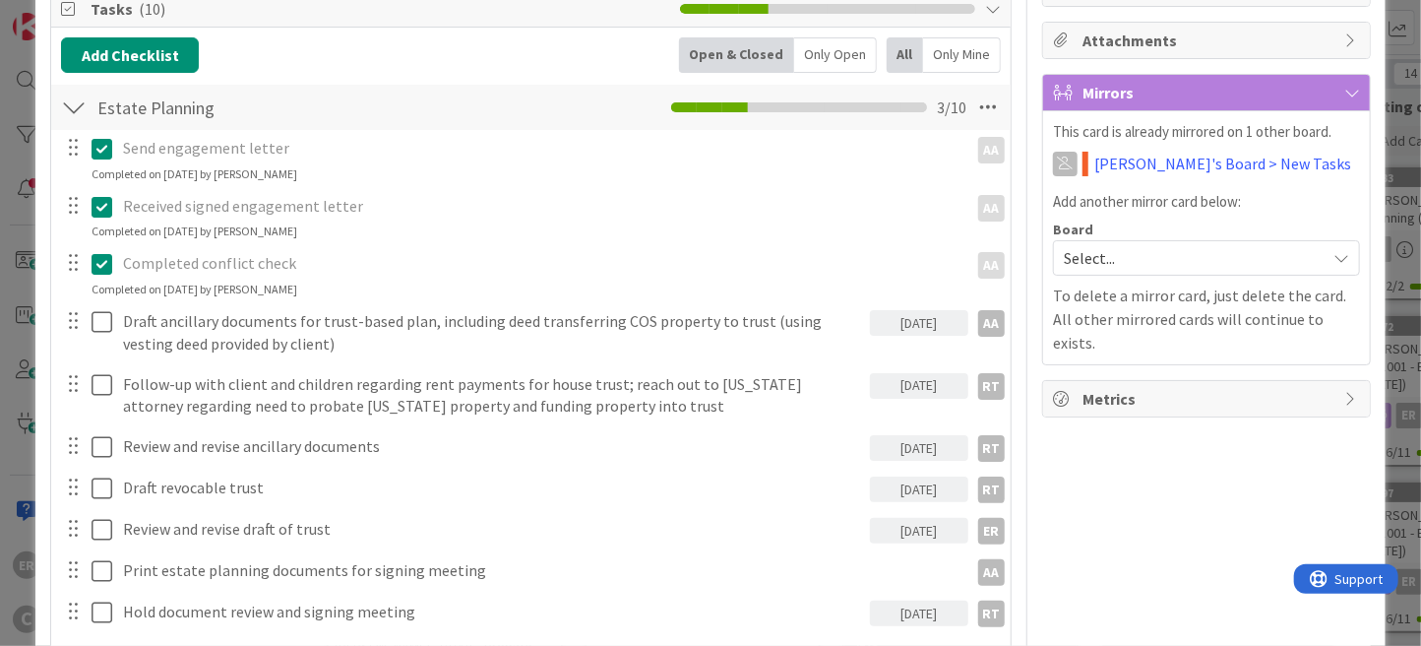
click at [1095, 263] on span "Select..." at bounding box center [1190, 258] width 252 height 28
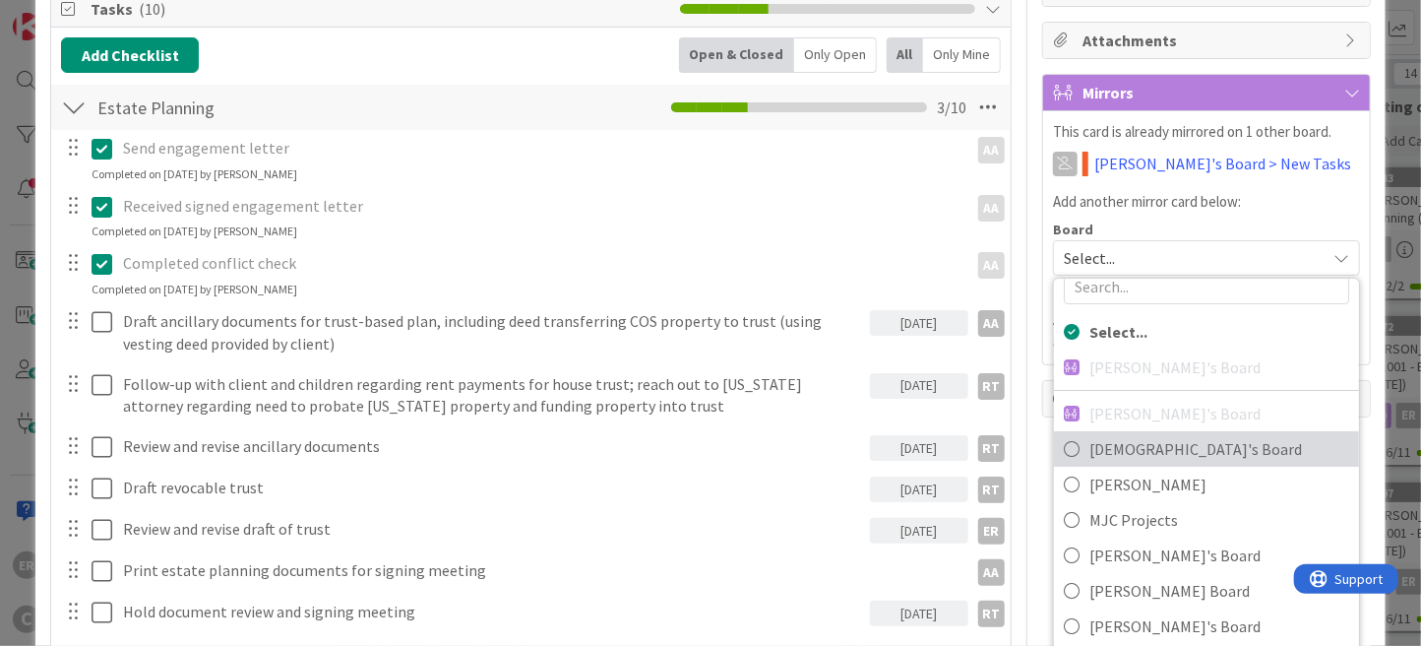
scroll to position [42, 0]
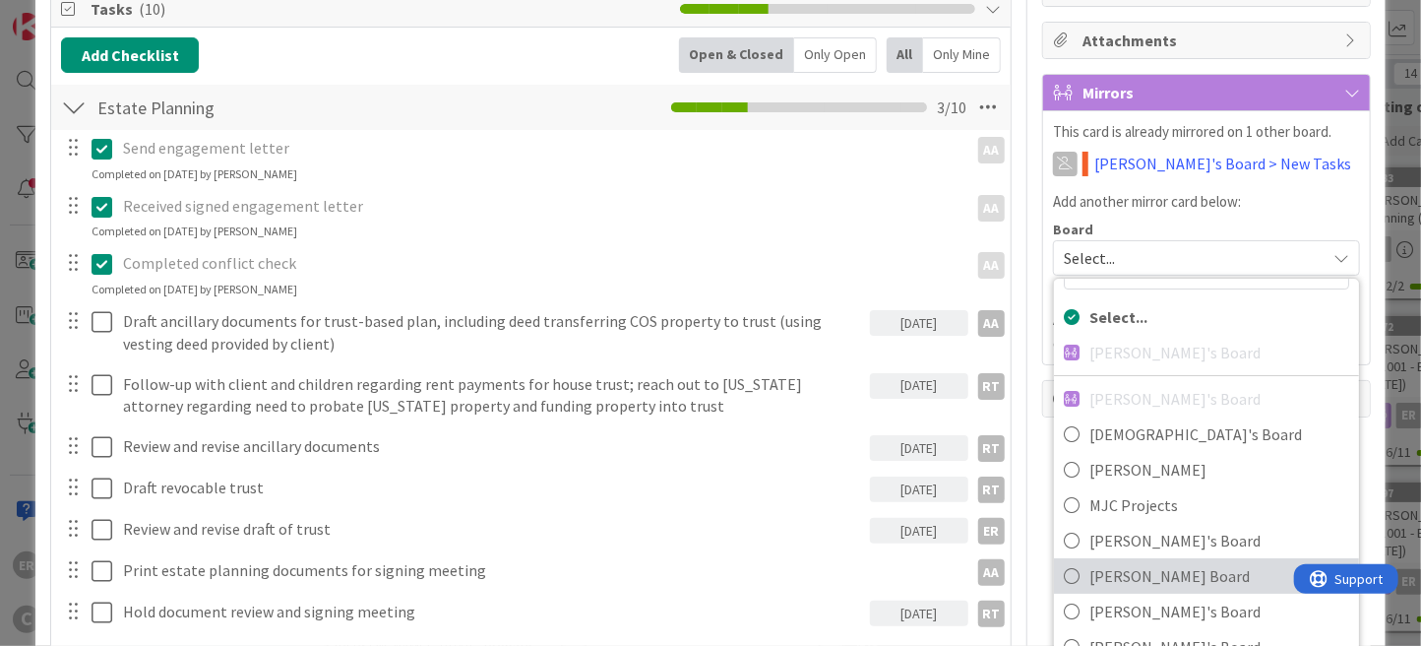
click at [1142, 563] on span "[PERSON_NAME] Board" at bounding box center [1219, 576] width 260 height 30
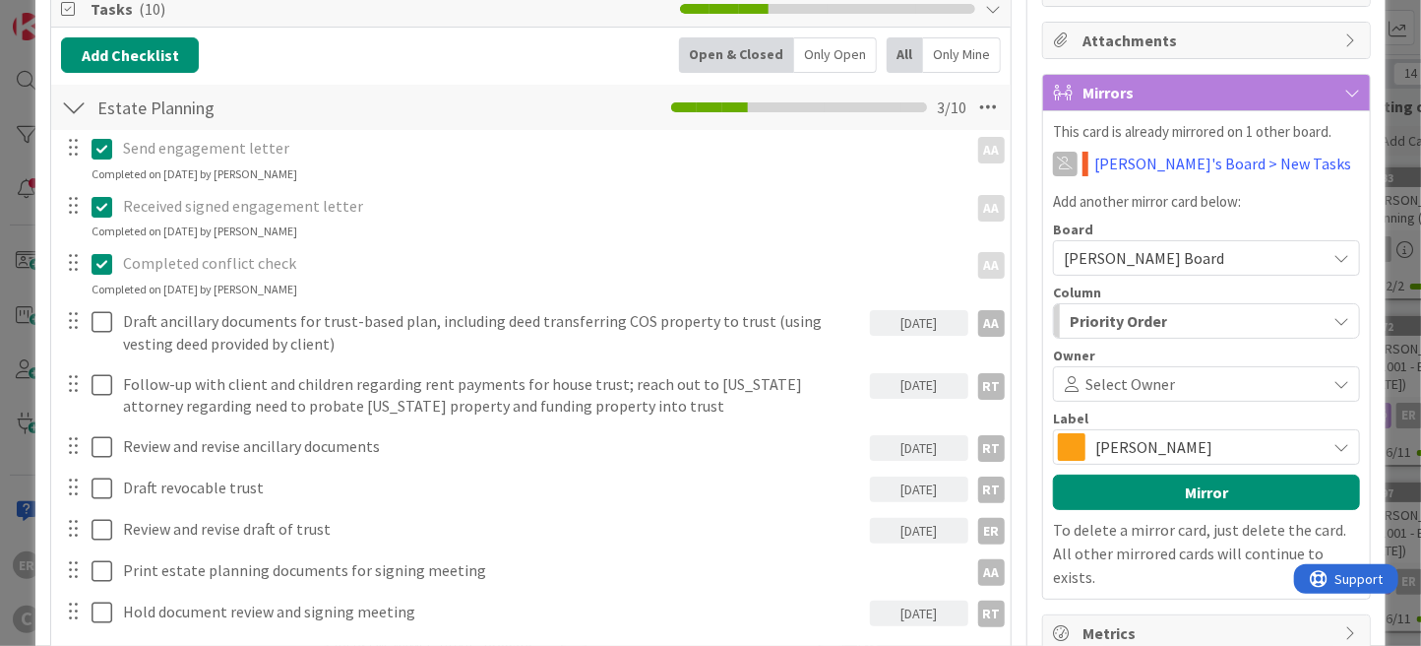
click at [1108, 390] on span "Select Owner" at bounding box center [1130, 384] width 90 height 24
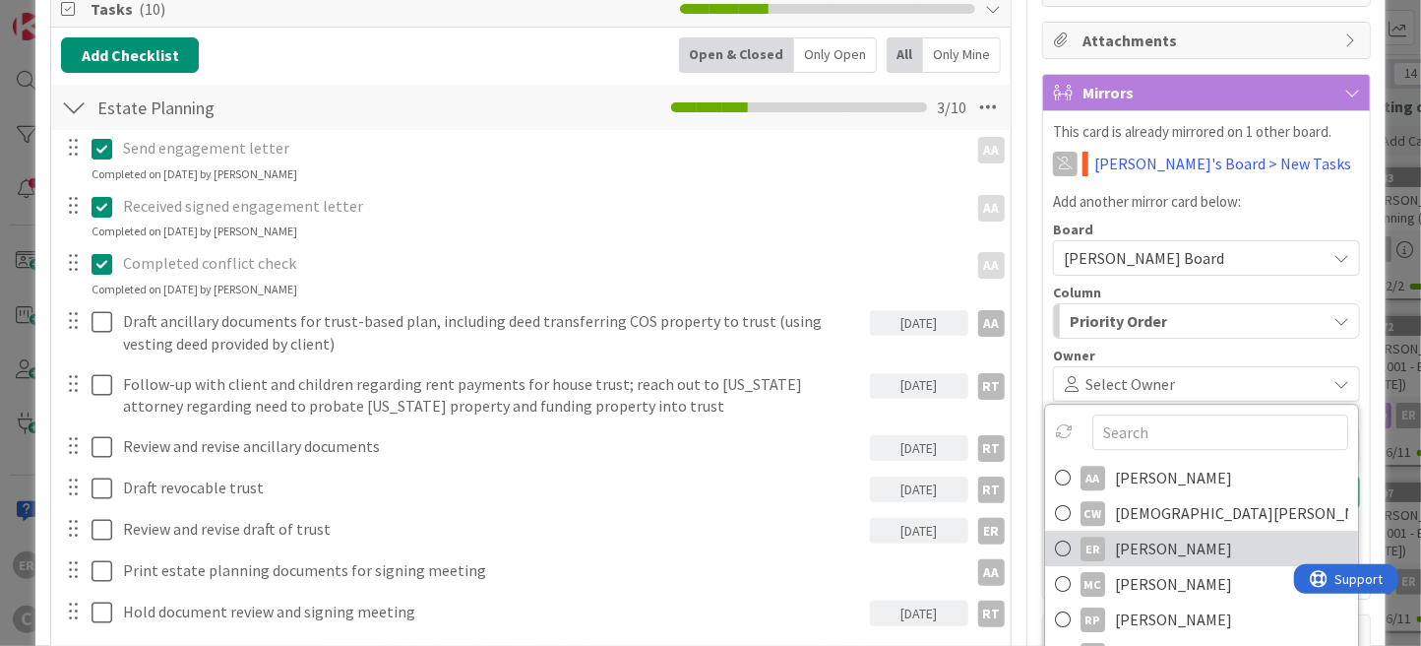
click at [1149, 553] on span "[PERSON_NAME]" at bounding box center [1173, 548] width 117 height 30
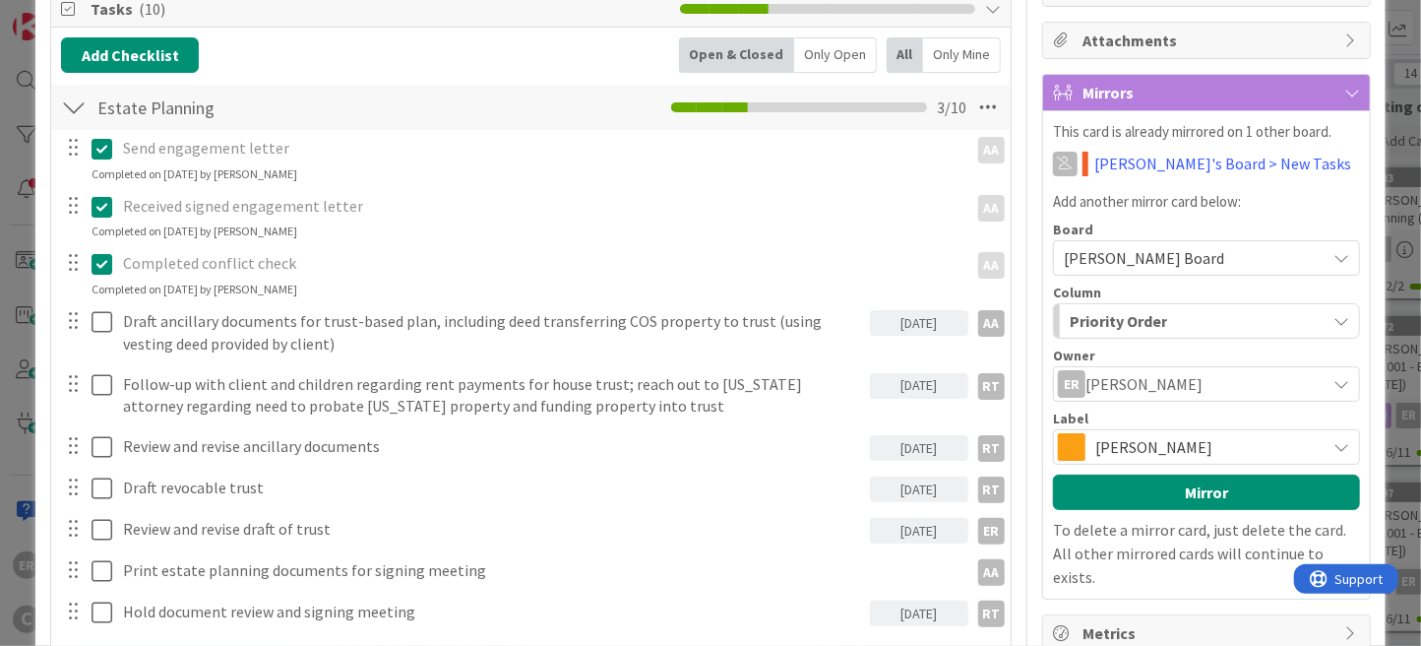
click at [1098, 444] on span "[PERSON_NAME]" at bounding box center [1205, 447] width 220 height 28
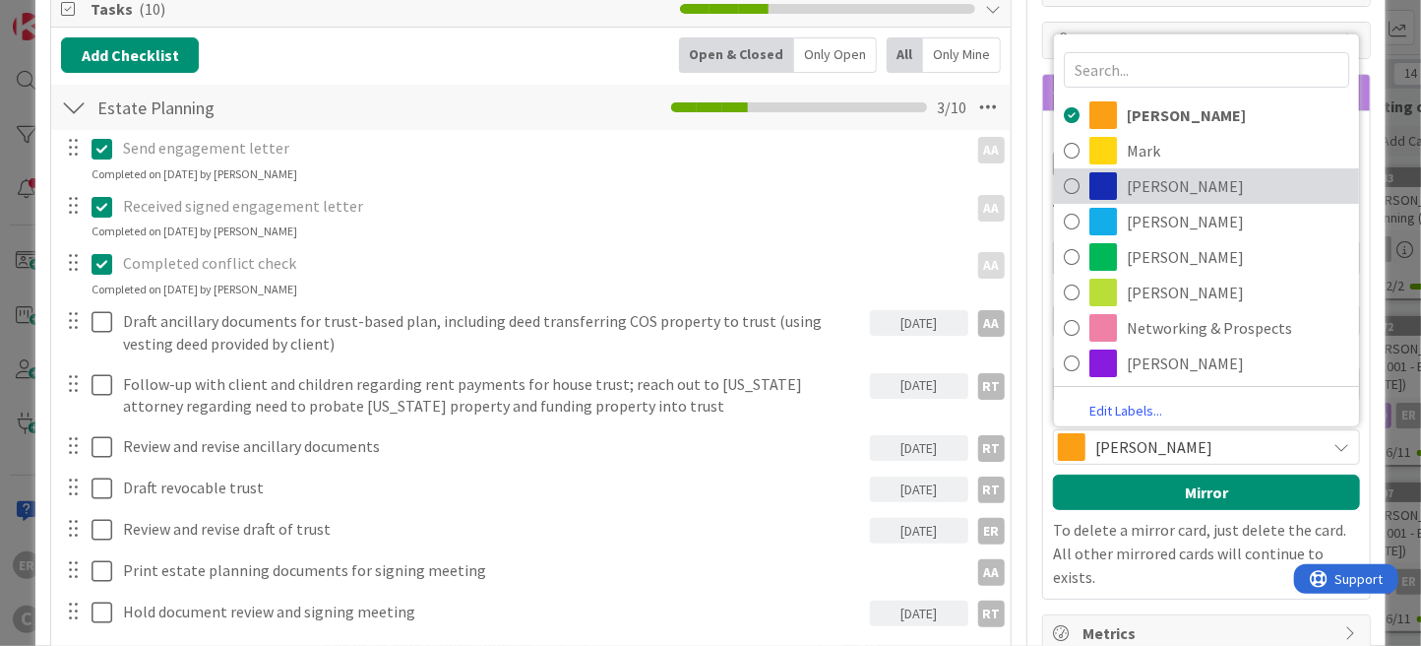
click at [1127, 188] on span "[PERSON_NAME]" at bounding box center [1238, 186] width 222 height 30
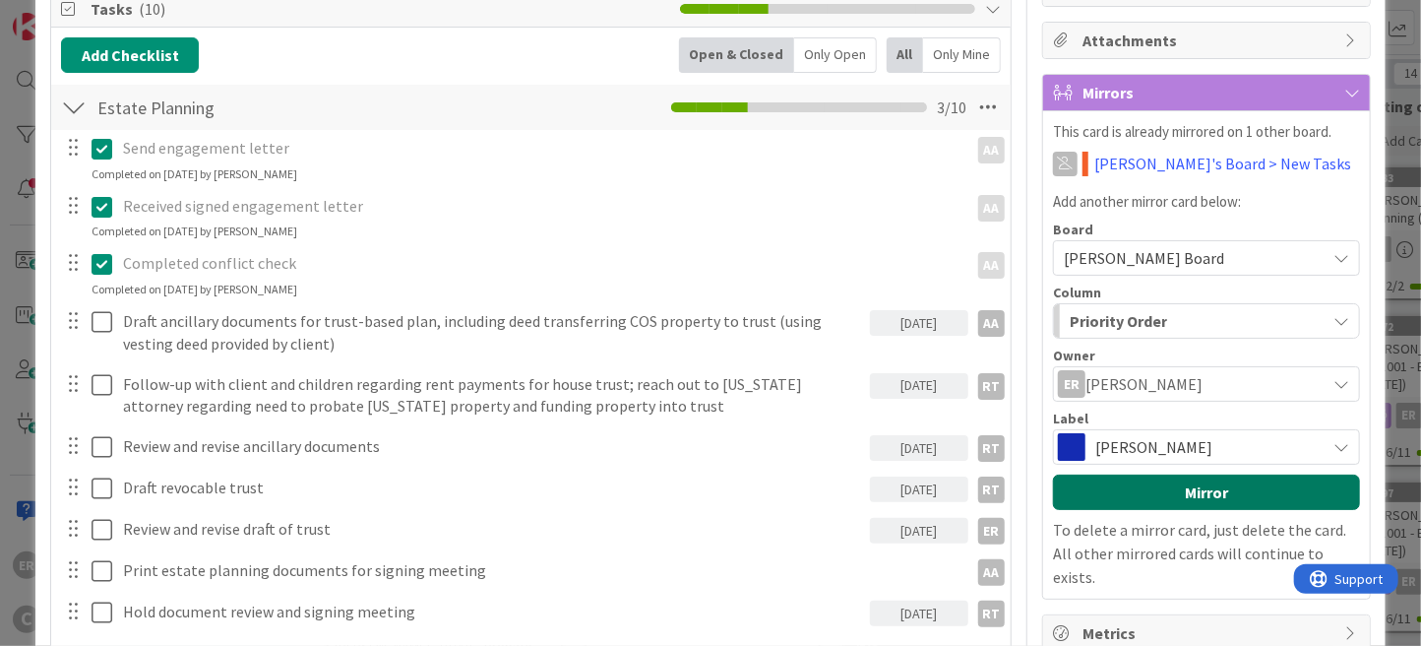
click at [1165, 480] on button "Mirror" at bounding box center [1206, 491] width 307 height 35
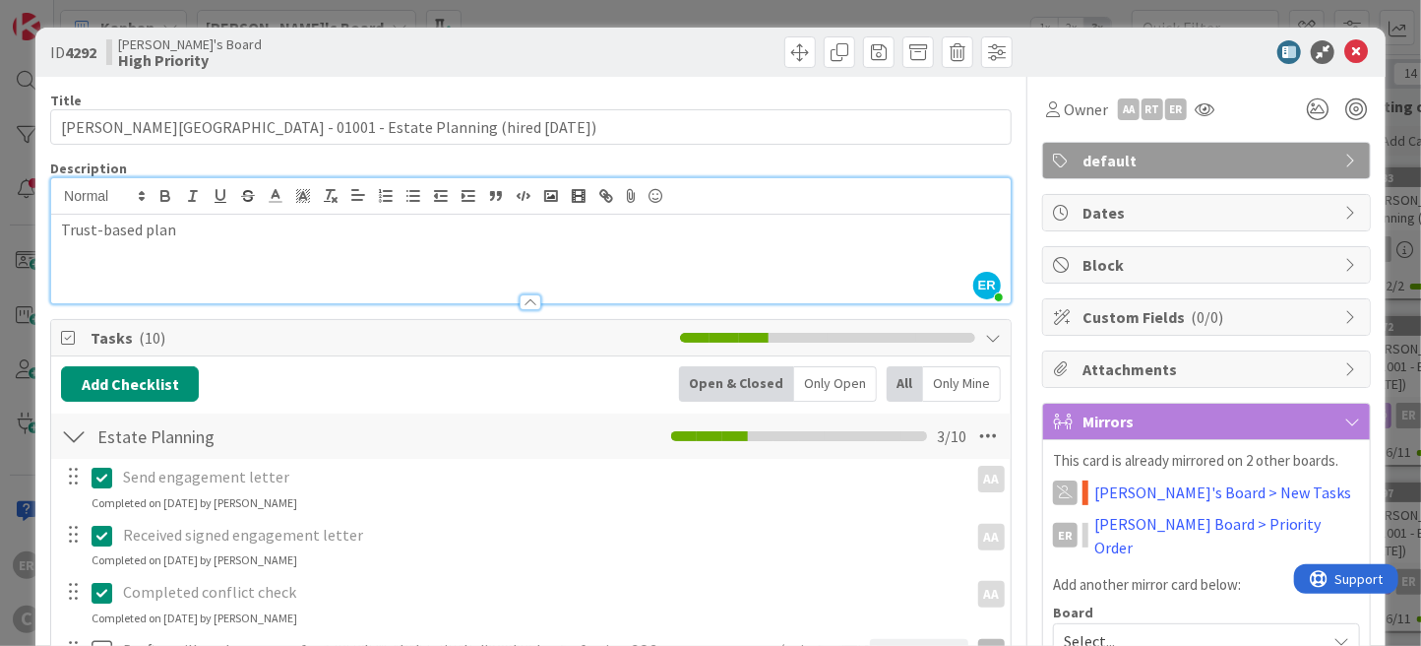
scroll to position [0, 0]
click at [1165, 115] on div "ER" at bounding box center [1176, 109] width 22 height 22
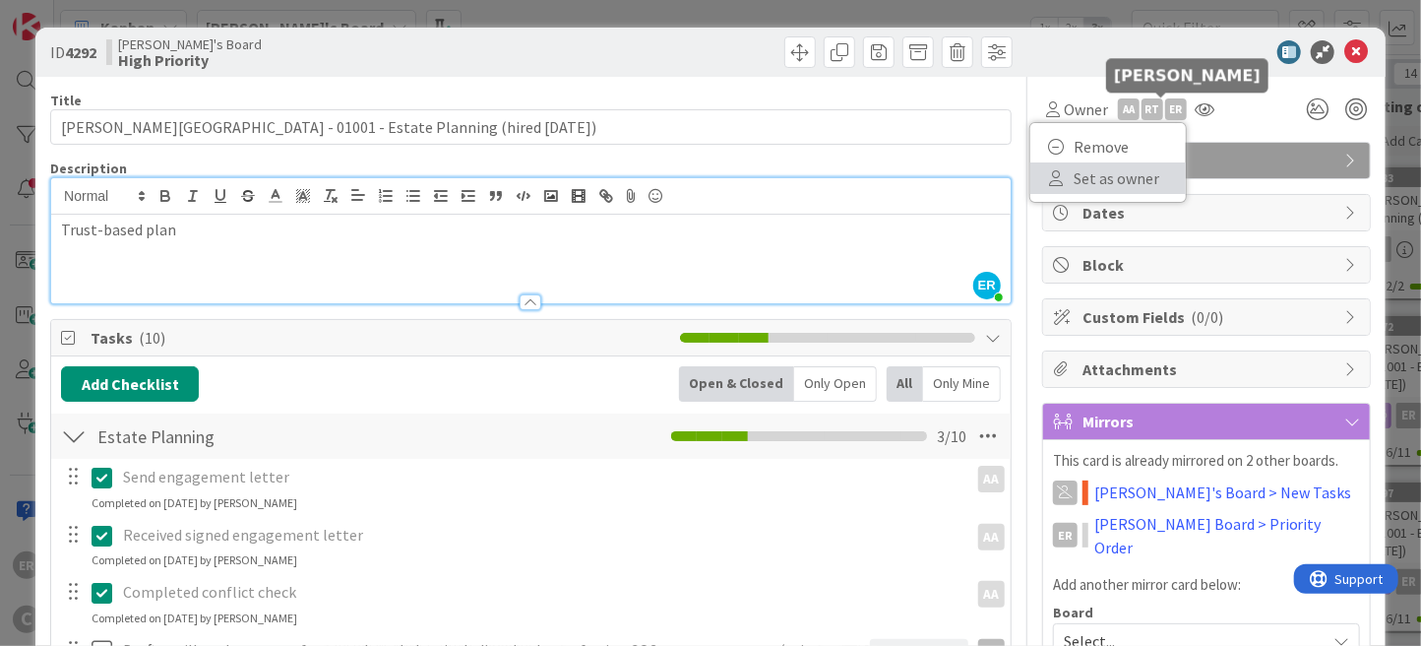
click at [1135, 167] on link "Set as owner" at bounding box center [1107, 177] width 155 height 31
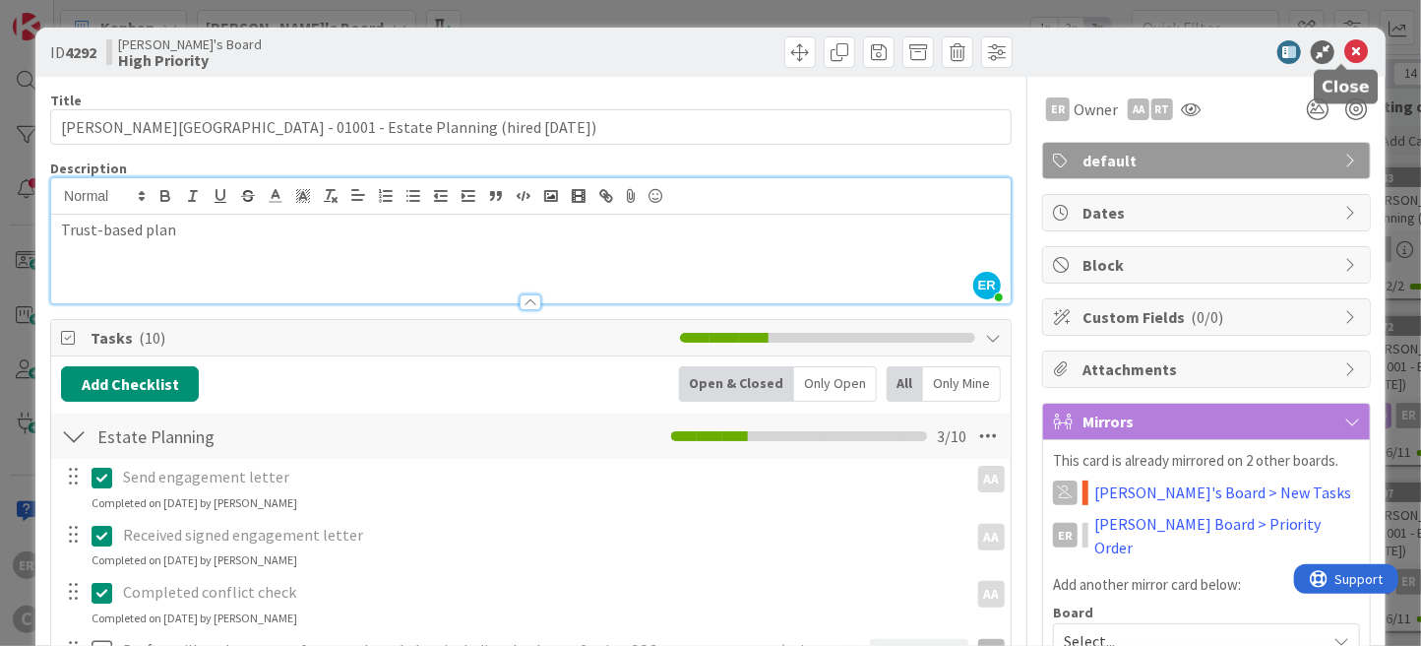
click at [1345, 54] on icon at bounding box center [1356, 52] width 24 height 24
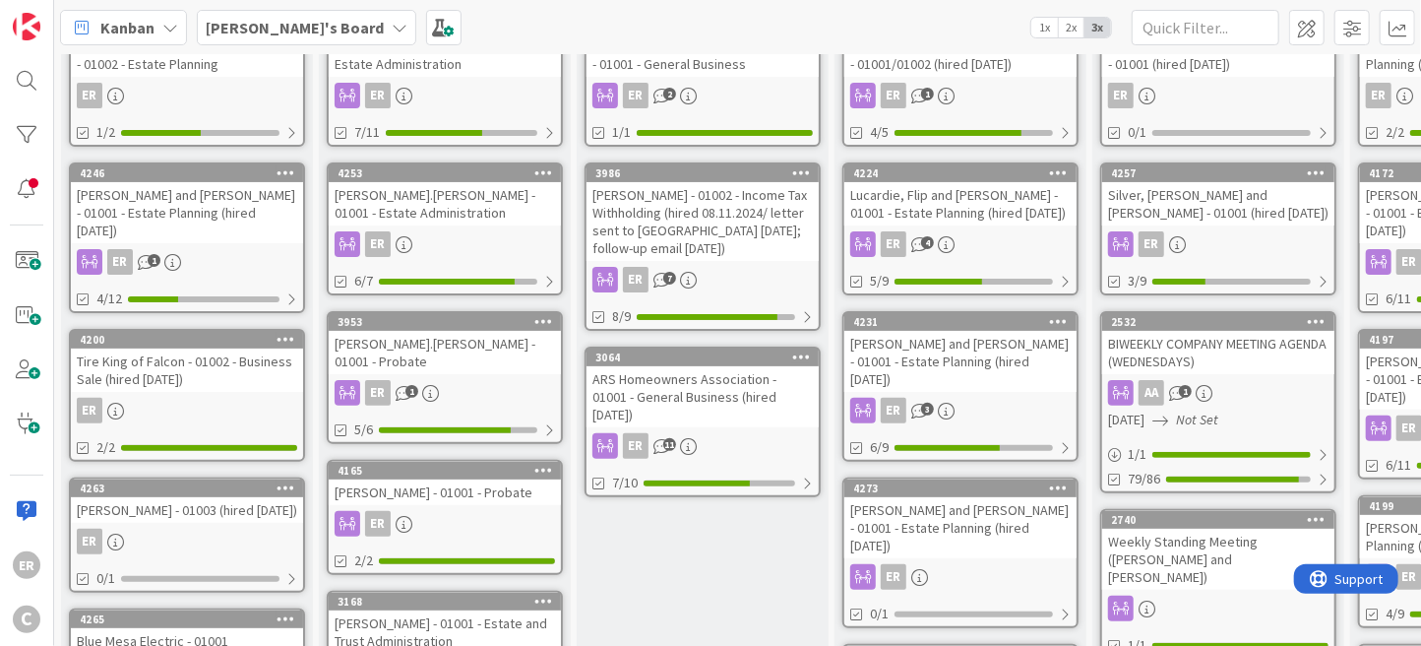
scroll to position [197, 0]
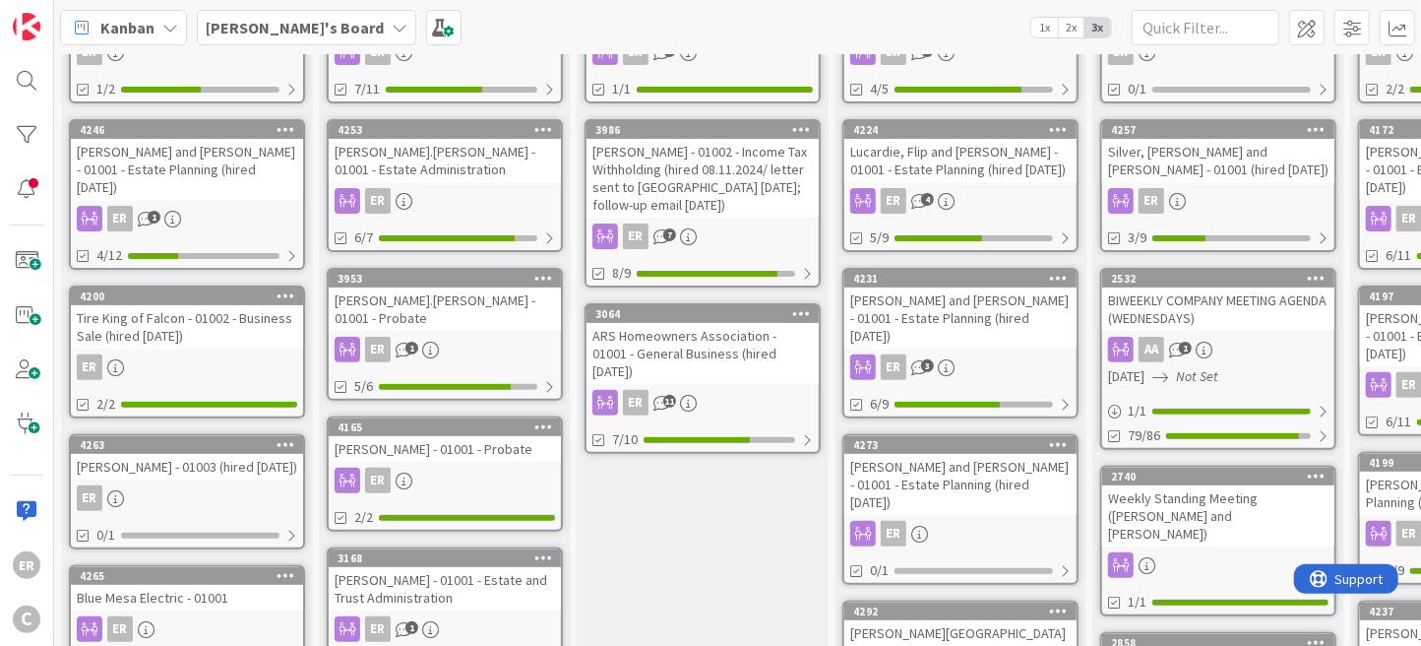
click at [226, 329] on div "4200 Tire King of Falcon - 01002 - Business Sale (hired [DATE]) ER 2/2" at bounding box center [187, 351] width 236 height 133
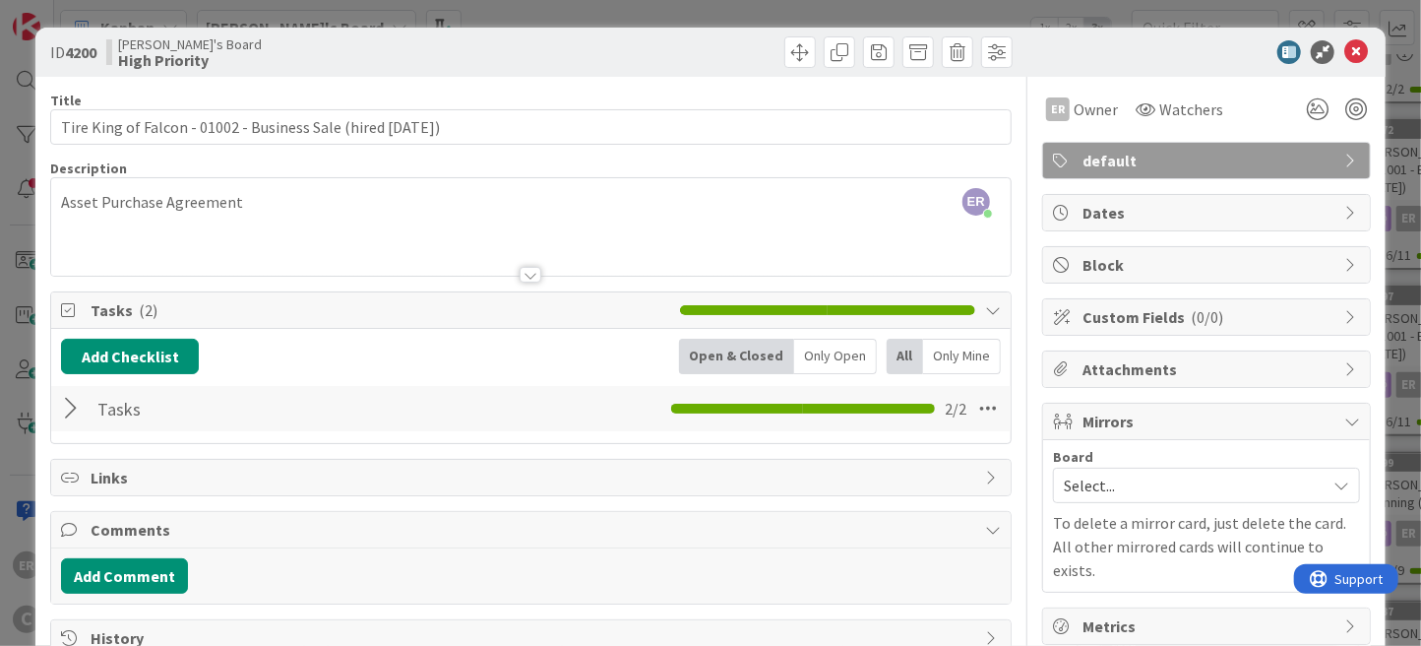
click at [71, 409] on div at bounding box center [74, 408] width 26 height 35
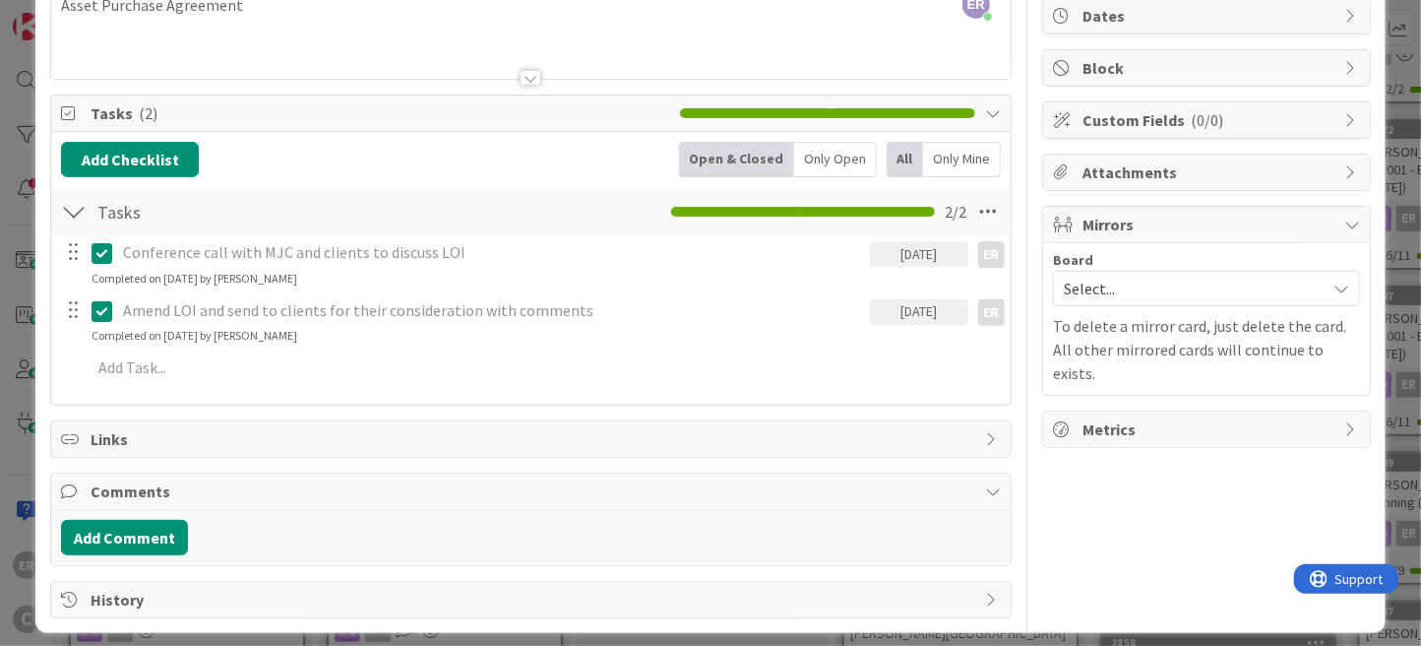
scroll to position [208, 0]
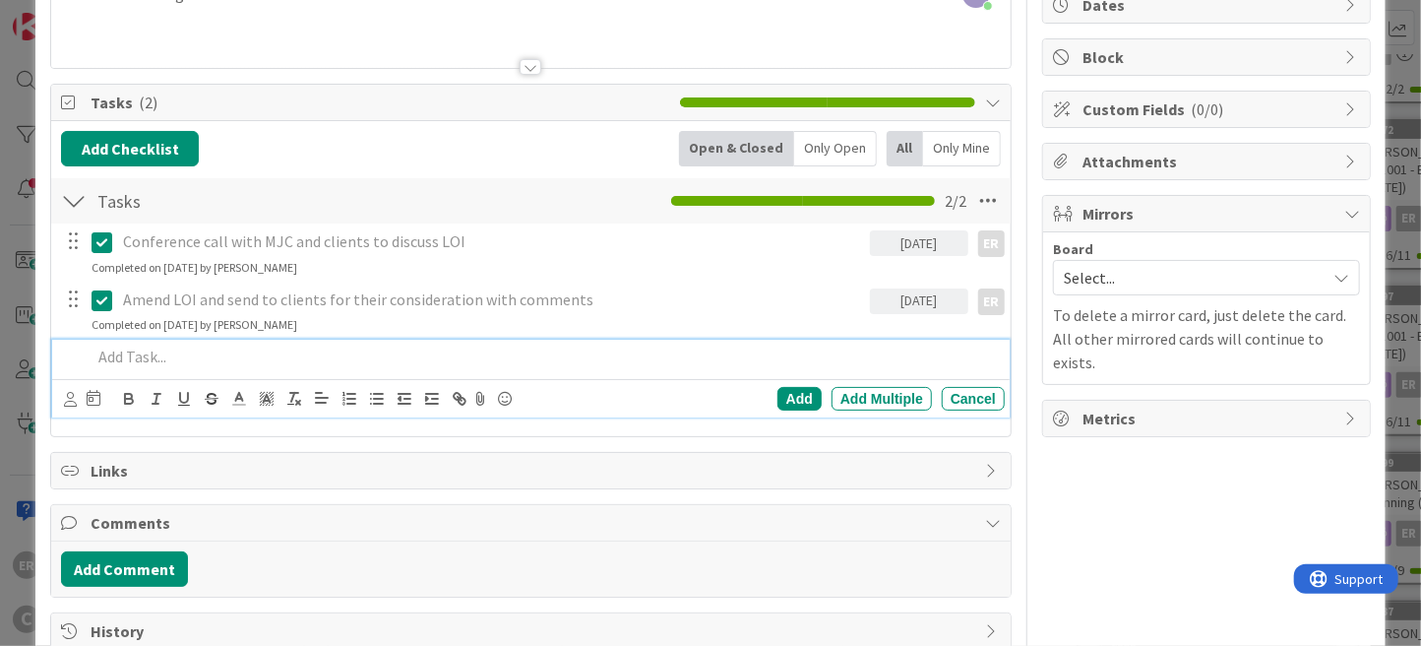
click at [251, 354] on p at bounding box center [544, 356] width 905 height 23
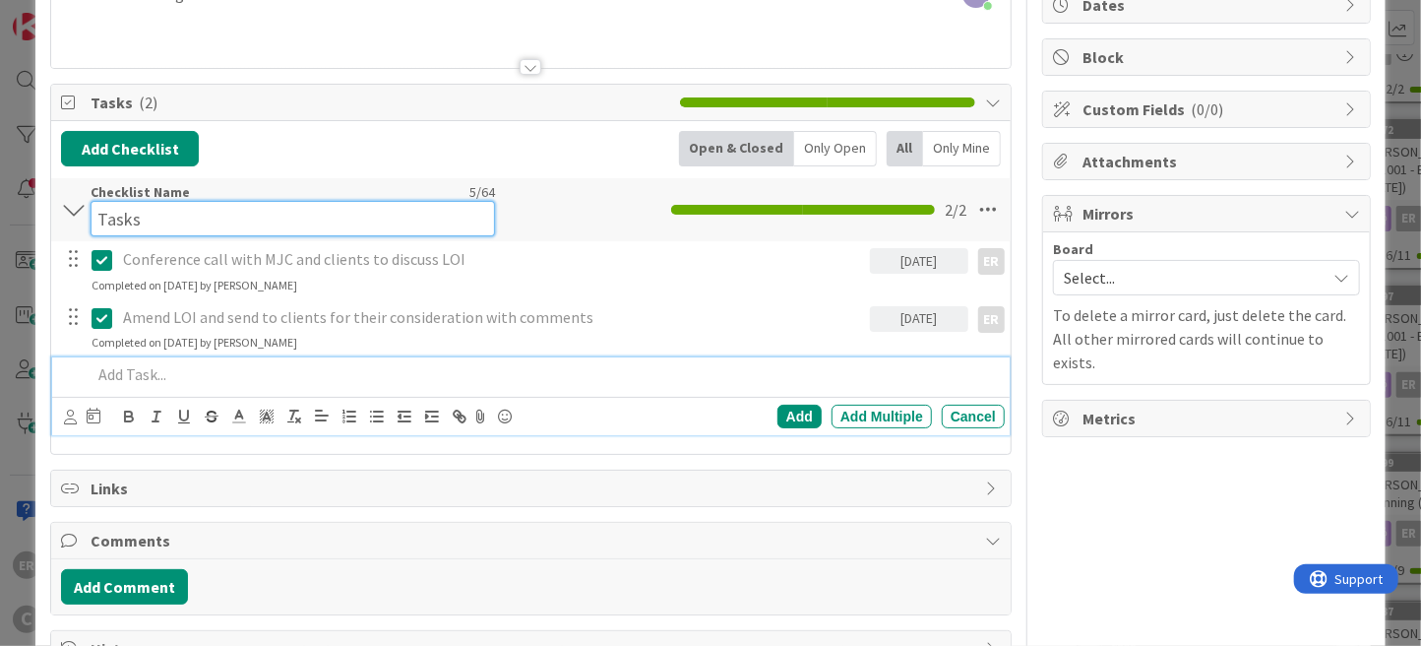
click at [125, 202] on input "Tasks" at bounding box center [293, 218] width 404 height 35
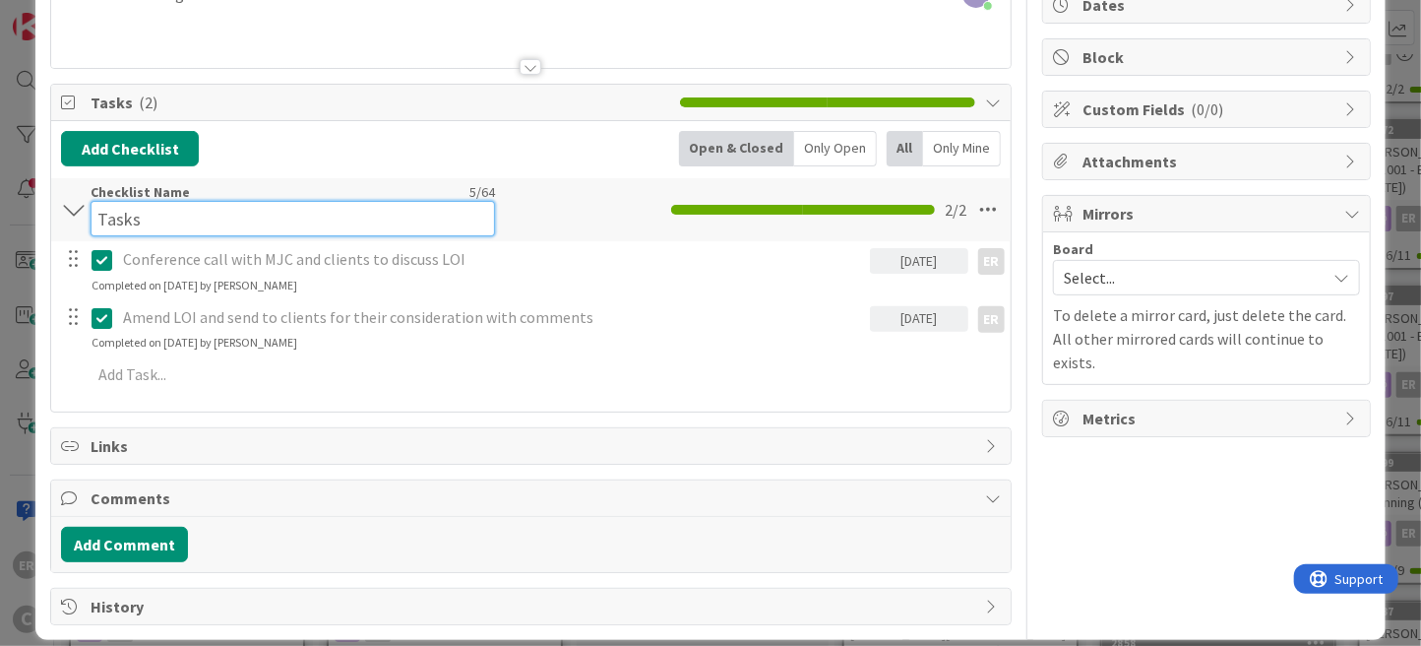
drag, startPoint x: 141, startPoint y: 206, endPoint x: 95, endPoint y: 212, distance: 45.7
click at [95, 212] on input "Tasks" at bounding box center [293, 218] width 404 height 35
type input "LOI"
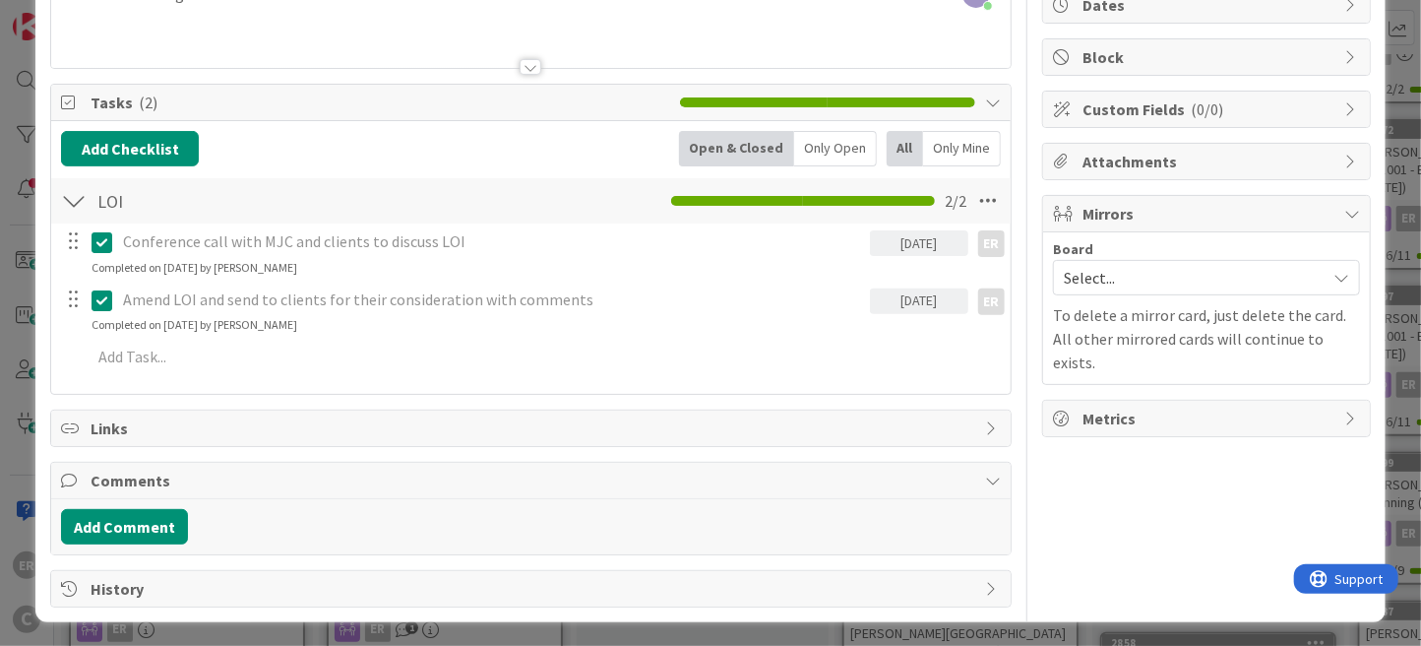
click at [399, 148] on div "Add Checklist Open & Closed Only Open All Only Mine" at bounding box center [531, 148] width 940 height 35
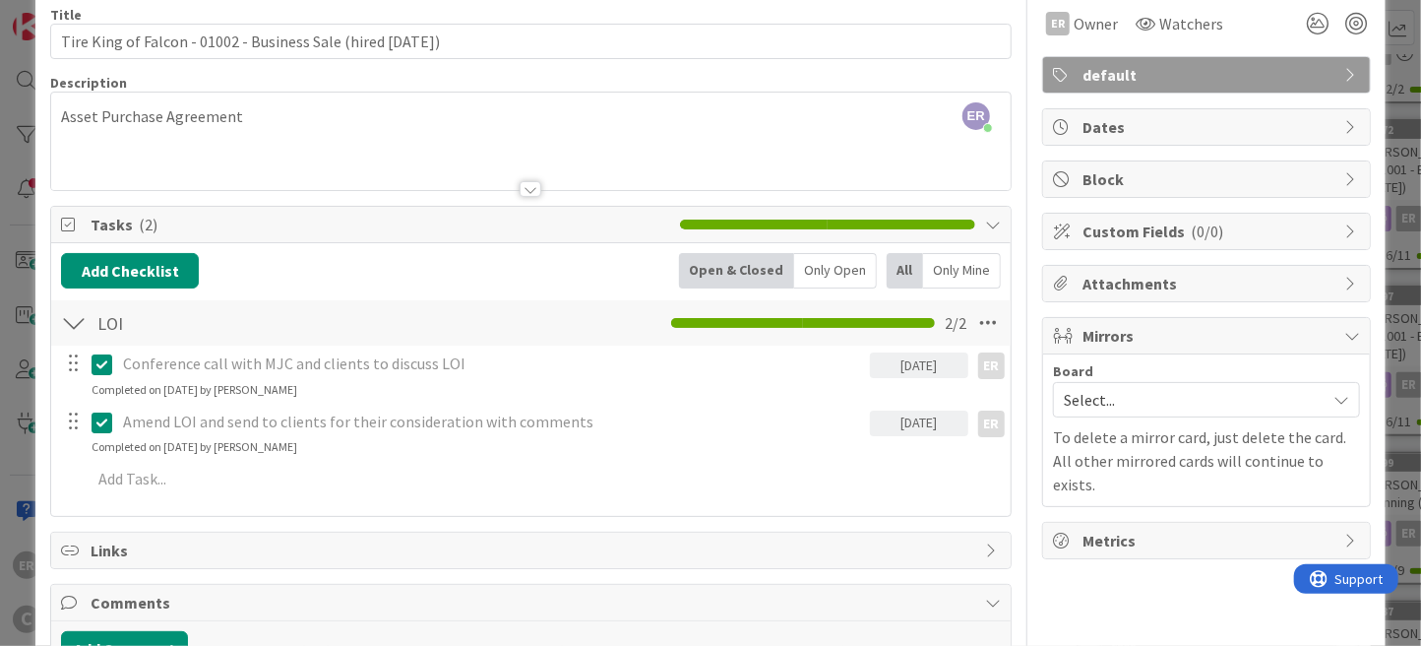
scroll to position [0, 0]
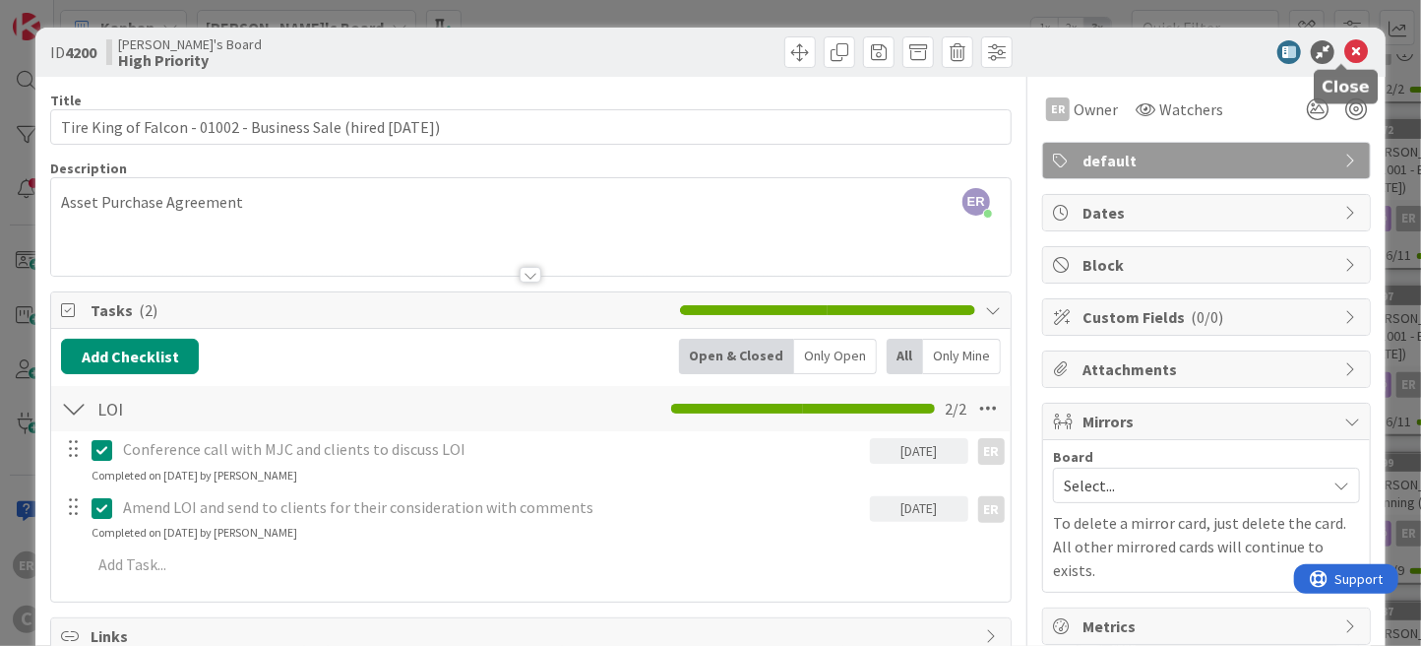
click at [1345, 48] on icon at bounding box center [1356, 52] width 24 height 24
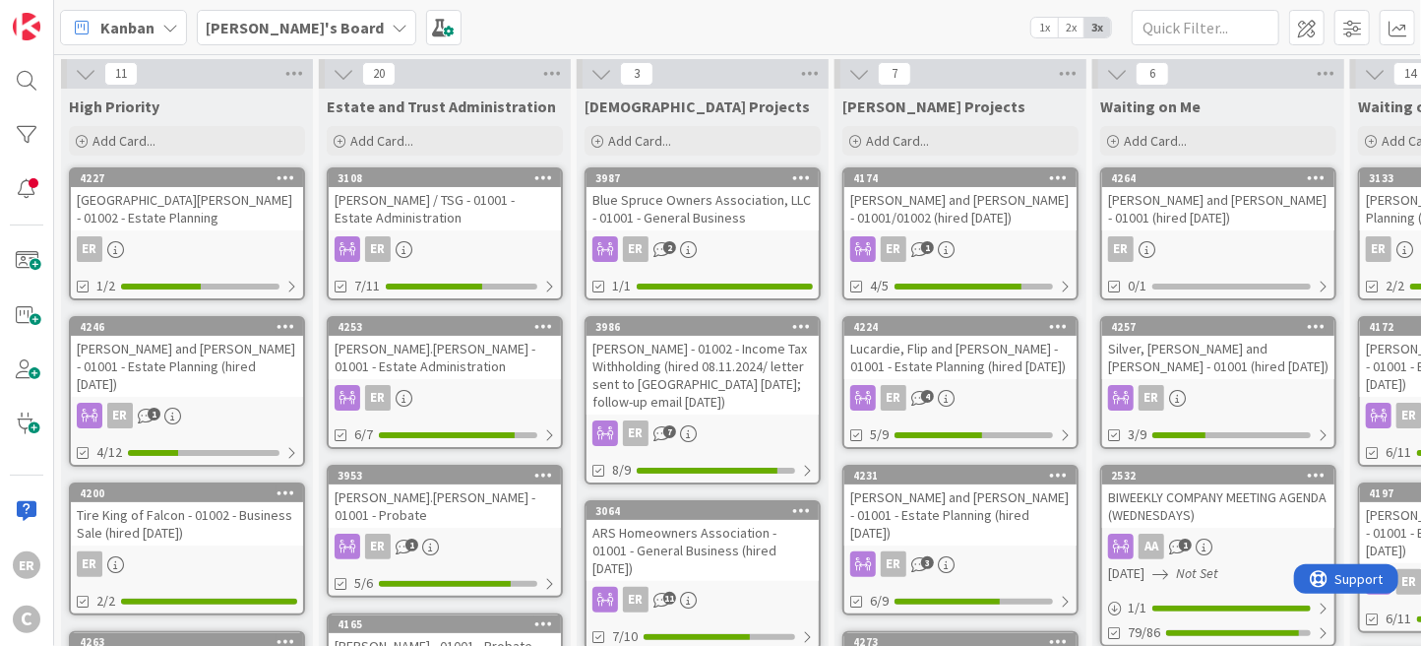
click at [455, 217] on div "[PERSON_NAME] / TSG - 01001 - Estate Administration" at bounding box center [445, 208] width 232 height 43
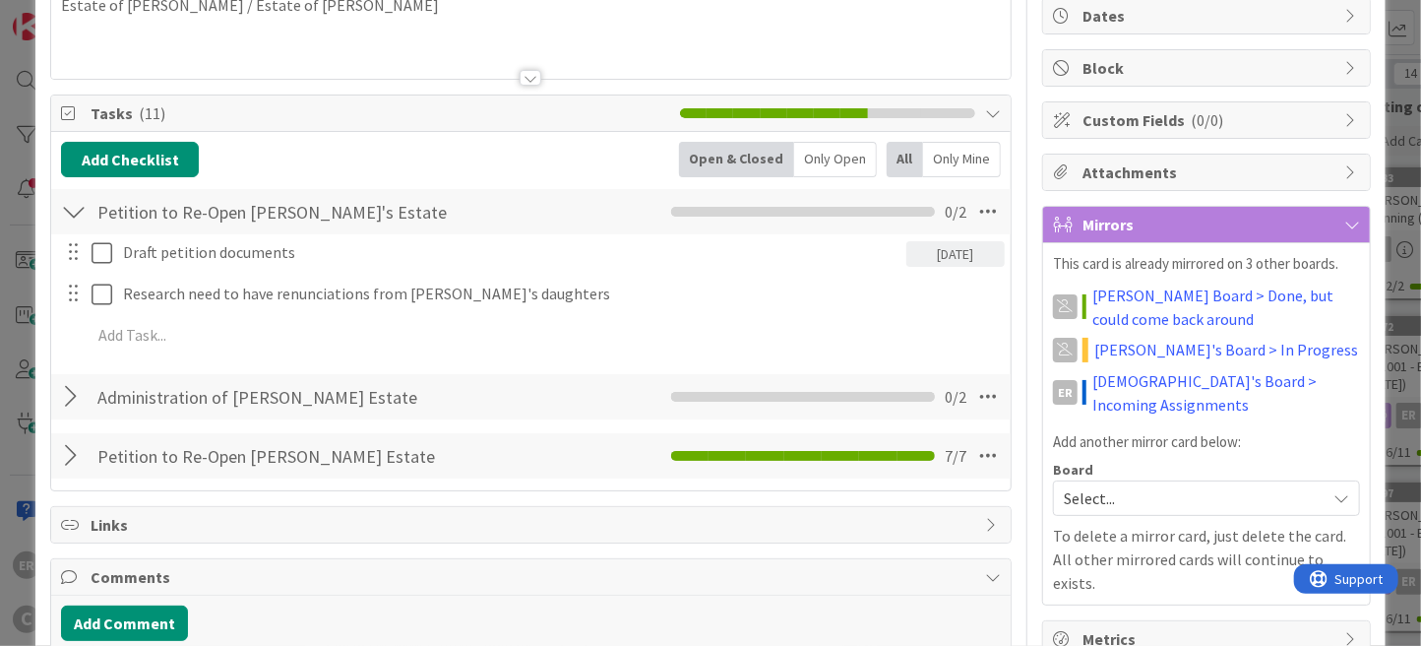
scroll to position [292, 0]
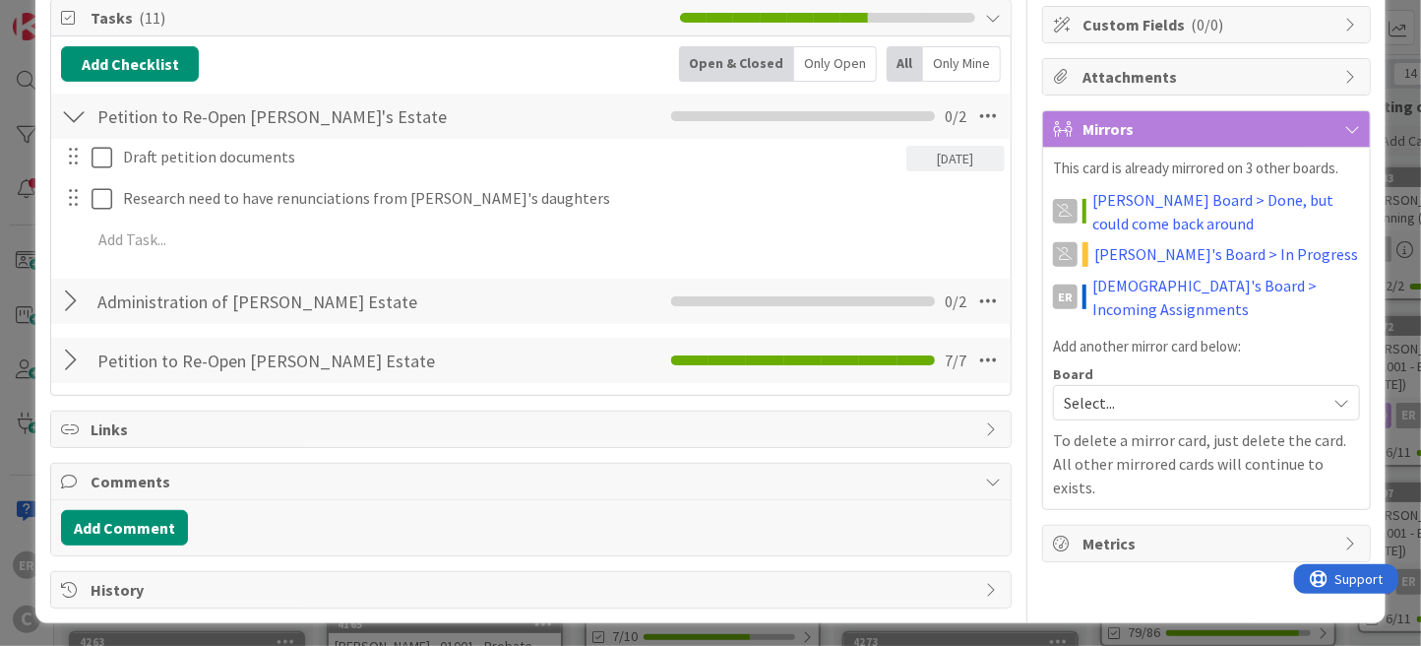
click at [71, 300] on div at bounding box center [74, 300] width 26 height 35
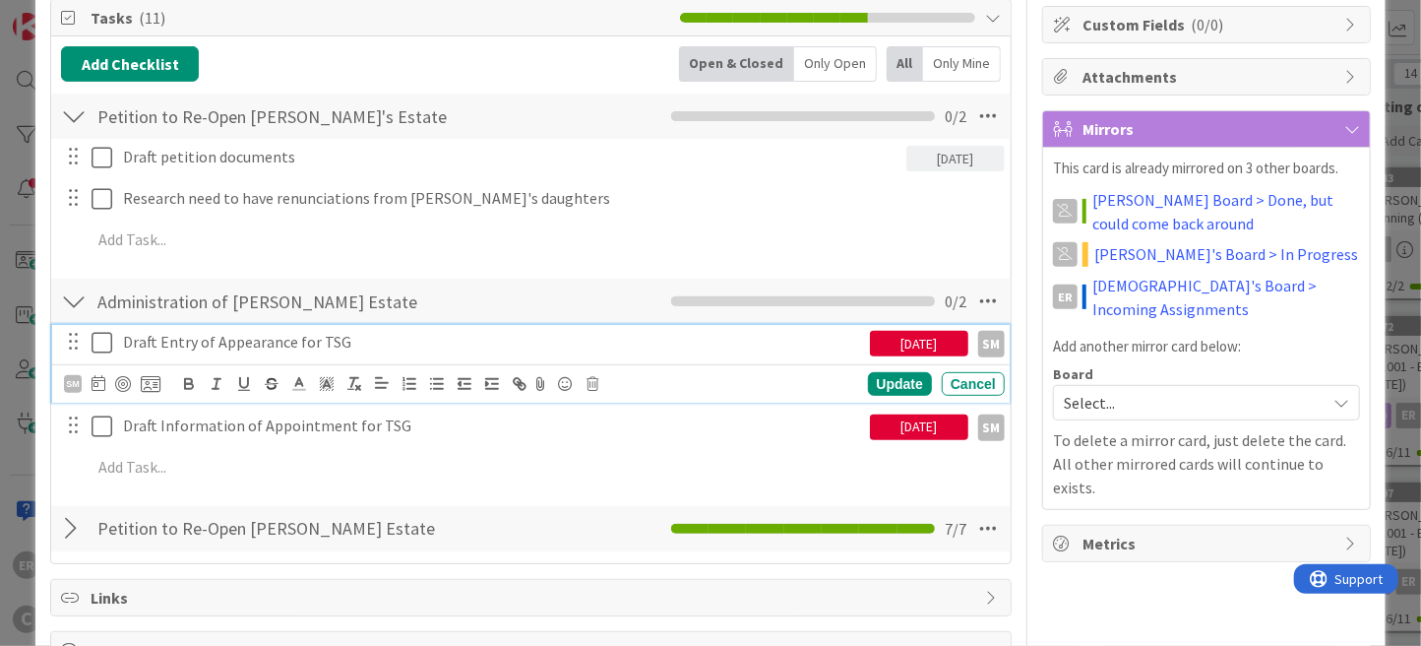
click at [99, 346] on icon at bounding box center [102, 343] width 21 height 24
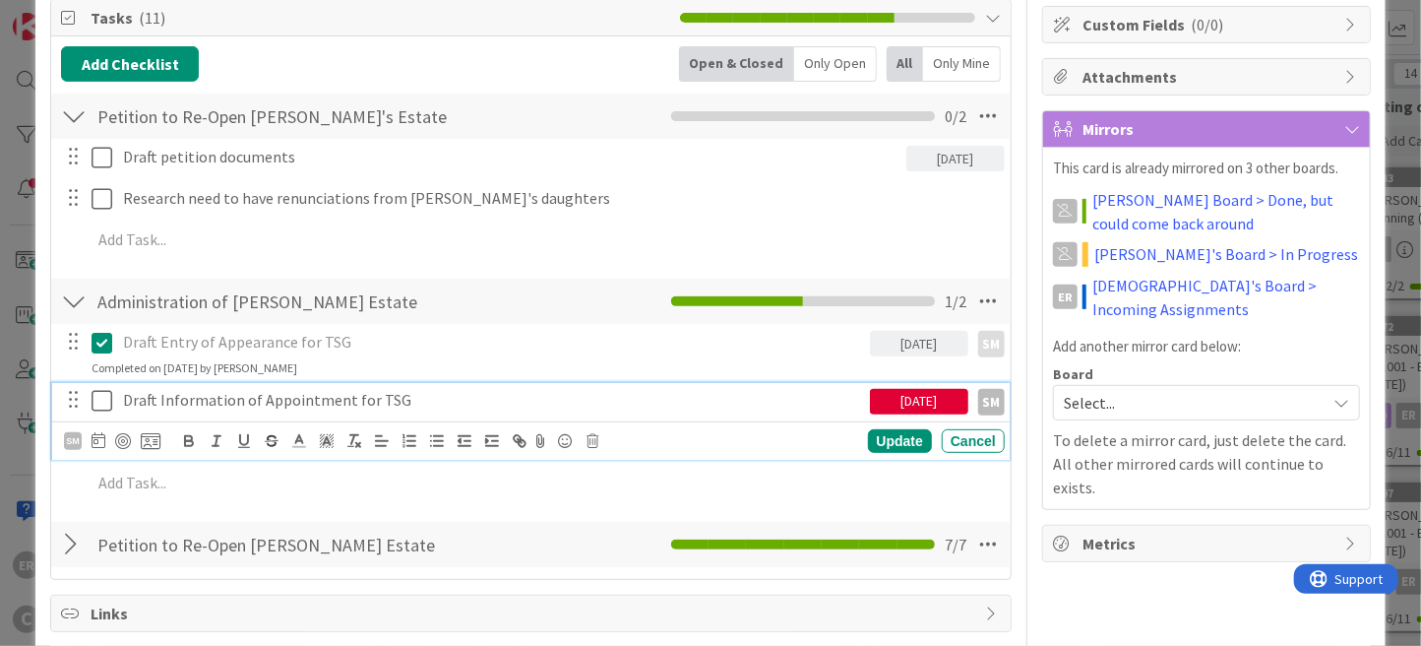
click at [103, 403] on icon at bounding box center [102, 401] width 21 height 24
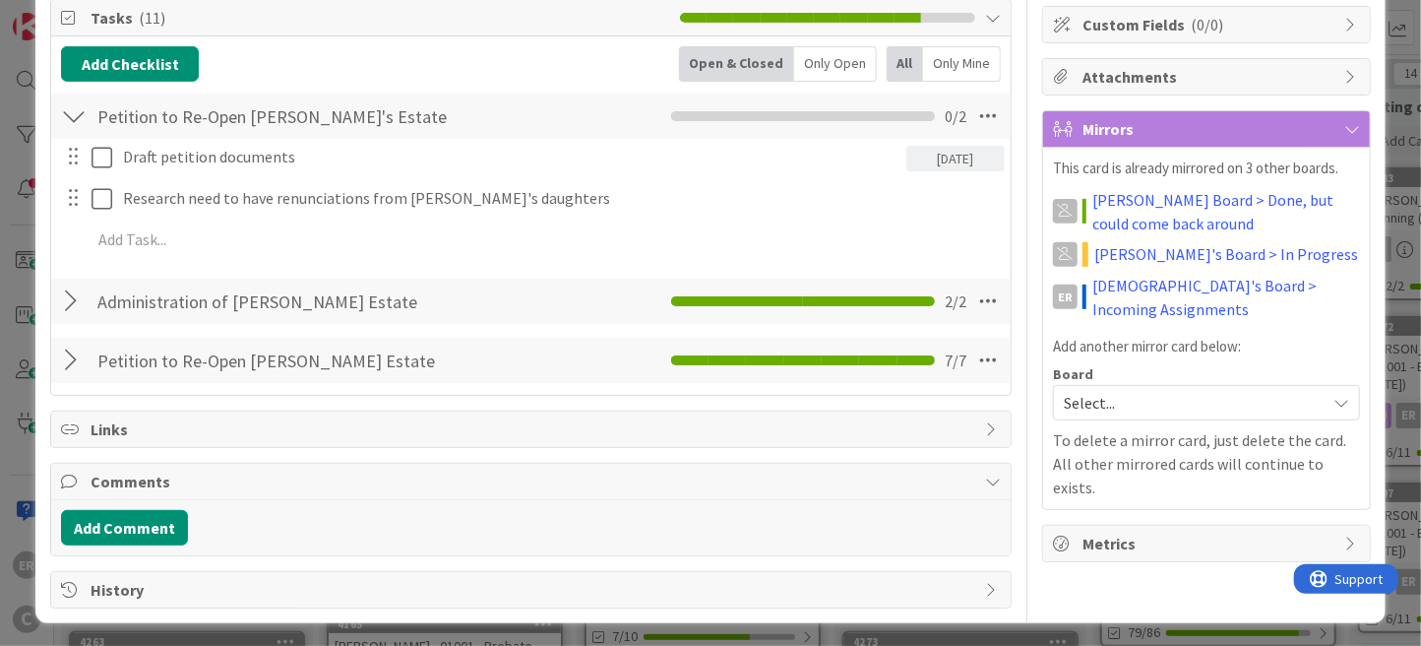
click at [72, 302] on div at bounding box center [74, 300] width 26 height 35
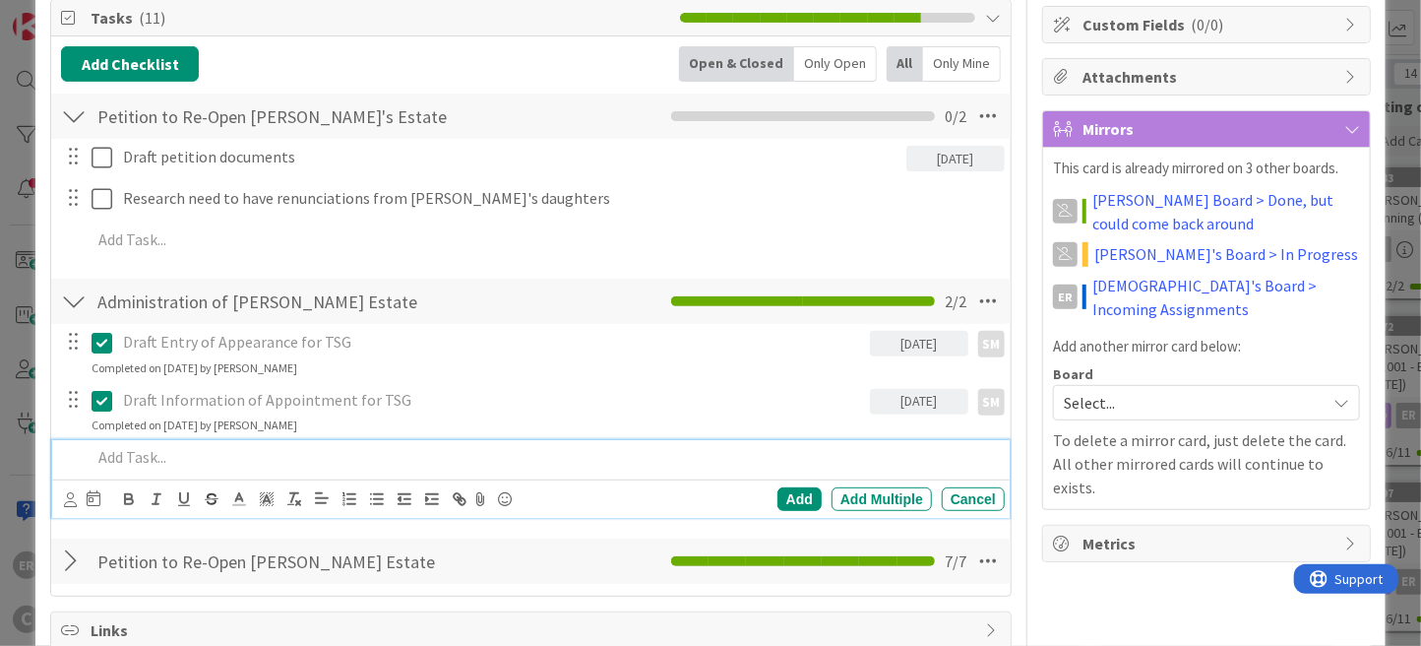
click at [219, 455] on p at bounding box center [544, 457] width 905 height 23
click at [67, 500] on icon at bounding box center [70, 499] width 13 height 15
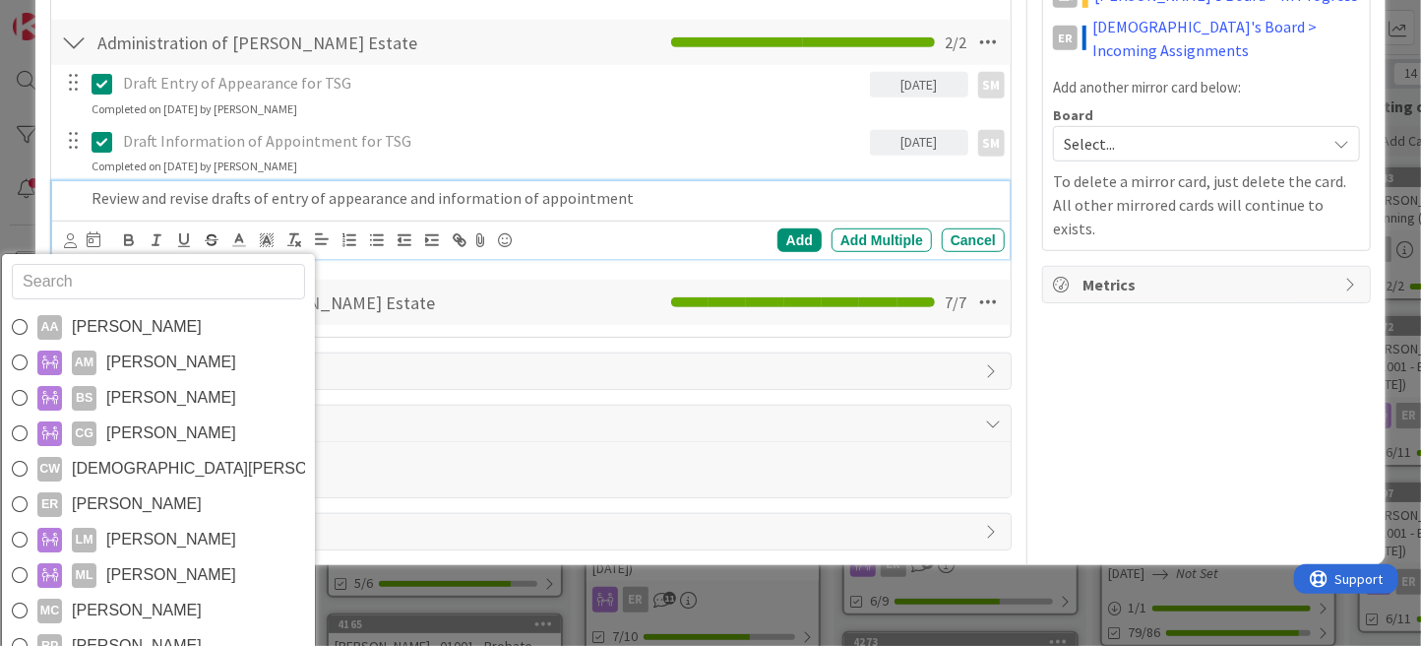
scroll to position [588, 0]
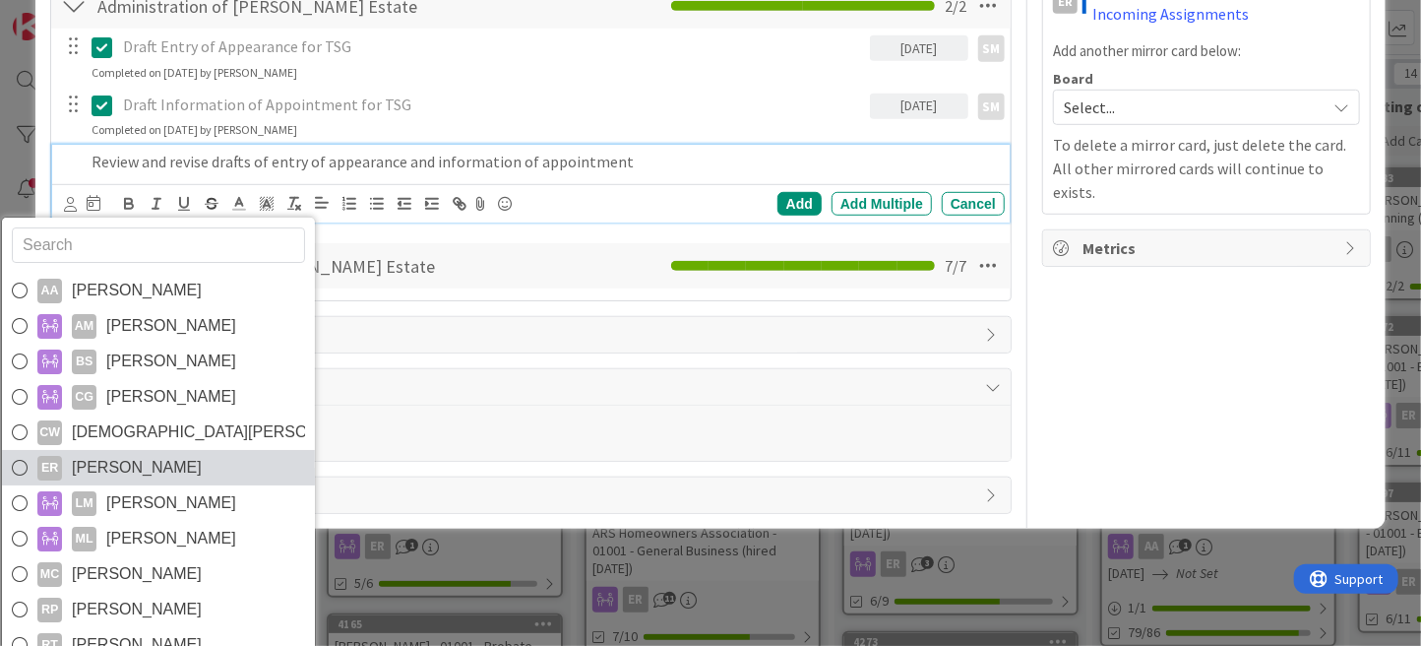
click at [136, 472] on span "[PERSON_NAME]" at bounding box center [137, 468] width 130 height 30
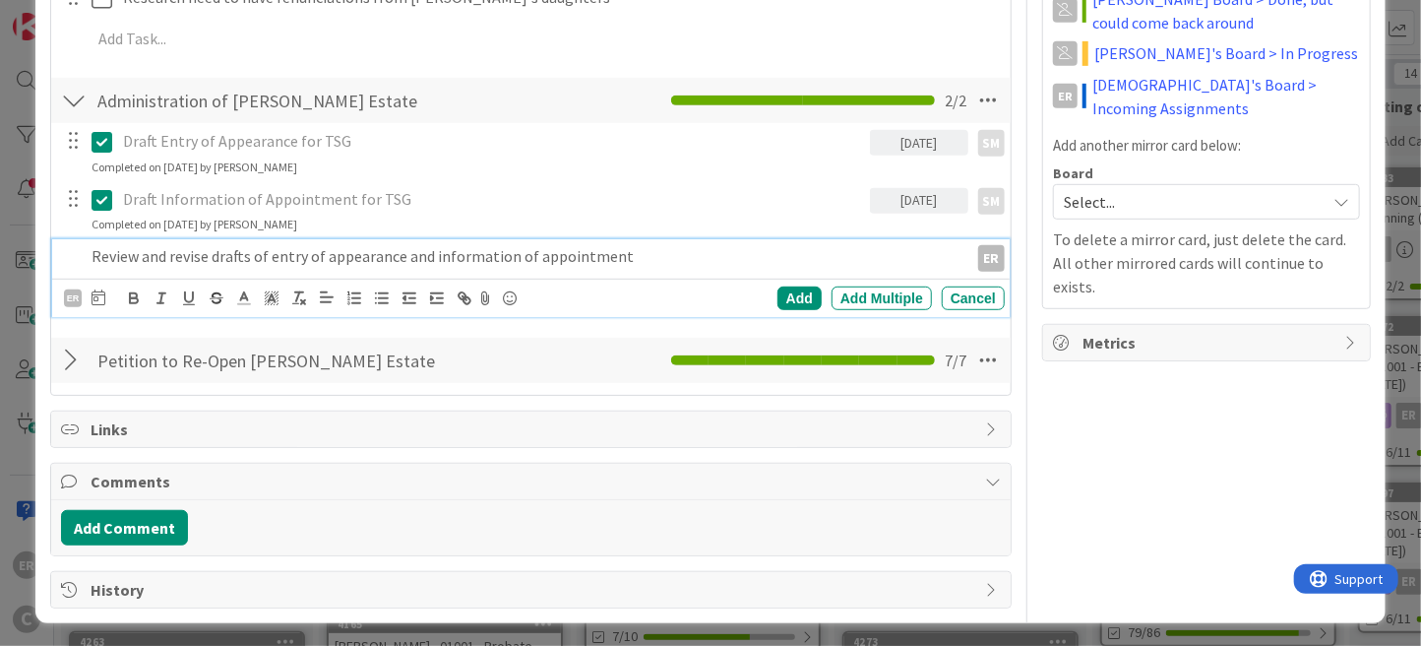
click at [99, 303] on div at bounding box center [99, 298] width 14 height 24
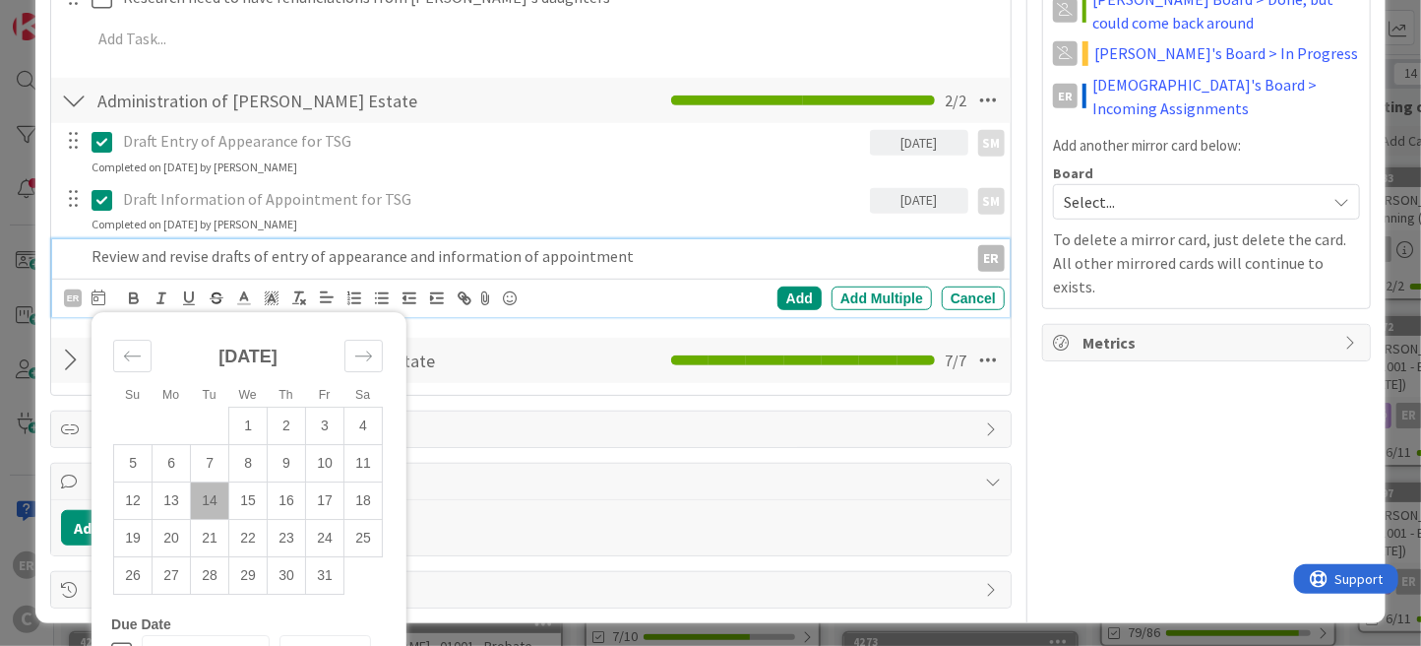
click at [215, 488] on td "14" at bounding box center [210, 500] width 38 height 37
type input "[DATE]"
click at [779, 286] on div "Add" at bounding box center [799, 298] width 44 height 24
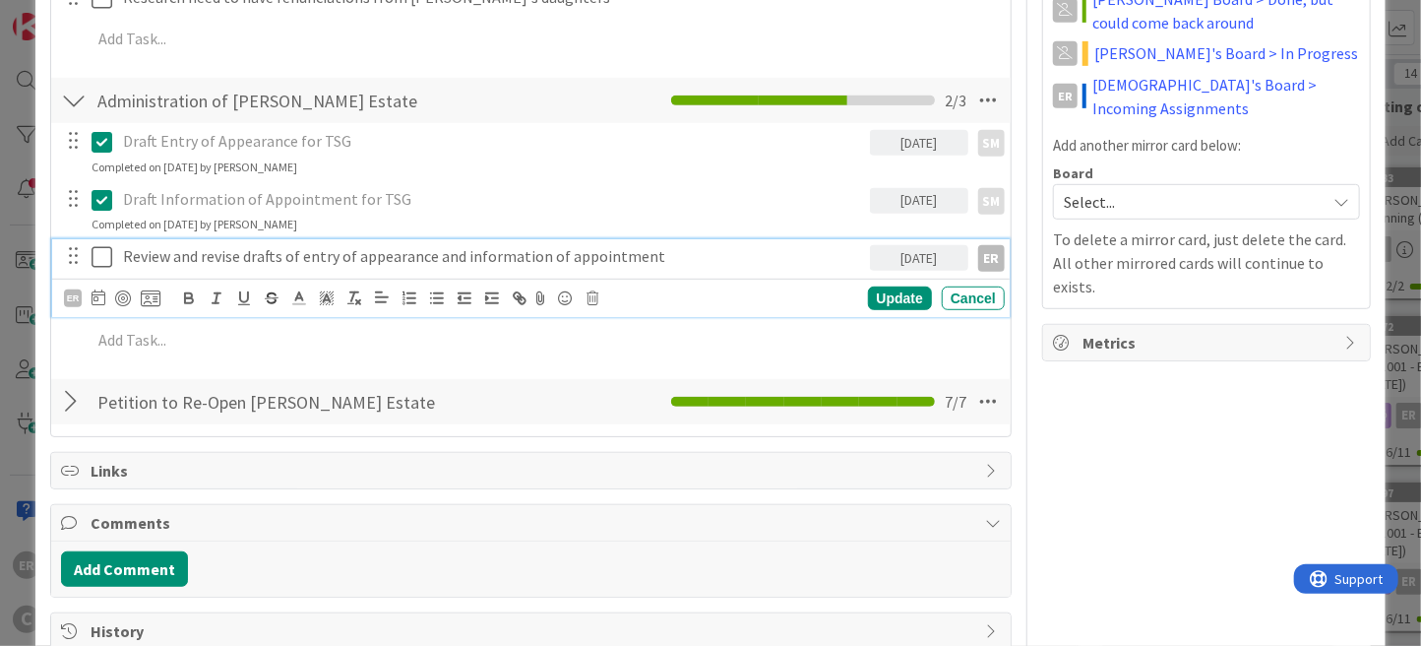
click at [109, 254] on icon at bounding box center [102, 257] width 21 height 24
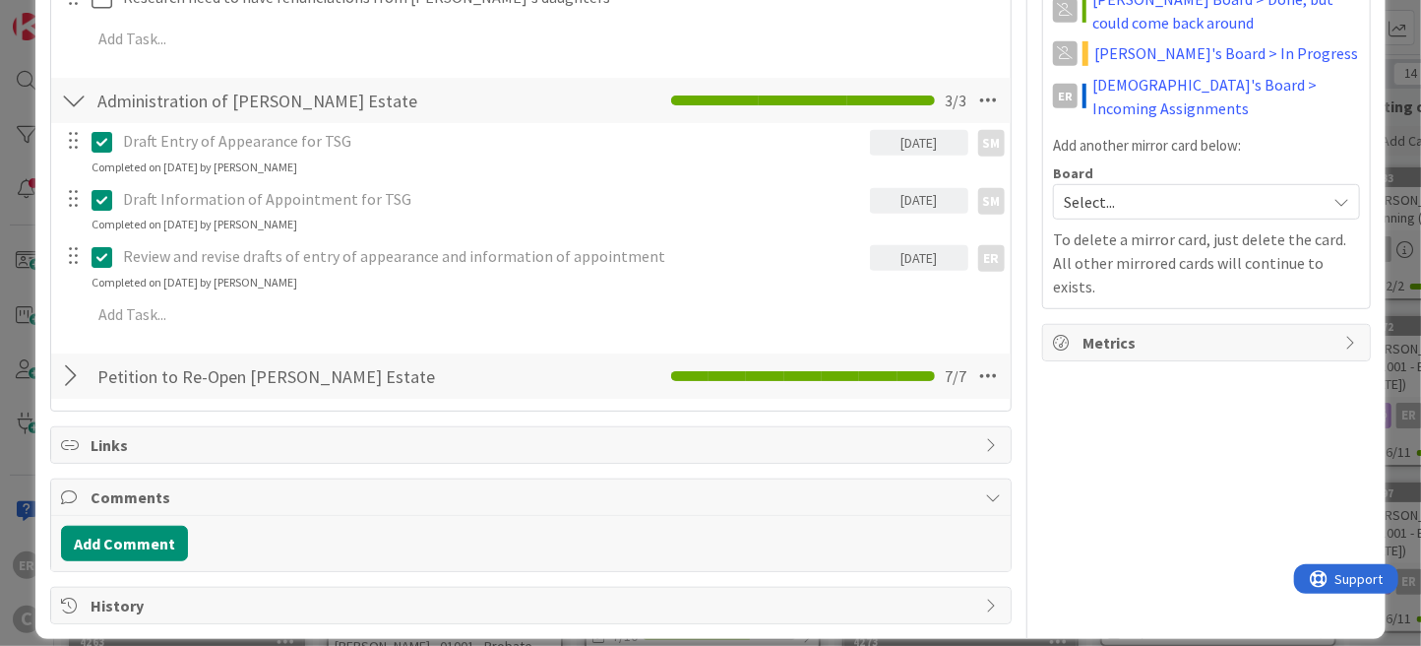
scroll to position [292, 0]
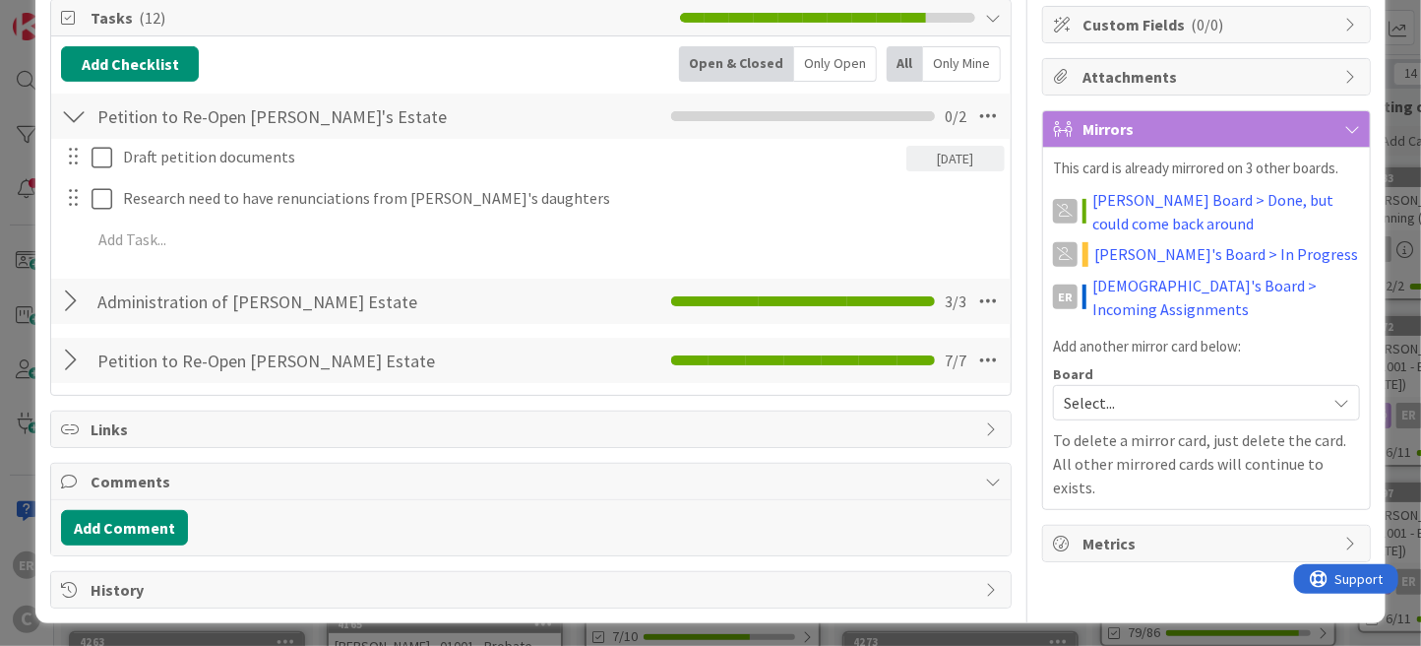
click at [72, 301] on div at bounding box center [74, 300] width 26 height 35
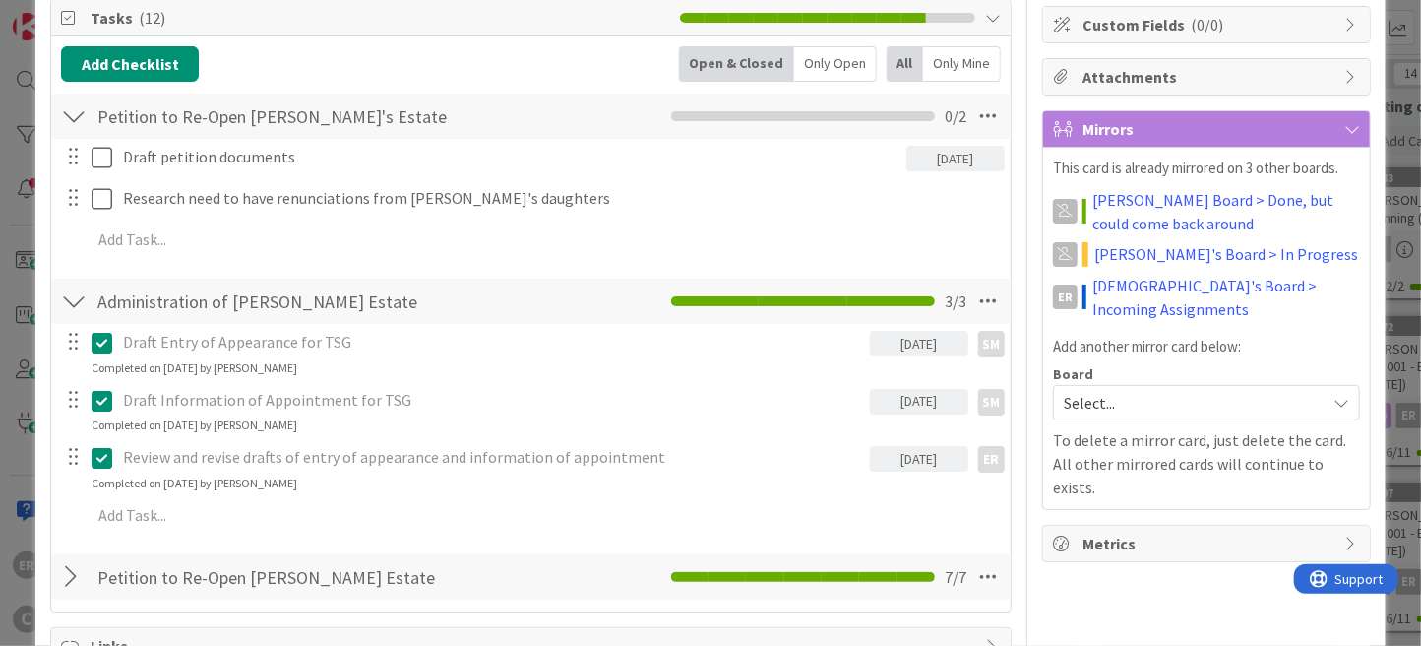
scroll to position [493, 0]
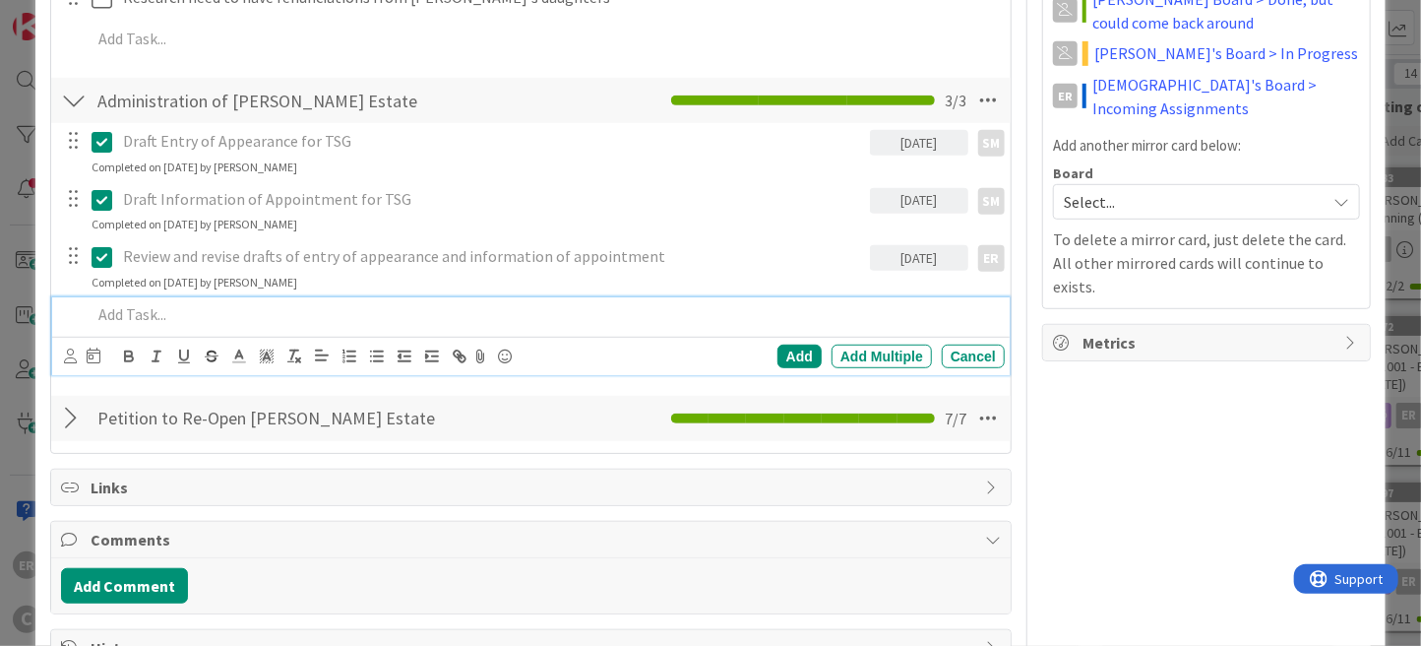
click at [206, 319] on p at bounding box center [544, 314] width 905 height 23
click at [71, 358] on icon at bounding box center [70, 355] width 13 height 15
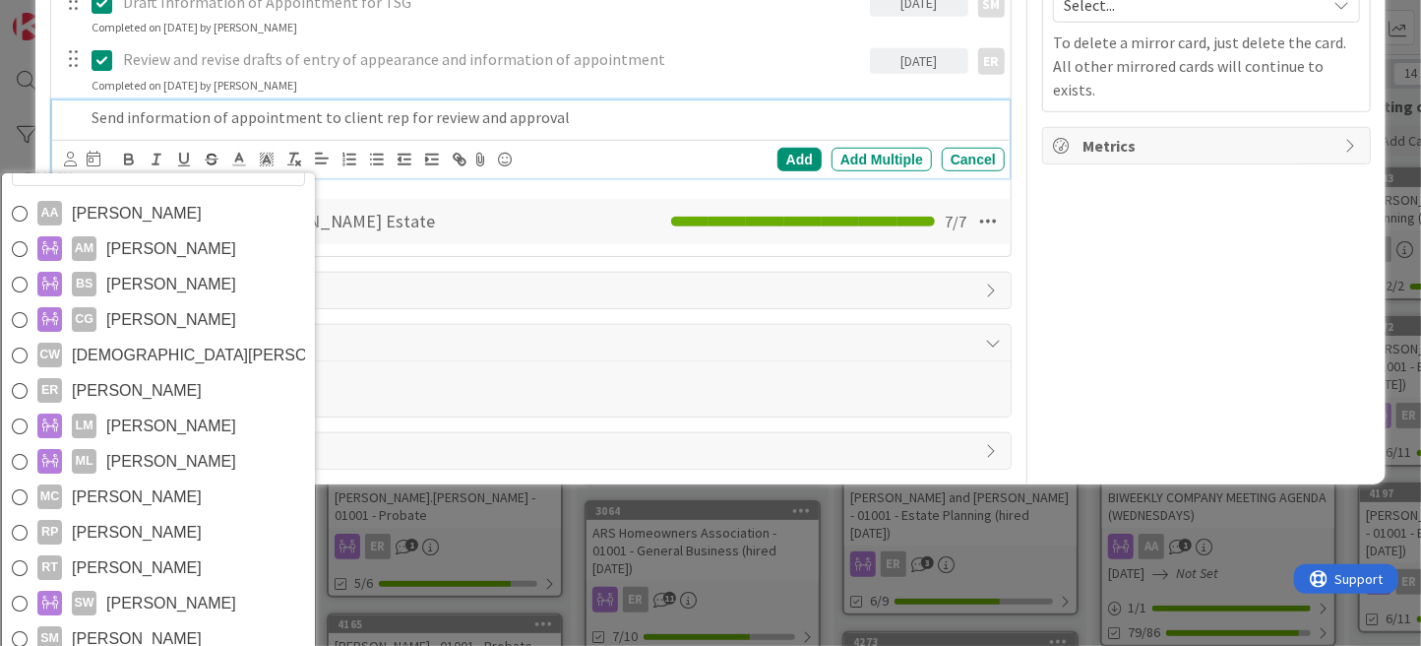
scroll to position [707, 0]
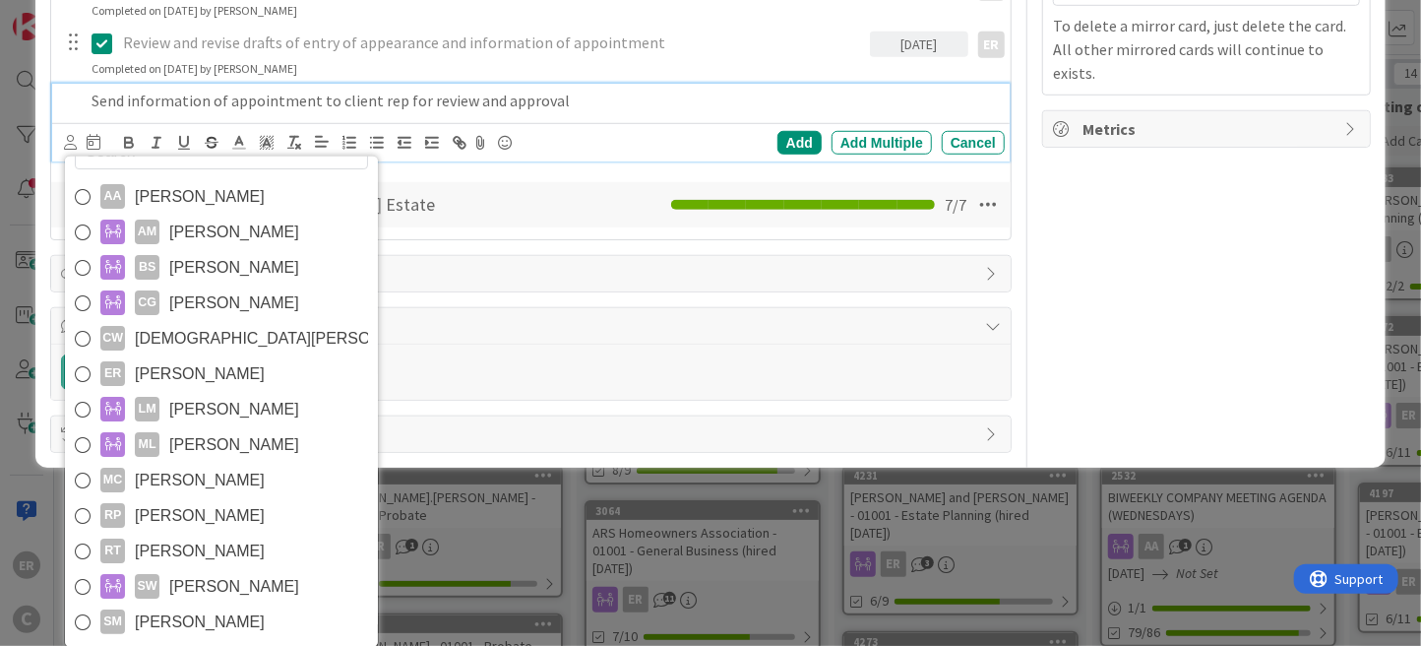
click at [239, 608] on span "[PERSON_NAME]" at bounding box center [200, 622] width 130 height 30
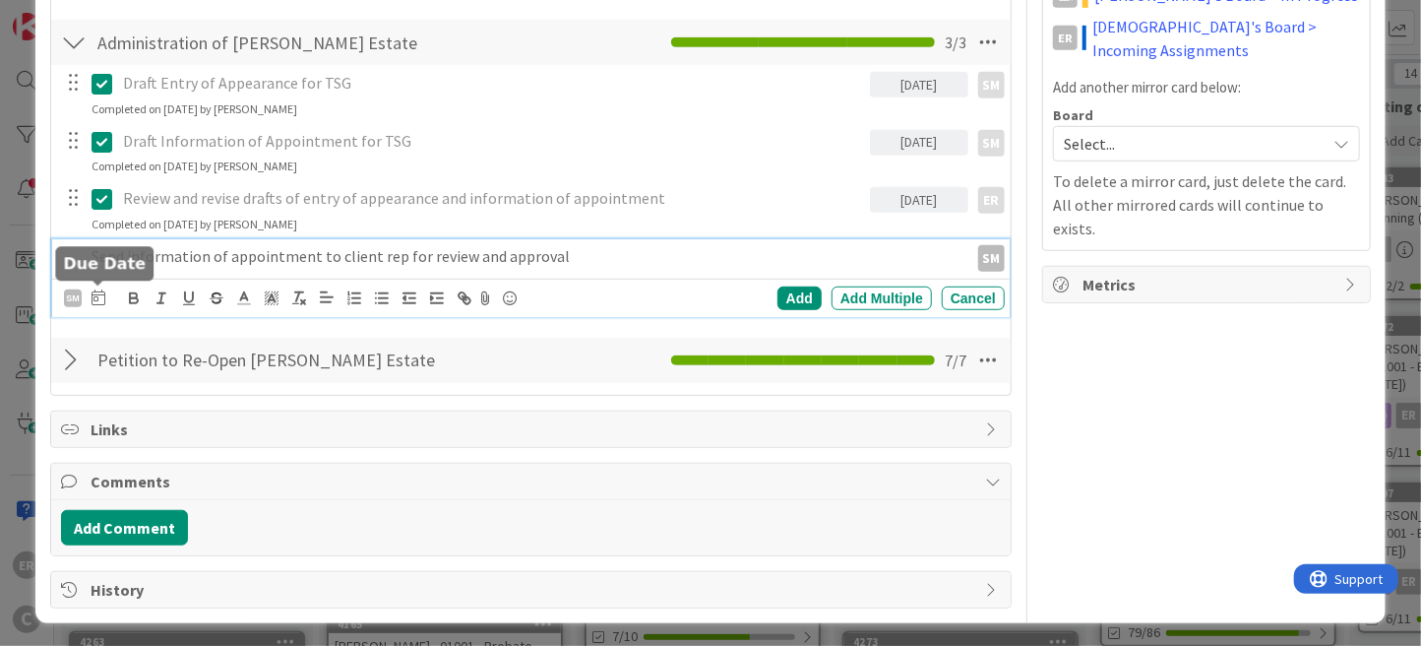
click at [98, 295] on icon at bounding box center [99, 297] width 14 height 16
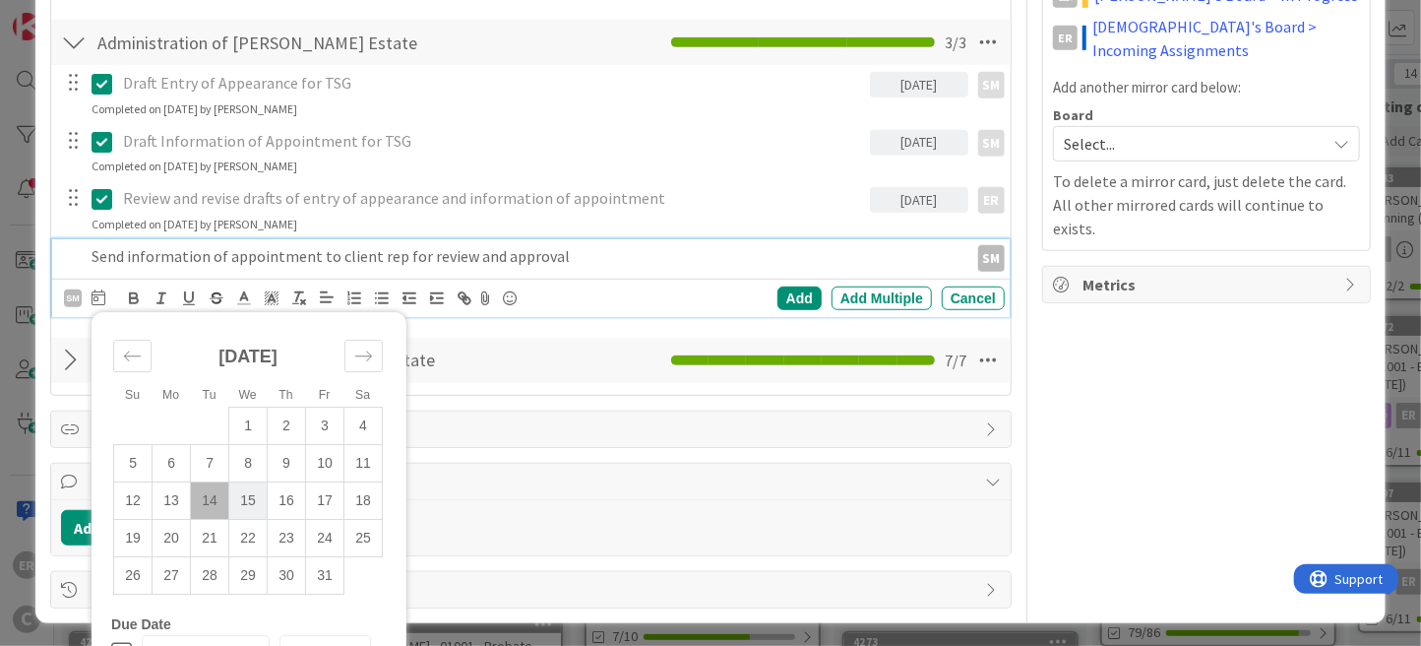
click at [253, 489] on td "15" at bounding box center [248, 500] width 38 height 37
type input "[DATE]"
click at [778, 290] on div "Add" at bounding box center [799, 298] width 44 height 24
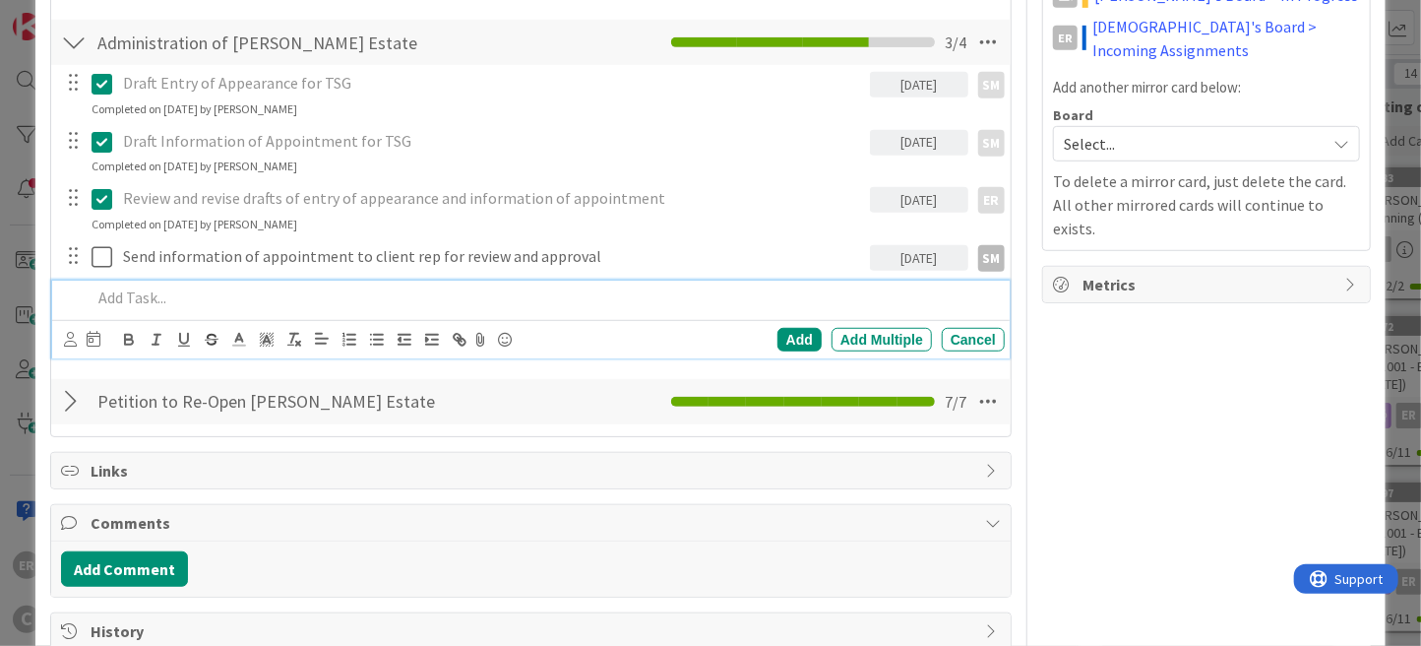
click at [286, 300] on p at bounding box center [544, 297] width 905 height 23
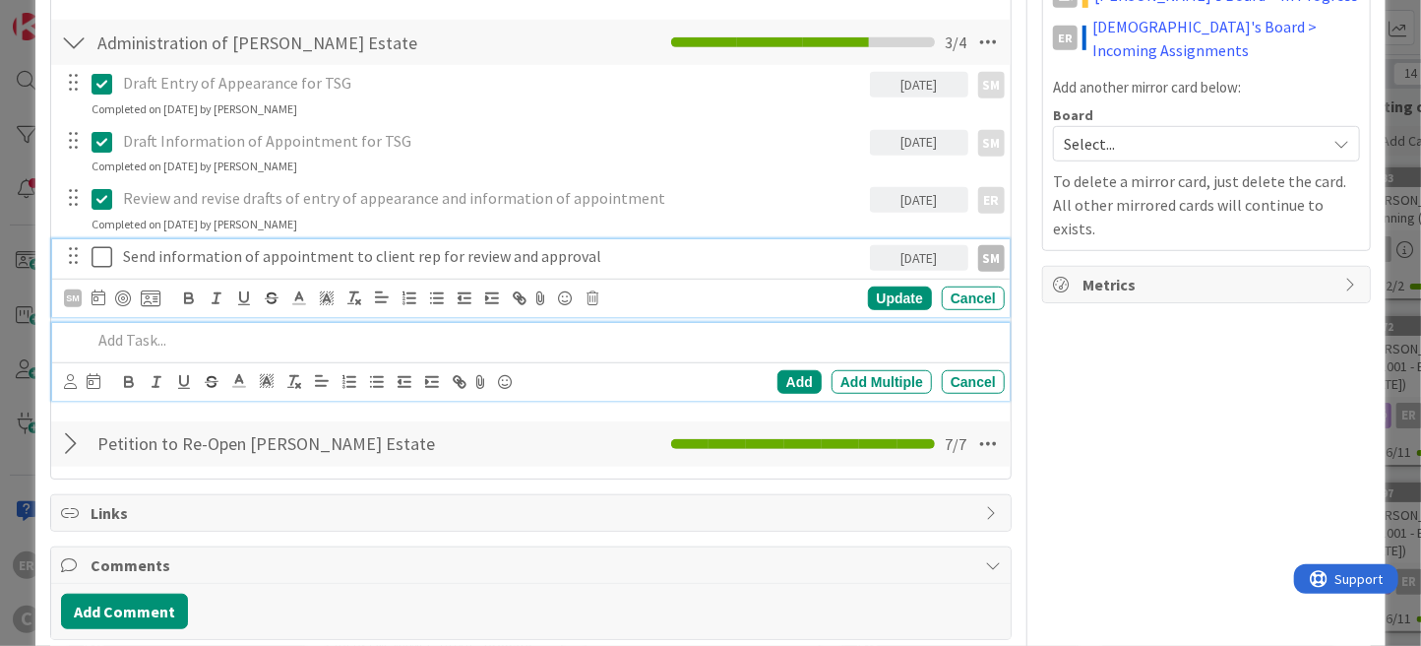
click at [587, 250] on p "Send information of appointment to client rep for review and approval" at bounding box center [492, 256] width 738 height 23
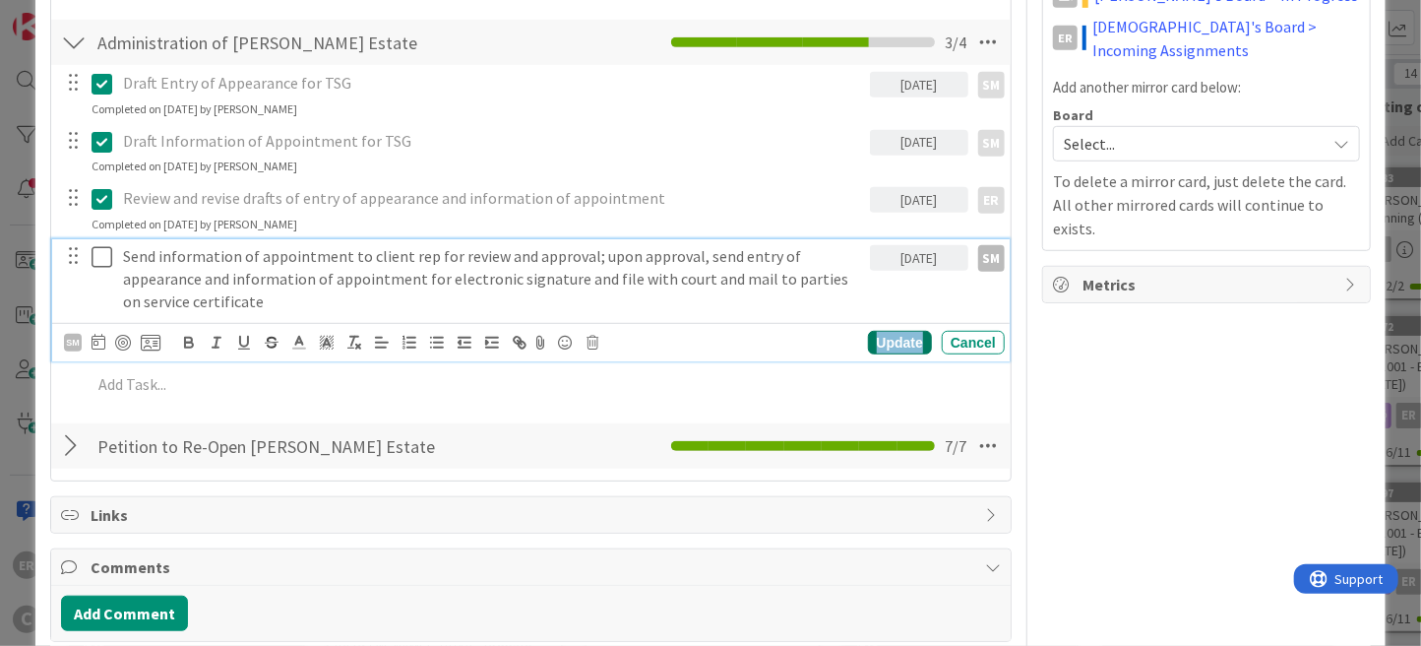
click at [877, 336] on div "Update" at bounding box center [900, 343] width 64 height 24
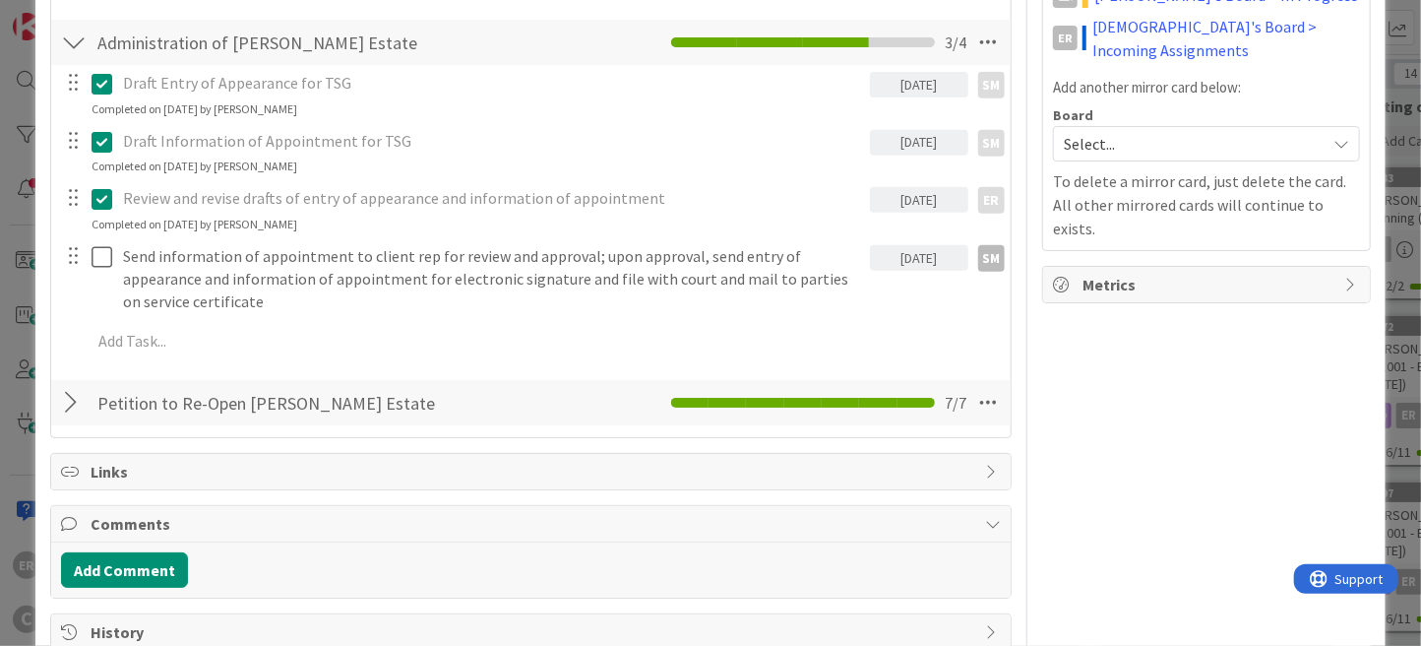
click at [66, 411] on div at bounding box center [74, 402] width 26 height 35
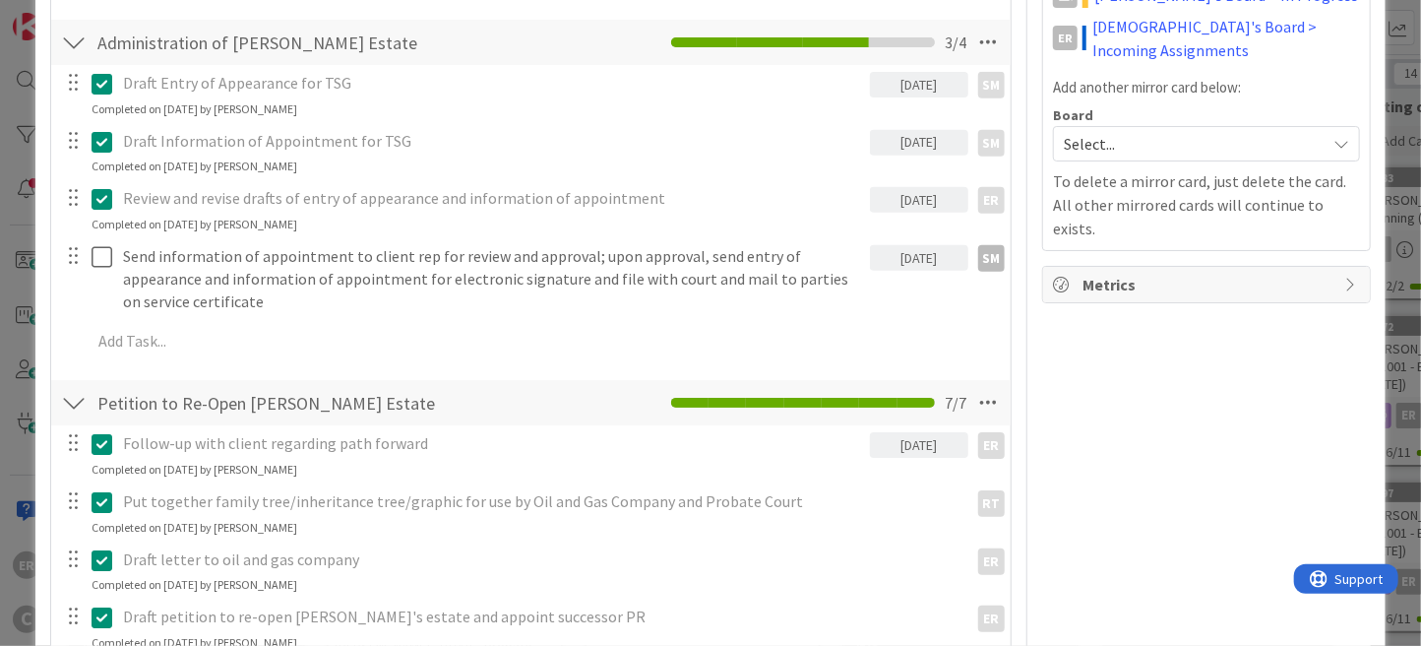
click at [68, 403] on div at bounding box center [74, 402] width 26 height 35
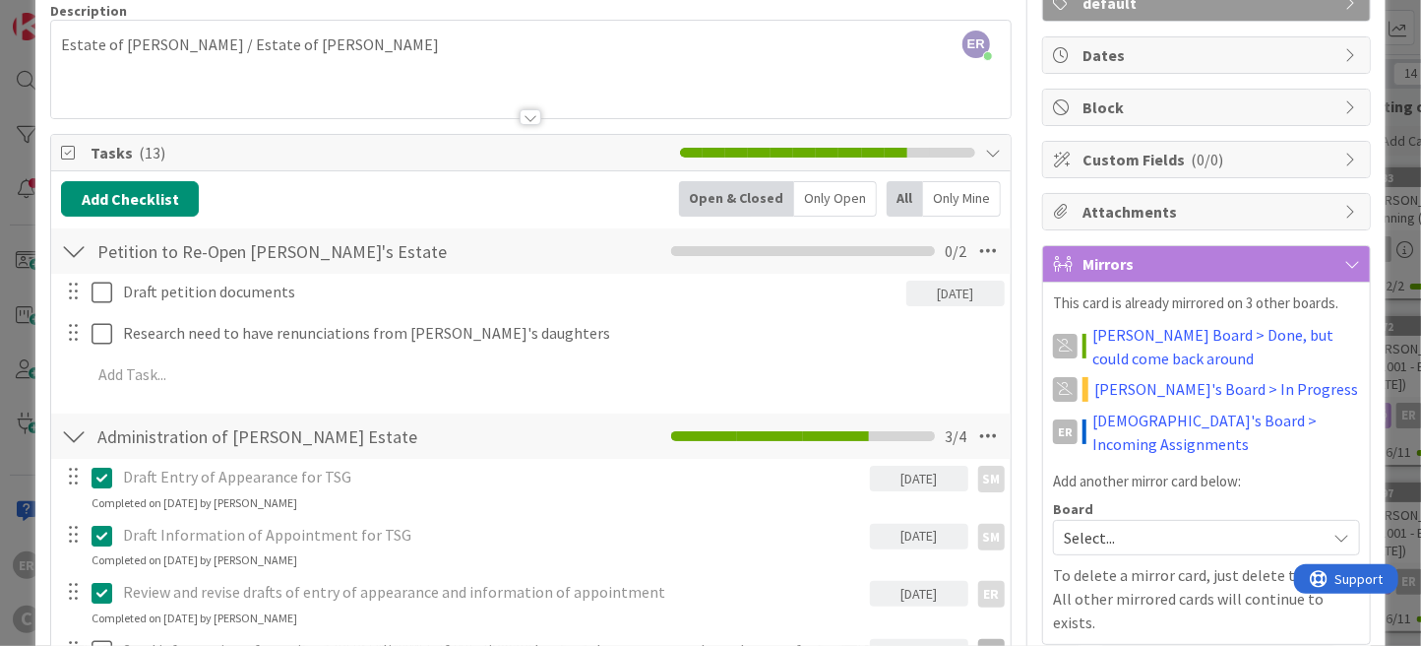
scroll to position [0, 0]
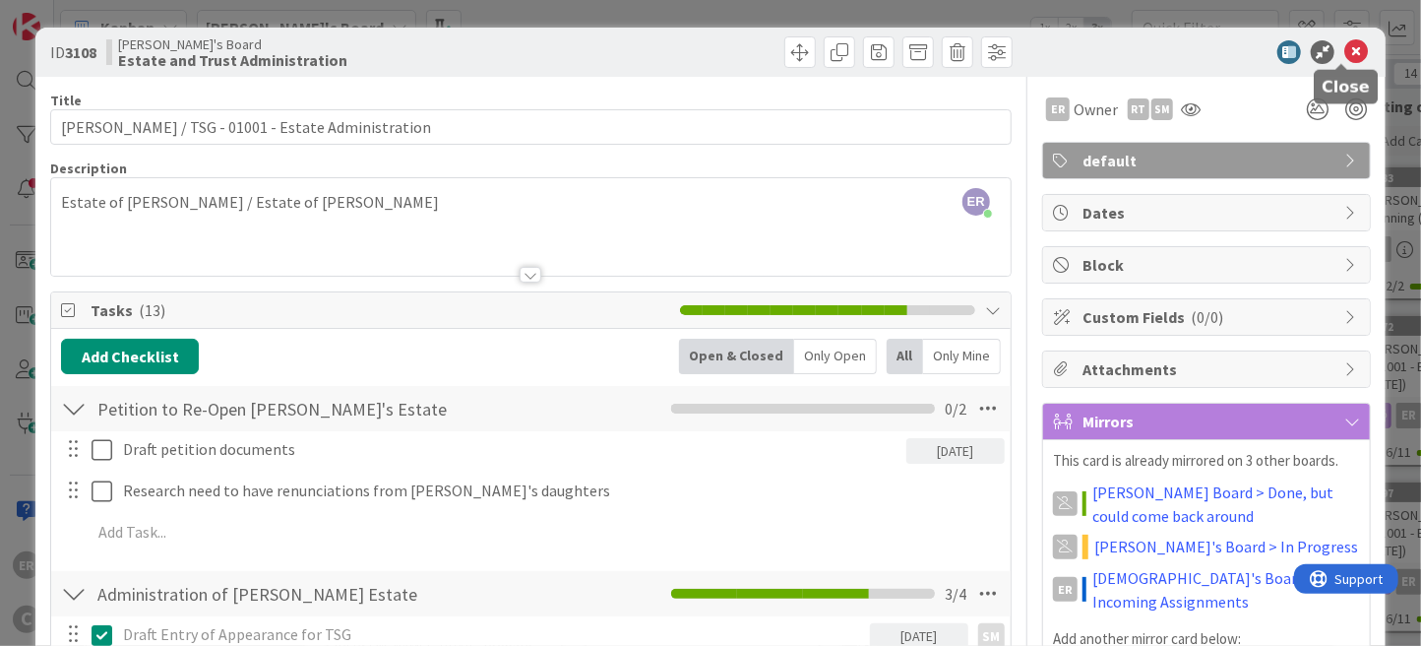
click at [1345, 58] on icon at bounding box center [1356, 52] width 24 height 24
